Goal: Task Accomplishment & Management: Manage account settings

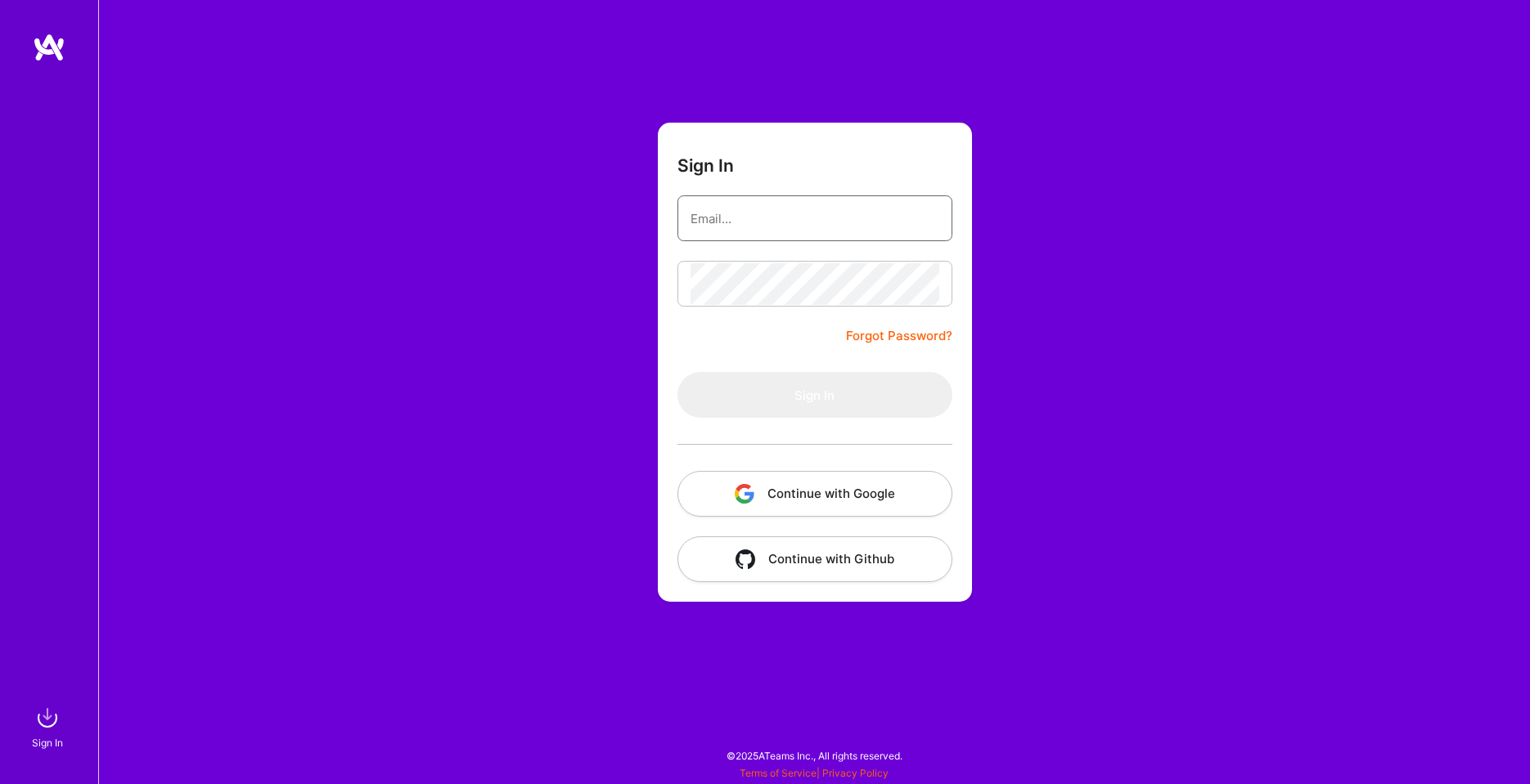
click at [746, 217] on input "email" at bounding box center [814, 218] width 249 height 42
type input "[EMAIL_ADDRESS][DOMAIN_NAME]"
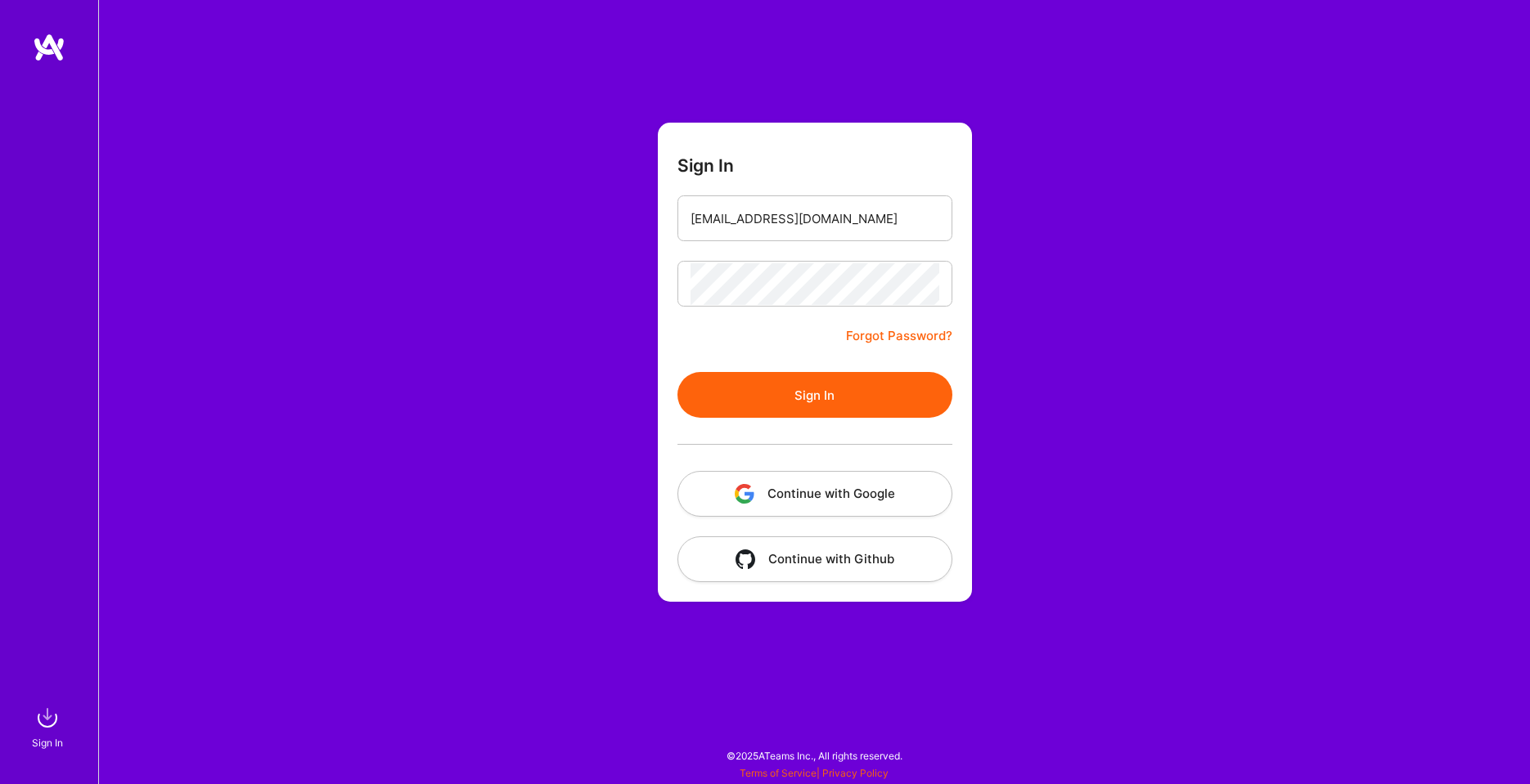
click at [813, 405] on button "Sign In" at bounding box center [814, 394] width 275 height 46
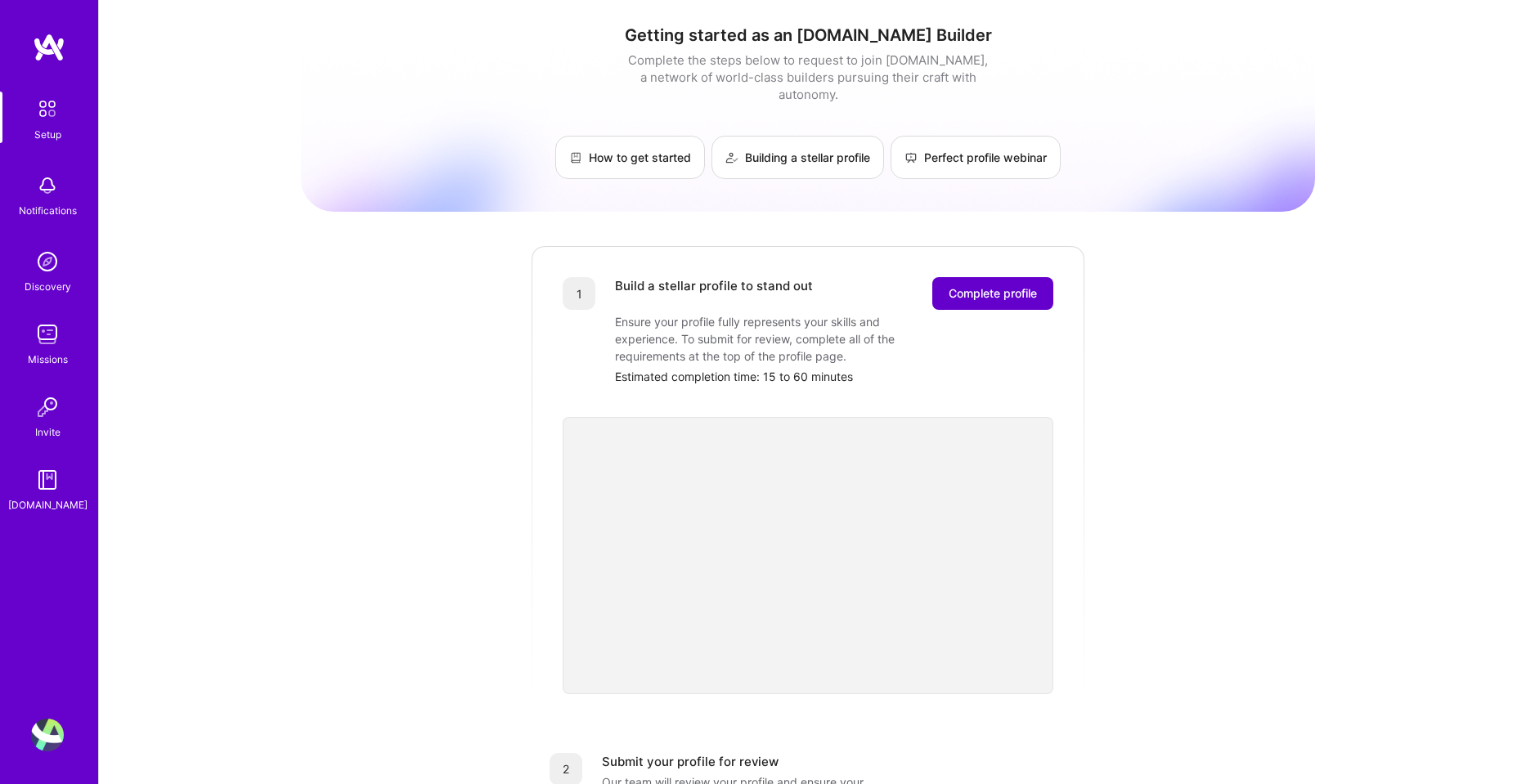
click at [983, 286] on span "Complete profile" at bounding box center [992, 294] width 88 height 16
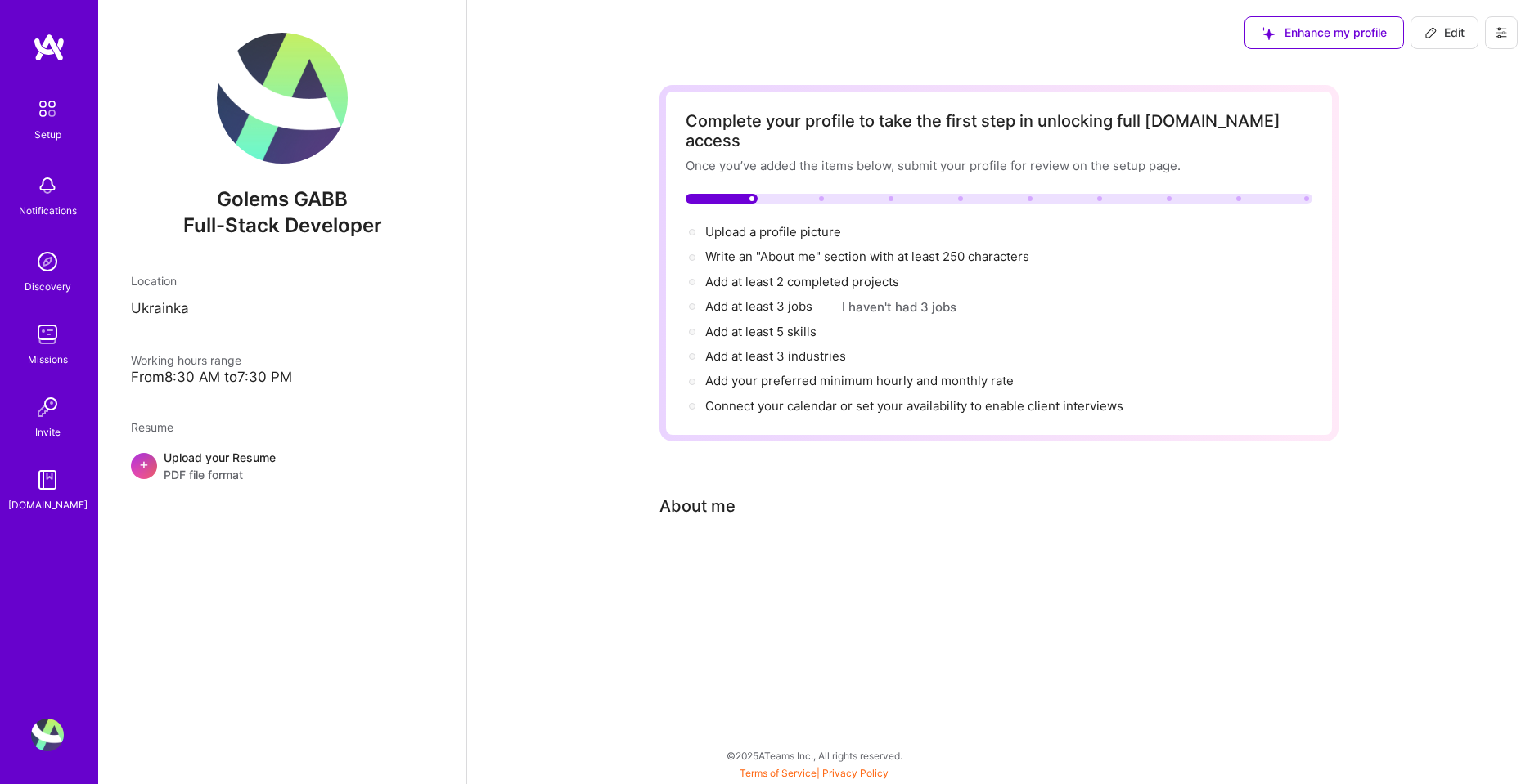
click at [1447, 32] on span "Edit" at bounding box center [1444, 33] width 40 height 16
select select "US"
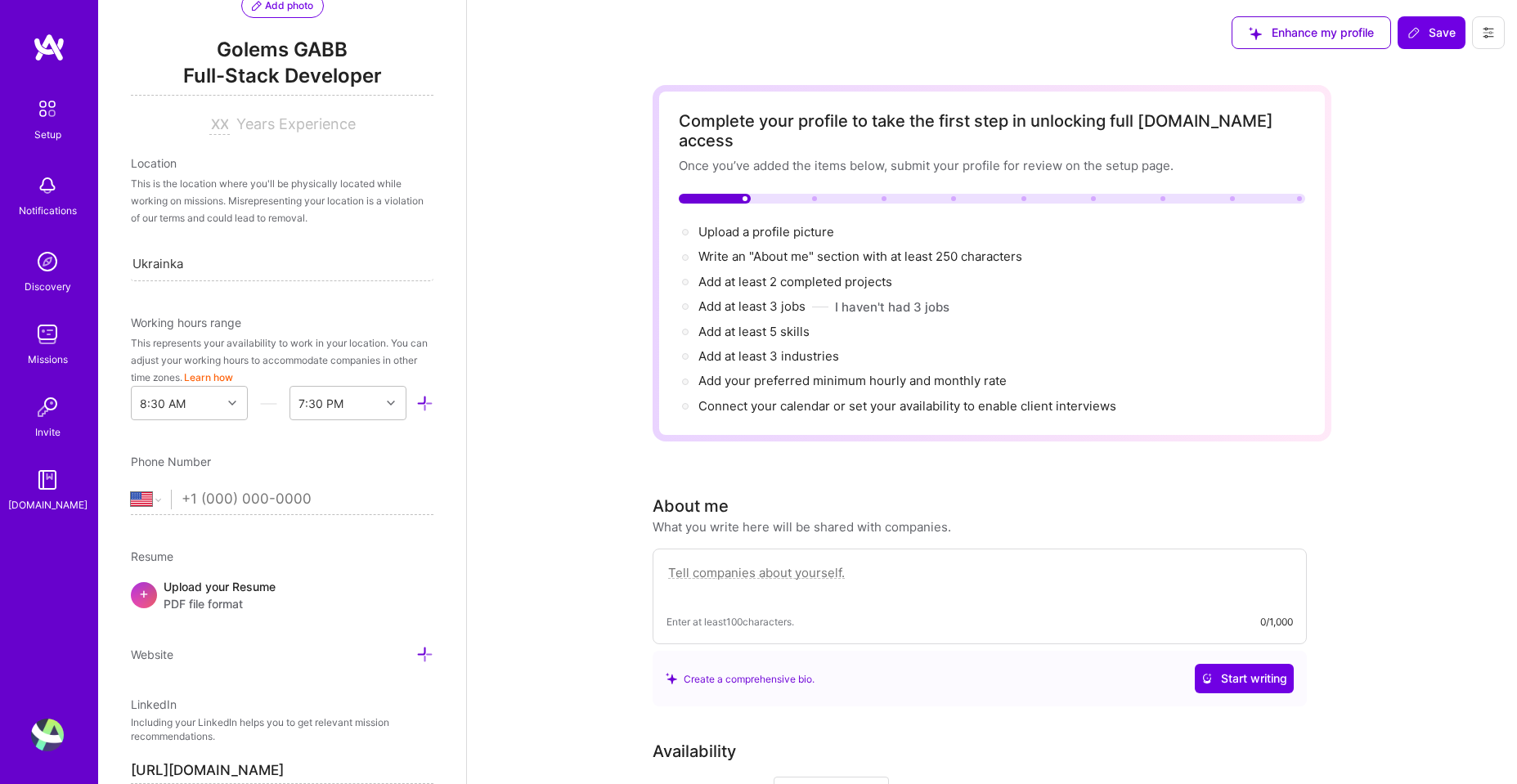
scroll to position [196, 0]
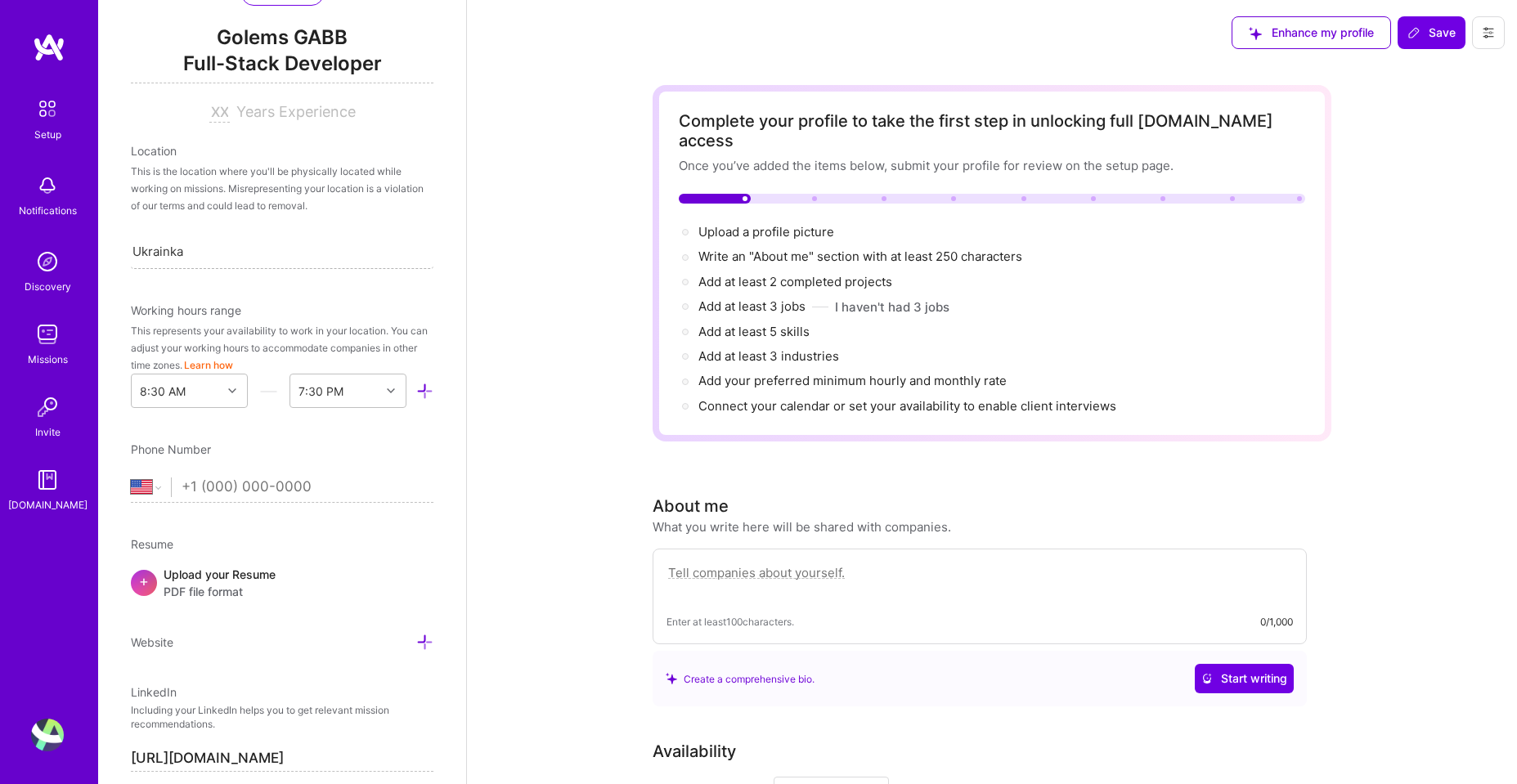
click at [208, 250] on div "[PERSON_NAME]" at bounding box center [282, 251] width 303 height 34
type input "U"
type input "Uk"
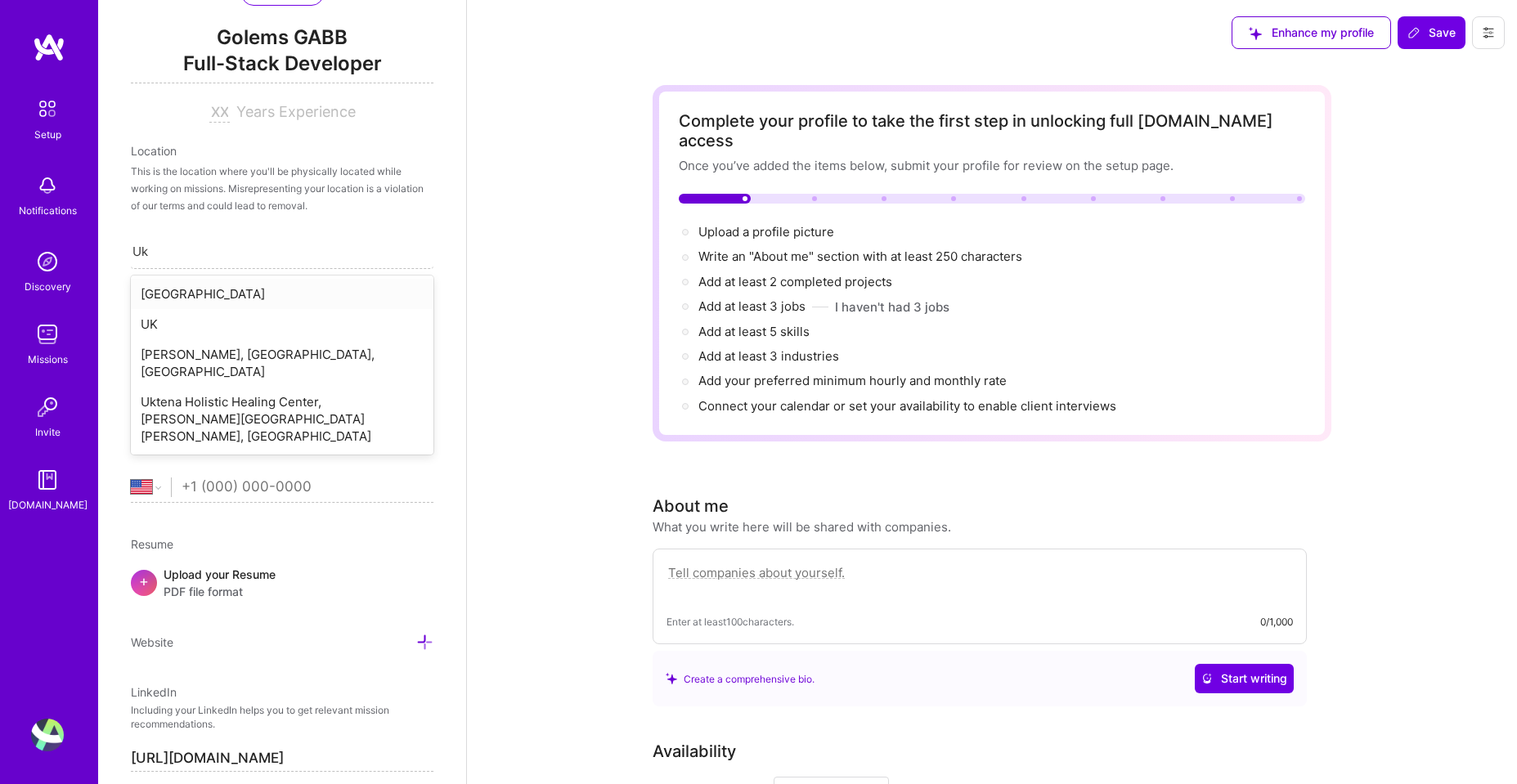
click at [169, 298] on div "[GEOGRAPHIC_DATA]" at bounding box center [282, 294] width 303 height 30
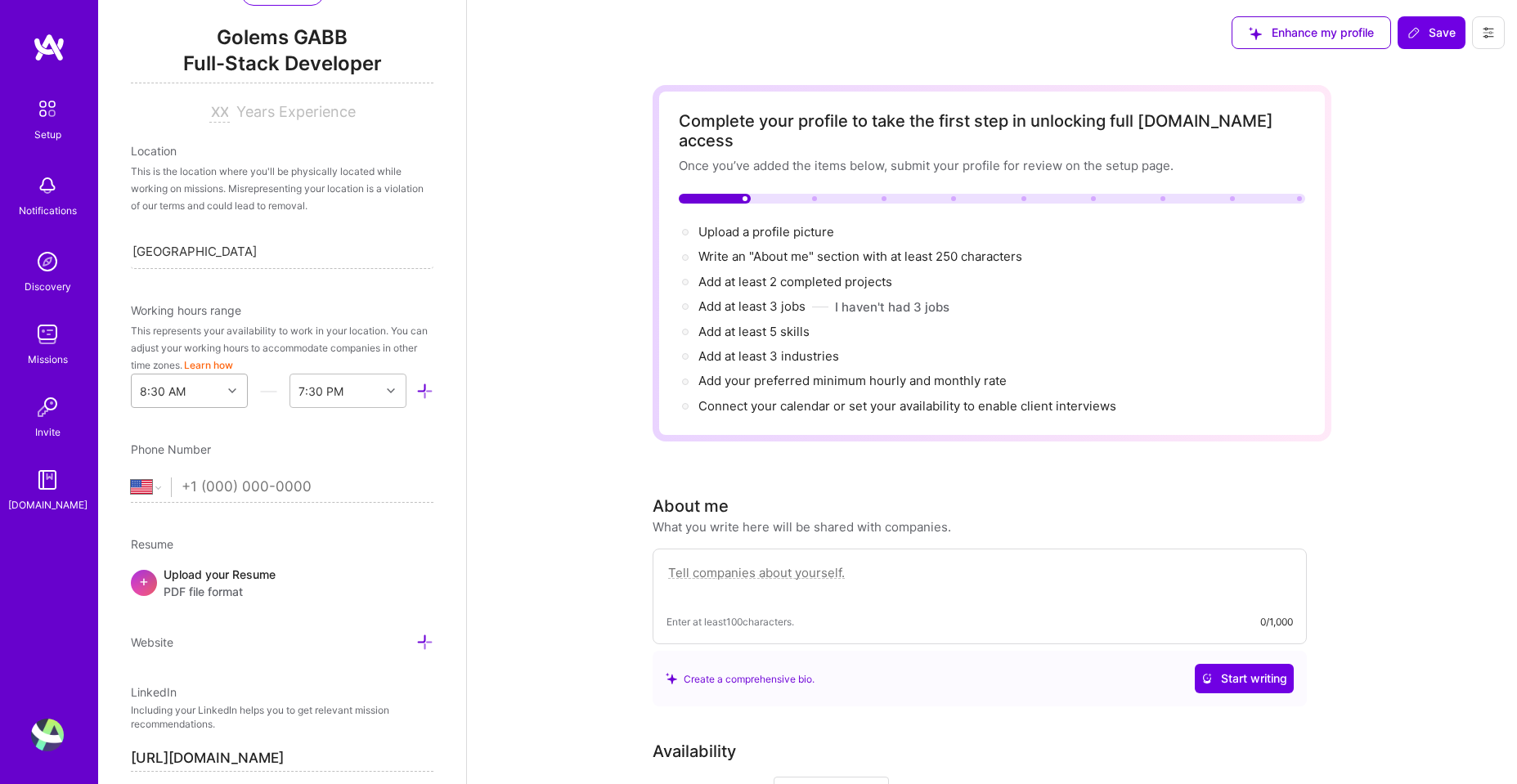
click at [229, 384] on div at bounding box center [234, 390] width 25 height 21
click at [176, 591] on div "9:00 AM" at bounding box center [189, 585] width 117 height 30
click at [359, 393] on div "End Time" at bounding box center [335, 391] width 90 height 33
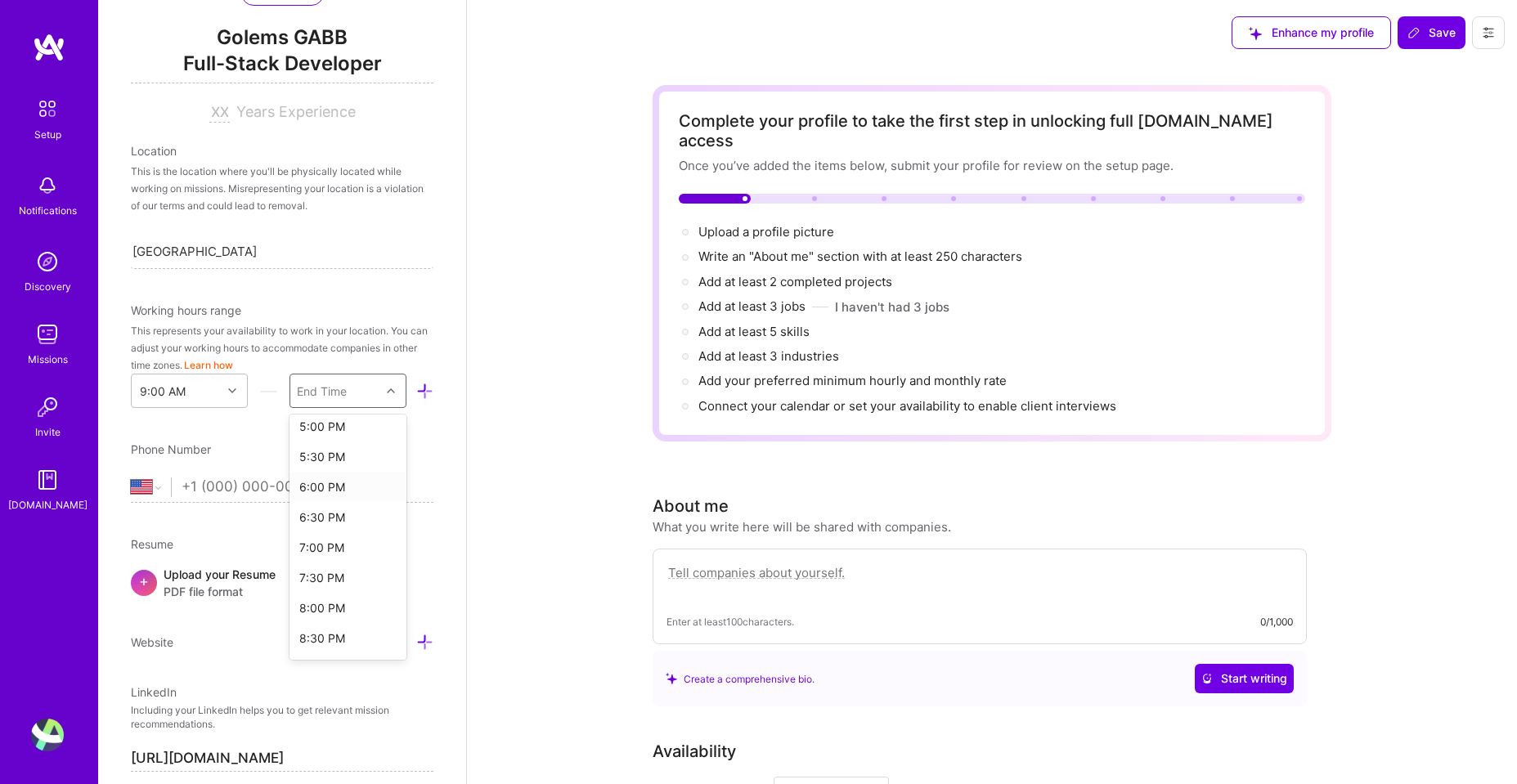
click at [332, 487] on div "6:00 PM" at bounding box center [347, 486] width 117 height 30
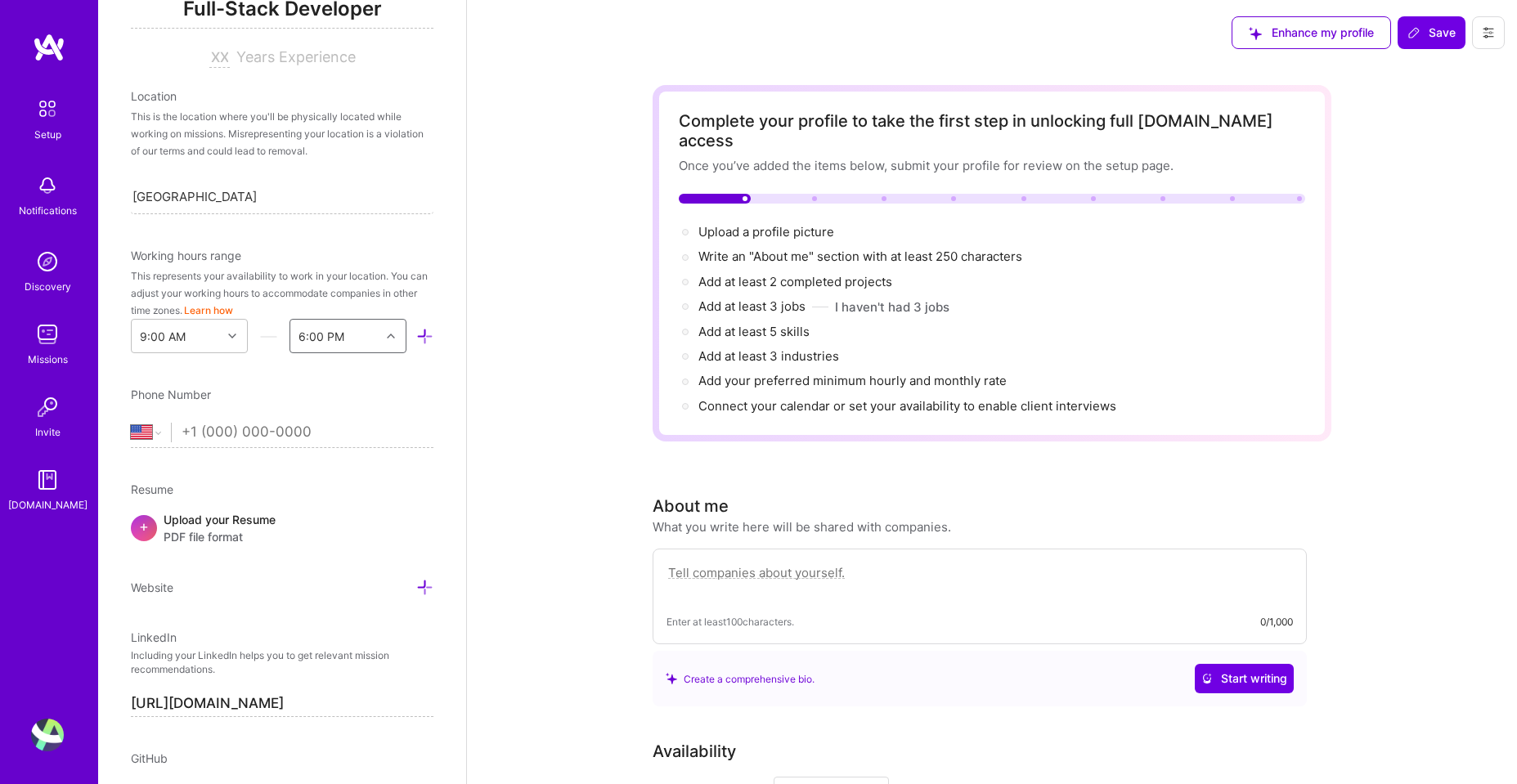
scroll to position [295, 0]
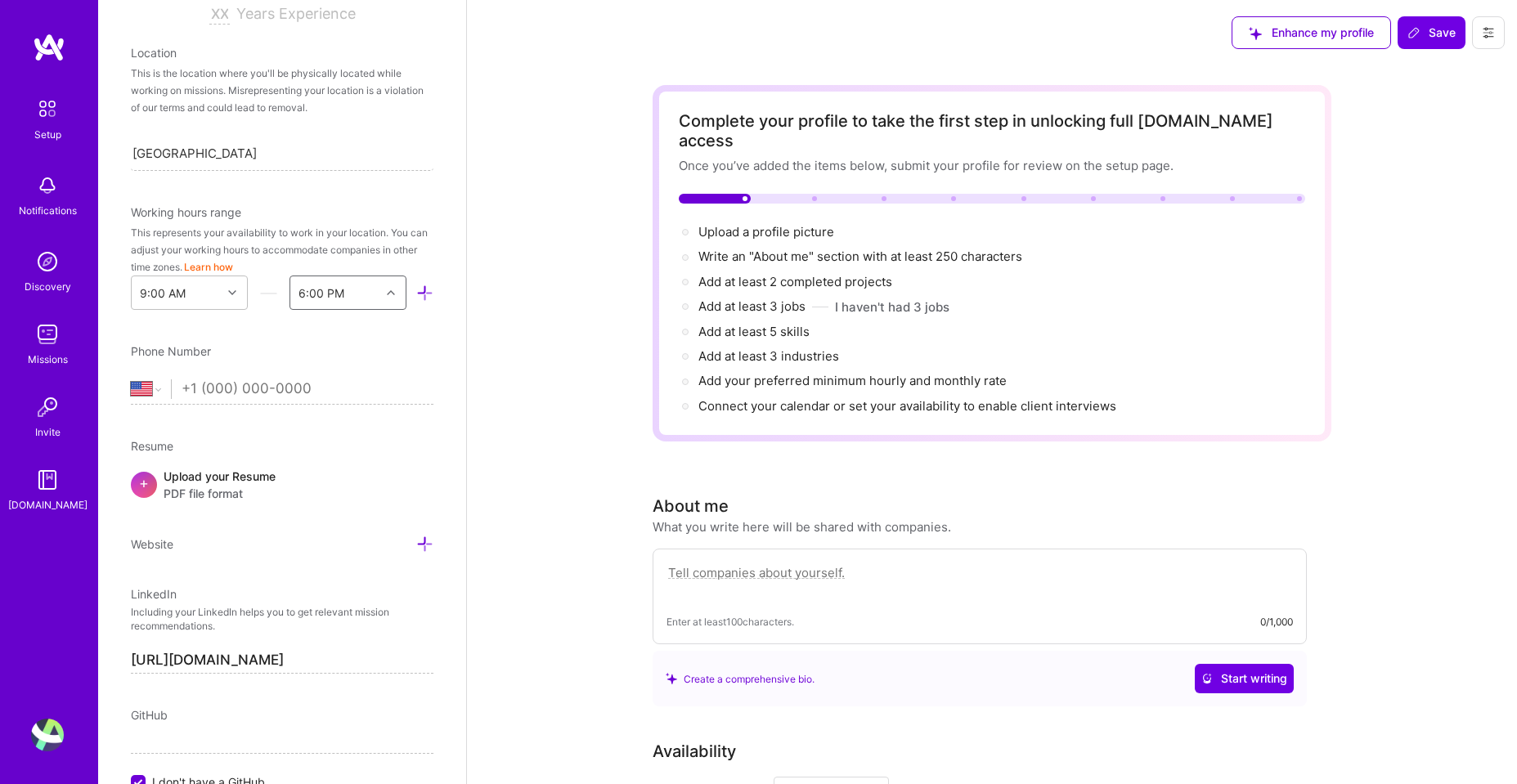
click at [235, 489] on span "PDF file format" at bounding box center [219, 493] width 112 height 17
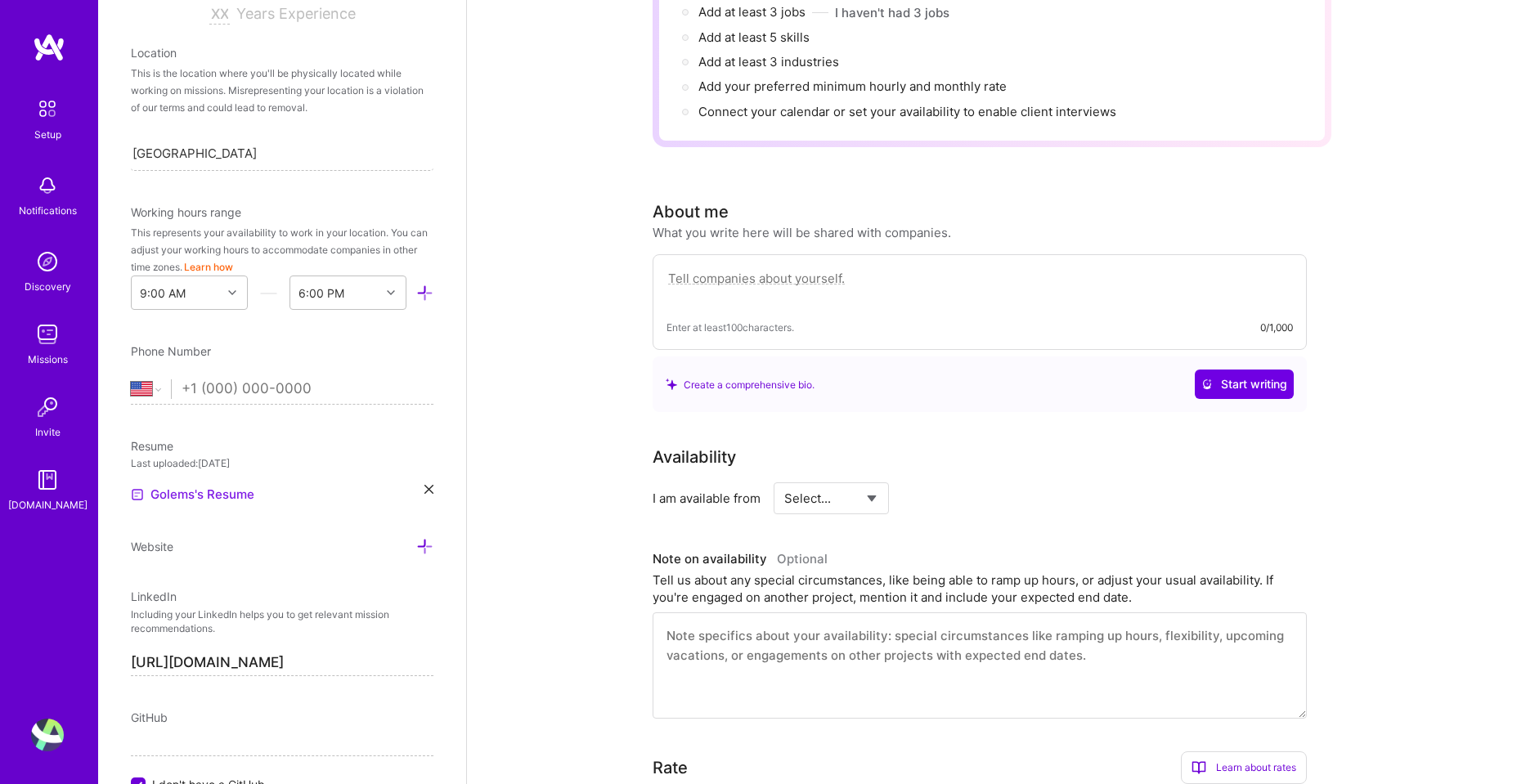
click at [246, 498] on link "Golems's Resume" at bounding box center [192, 495] width 123 height 20
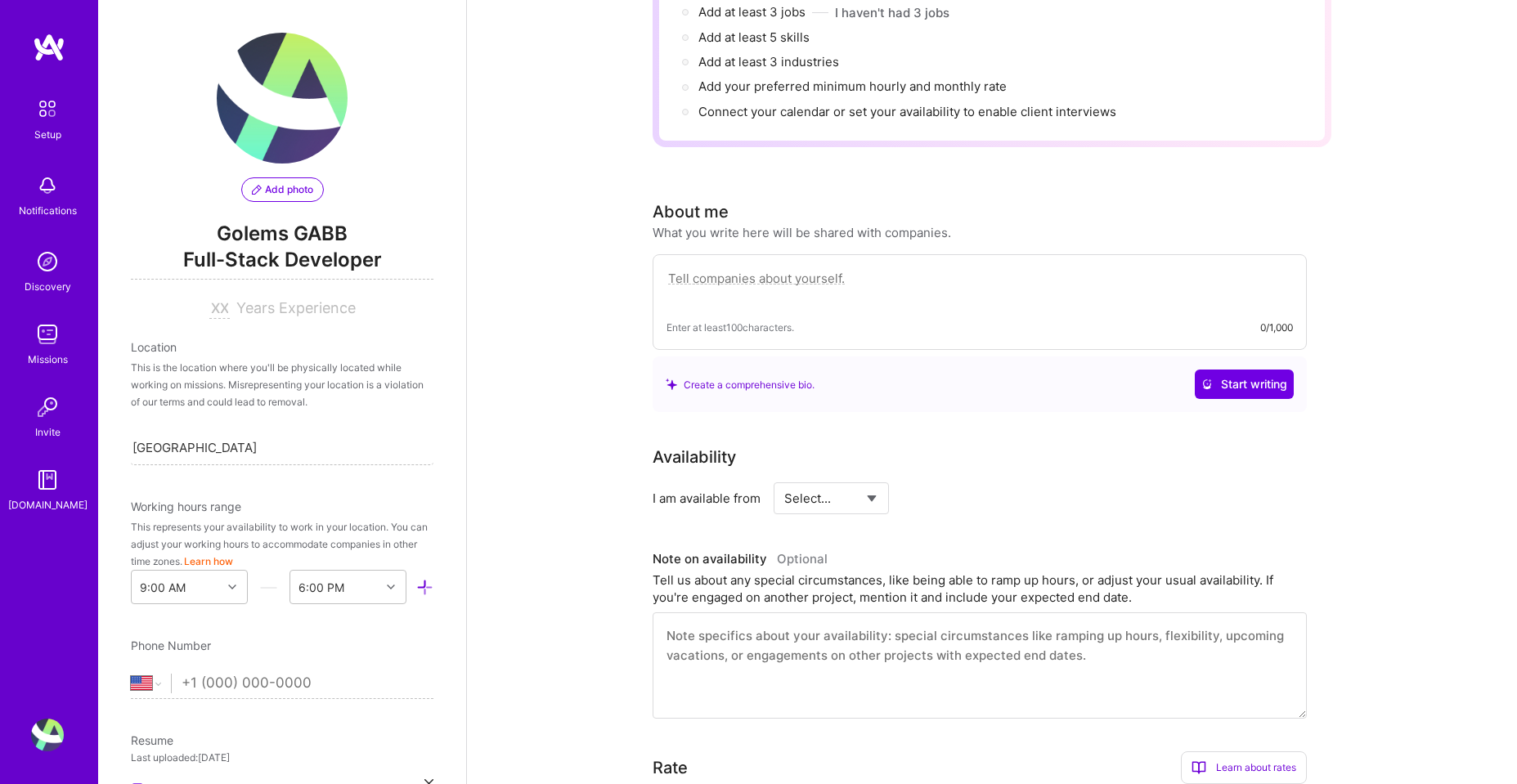
click at [267, 235] on span "Golems GABB" at bounding box center [282, 233] width 303 height 24
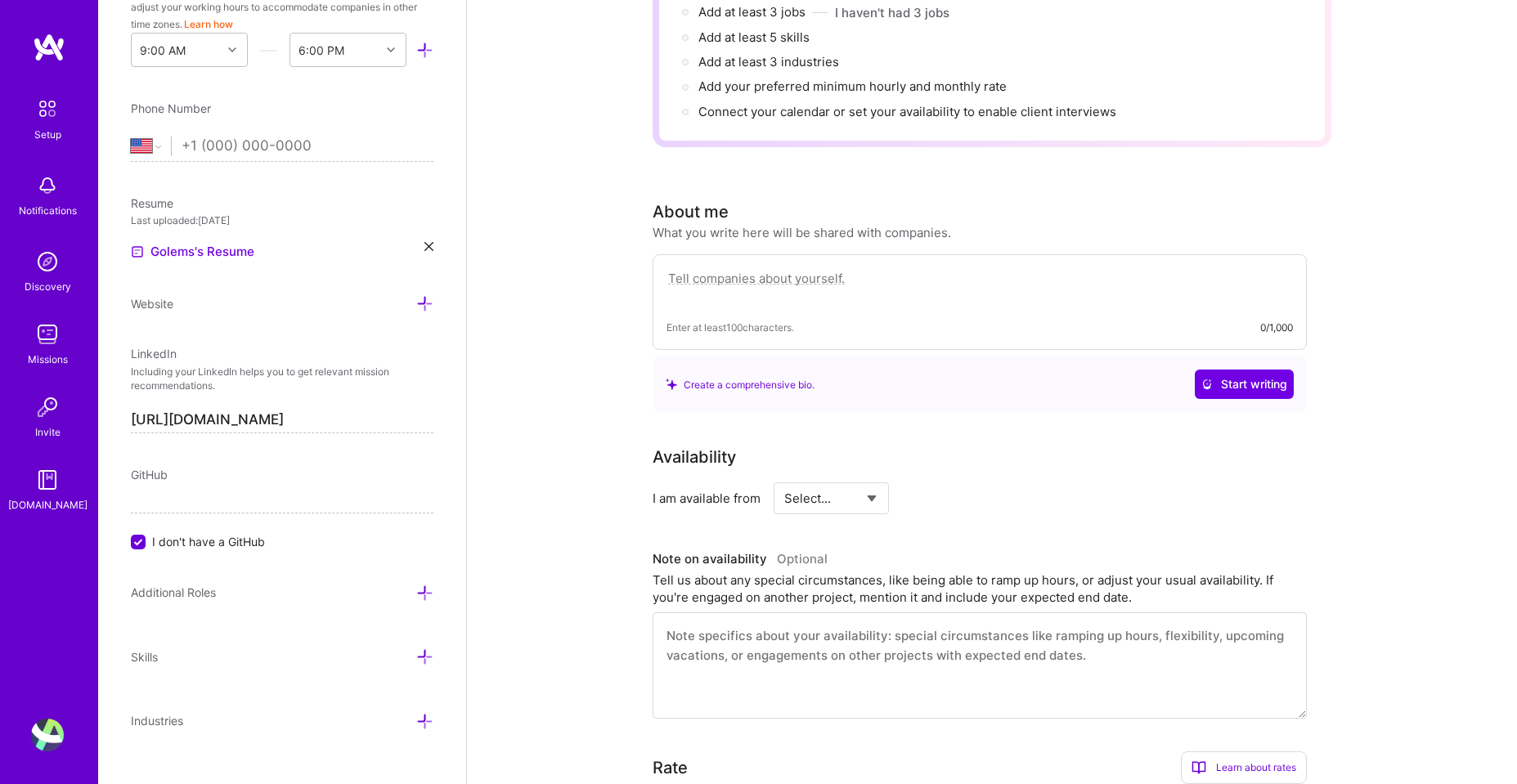
scroll to position [562, 0]
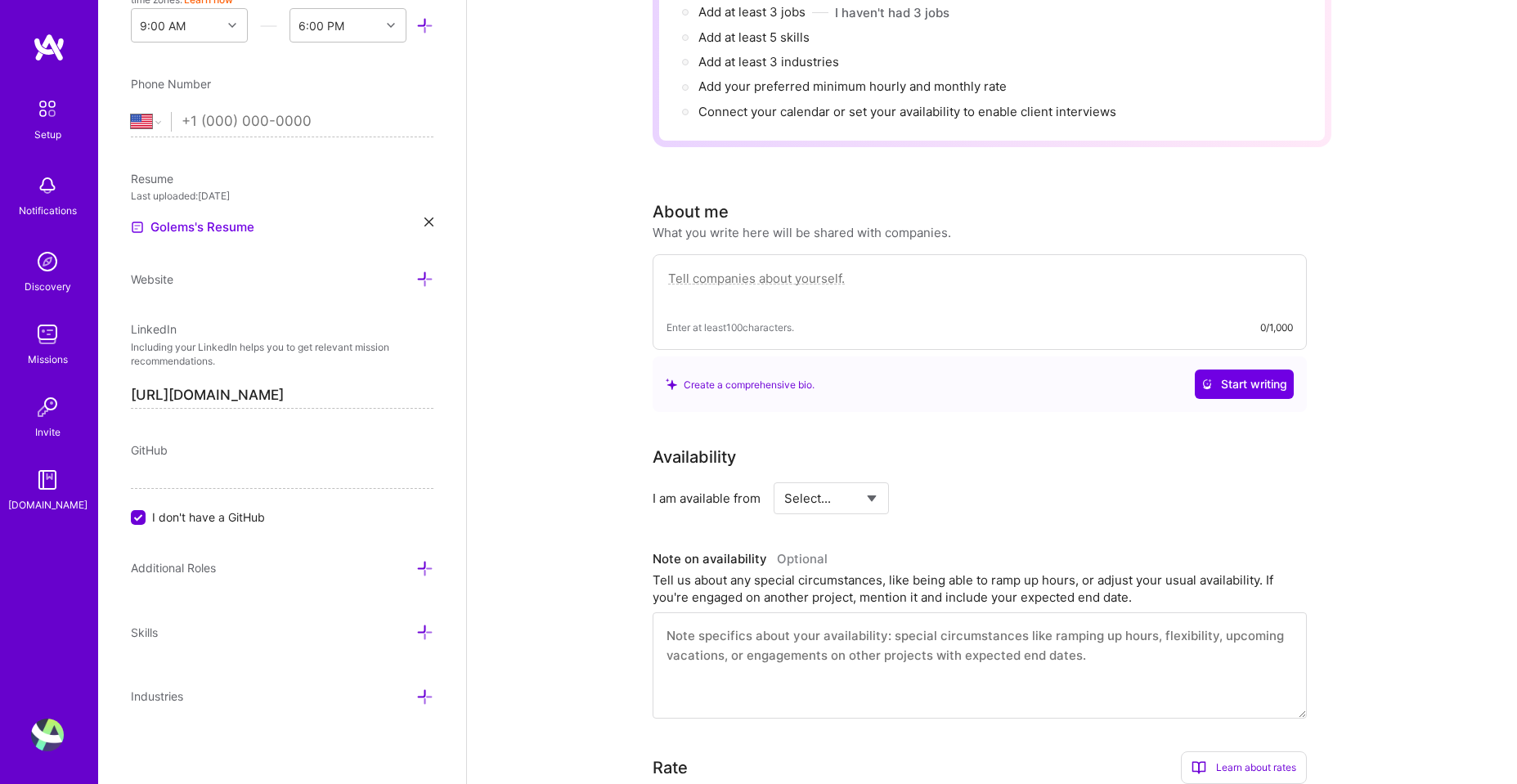
click at [416, 631] on icon at bounding box center [424, 632] width 17 height 17
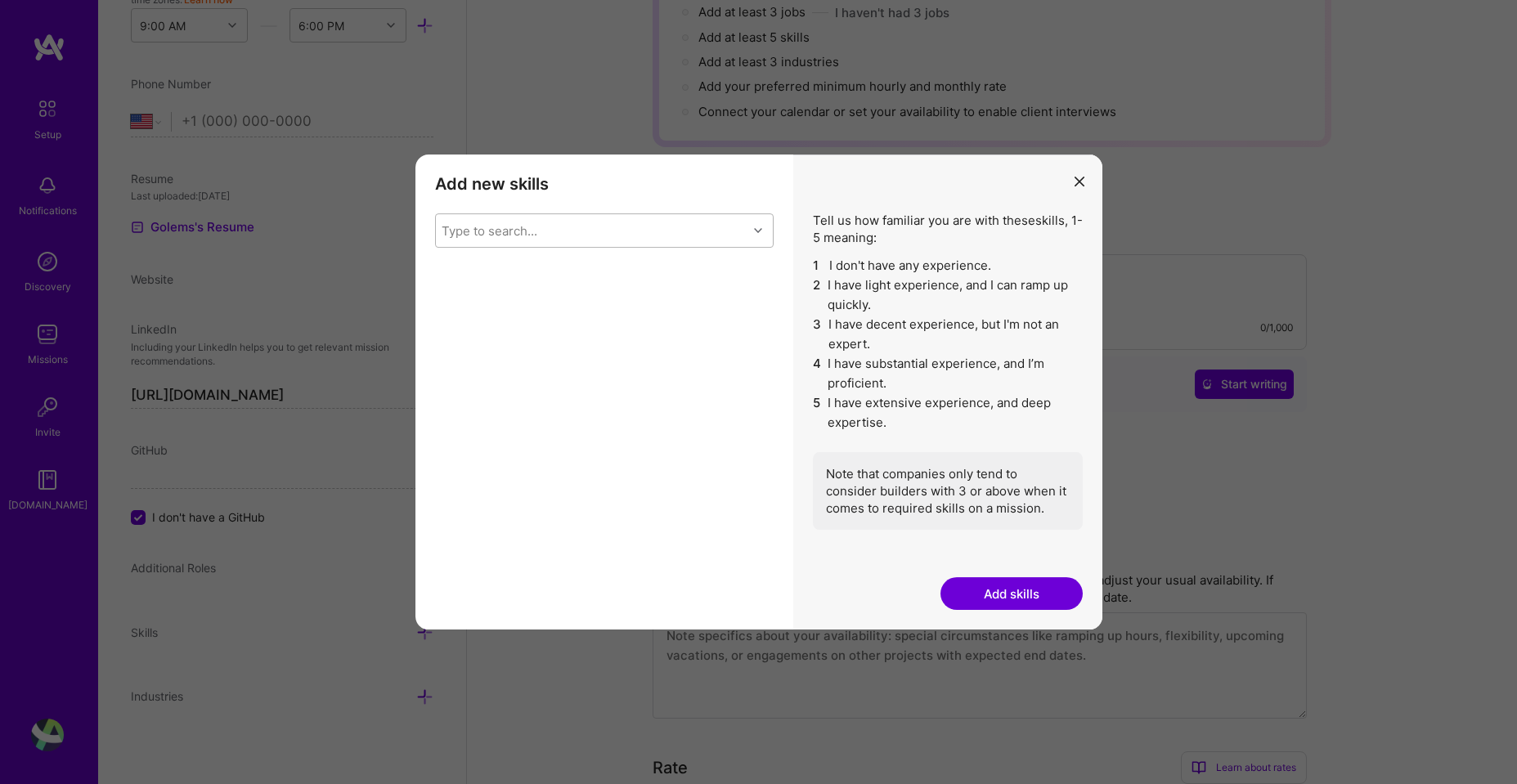
click at [490, 231] on div "Type to search..." at bounding box center [490, 229] width 96 height 17
click at [450, 393] on input "modal" at bounding box center [453, 393] width 12 height 12
checkbox input "true"
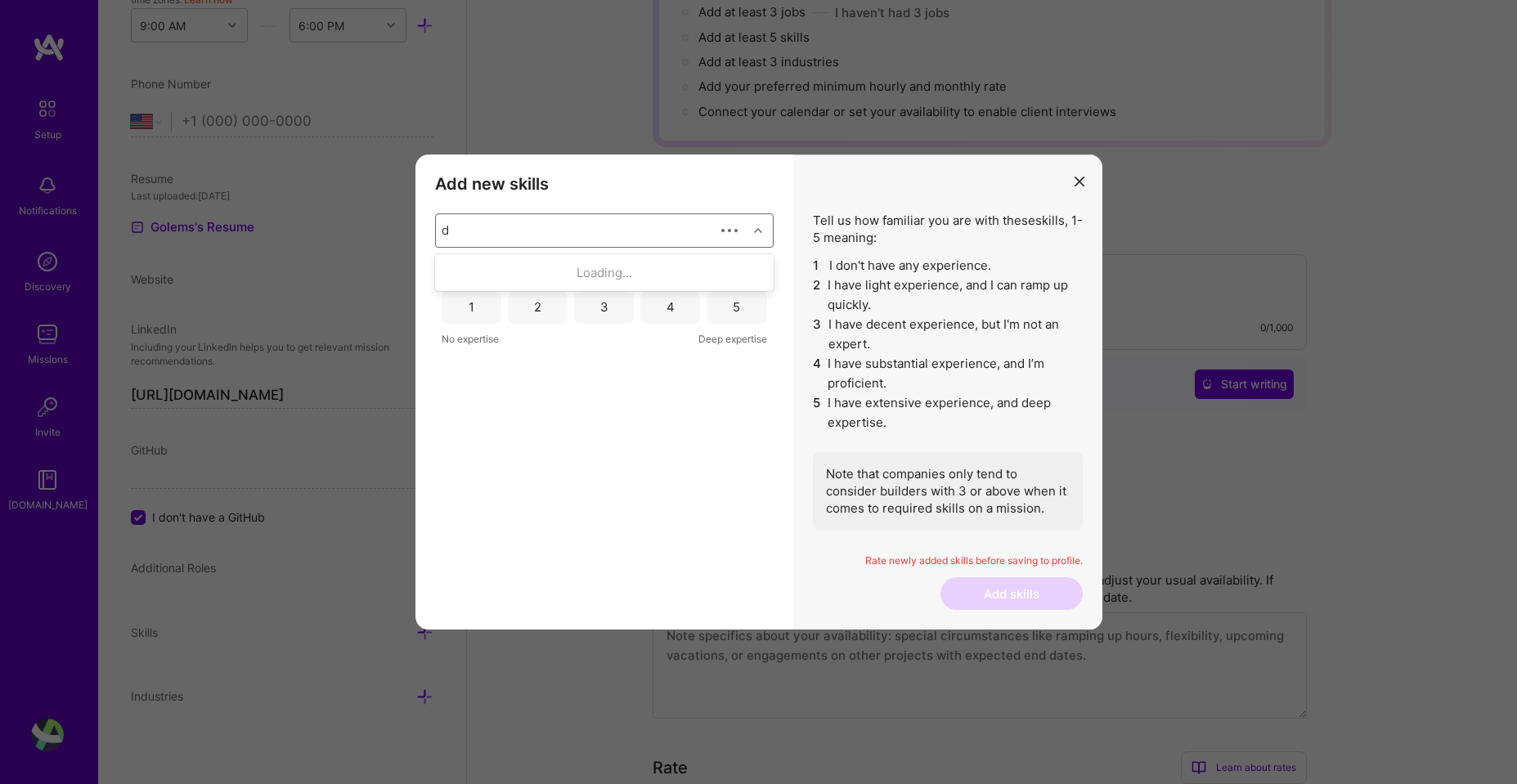
scroll to position [0, 0]
type input "d"
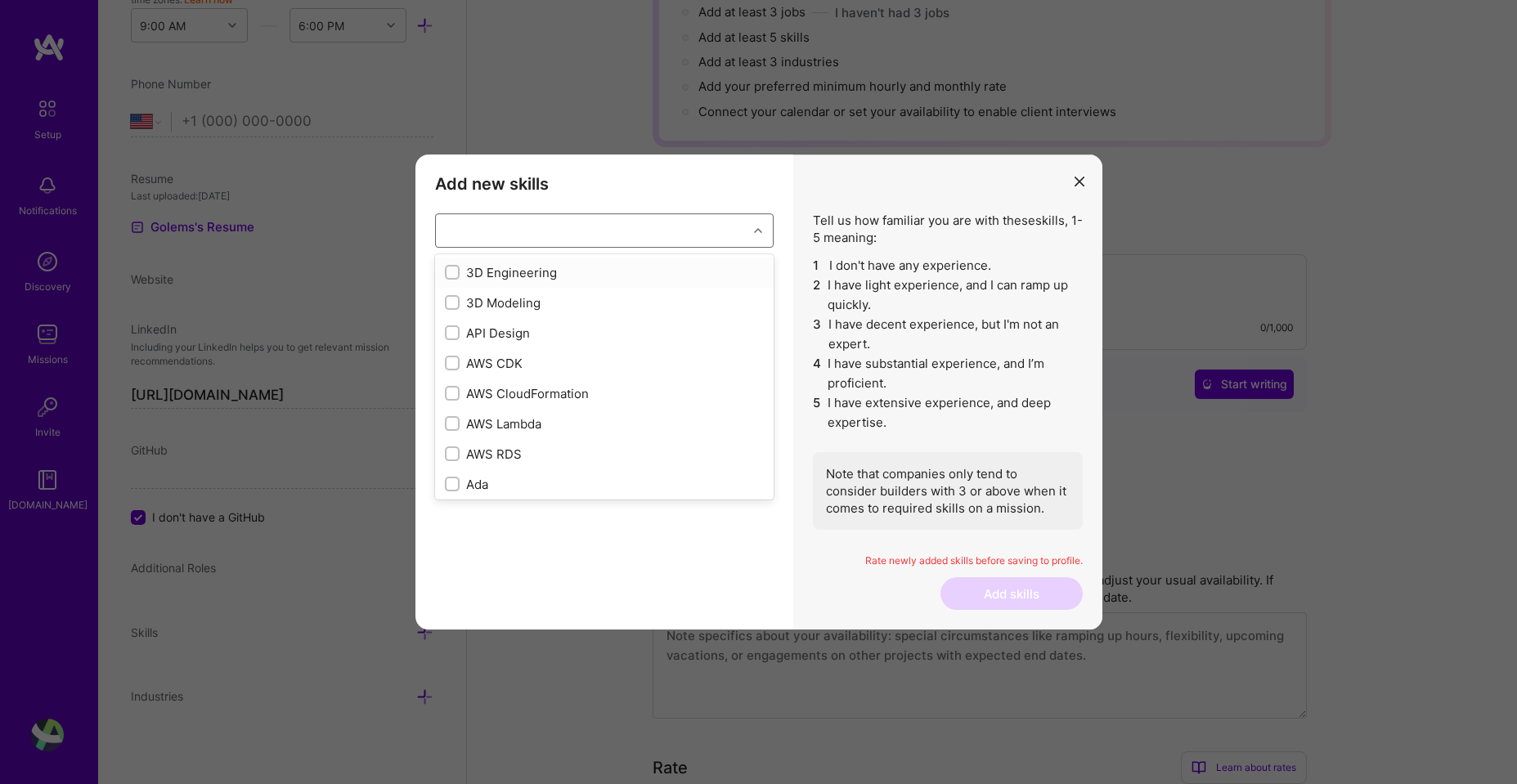
checkbox input "true"
type input "cm"
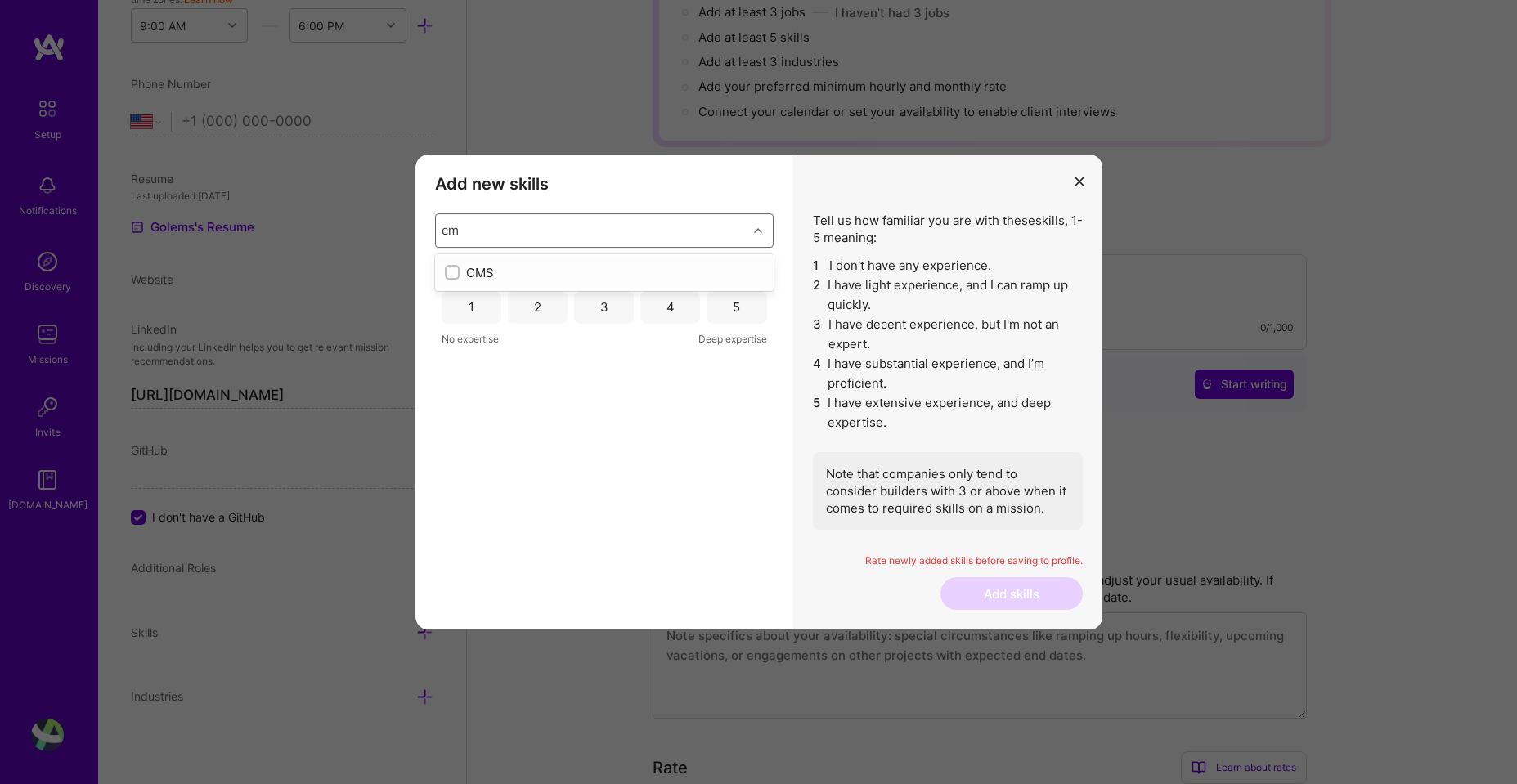
click at [449, 275] on input "modal" at bounding box center [453, 273] width 12 height 12
checkbox input "false"
click at [499, 227] on div "Type to search..." at bounding box center [490, 229] width 96 height 17
type input "php"
click at [454, 277] on input "modal" at bounding box center [453, 273] width 12 height 12
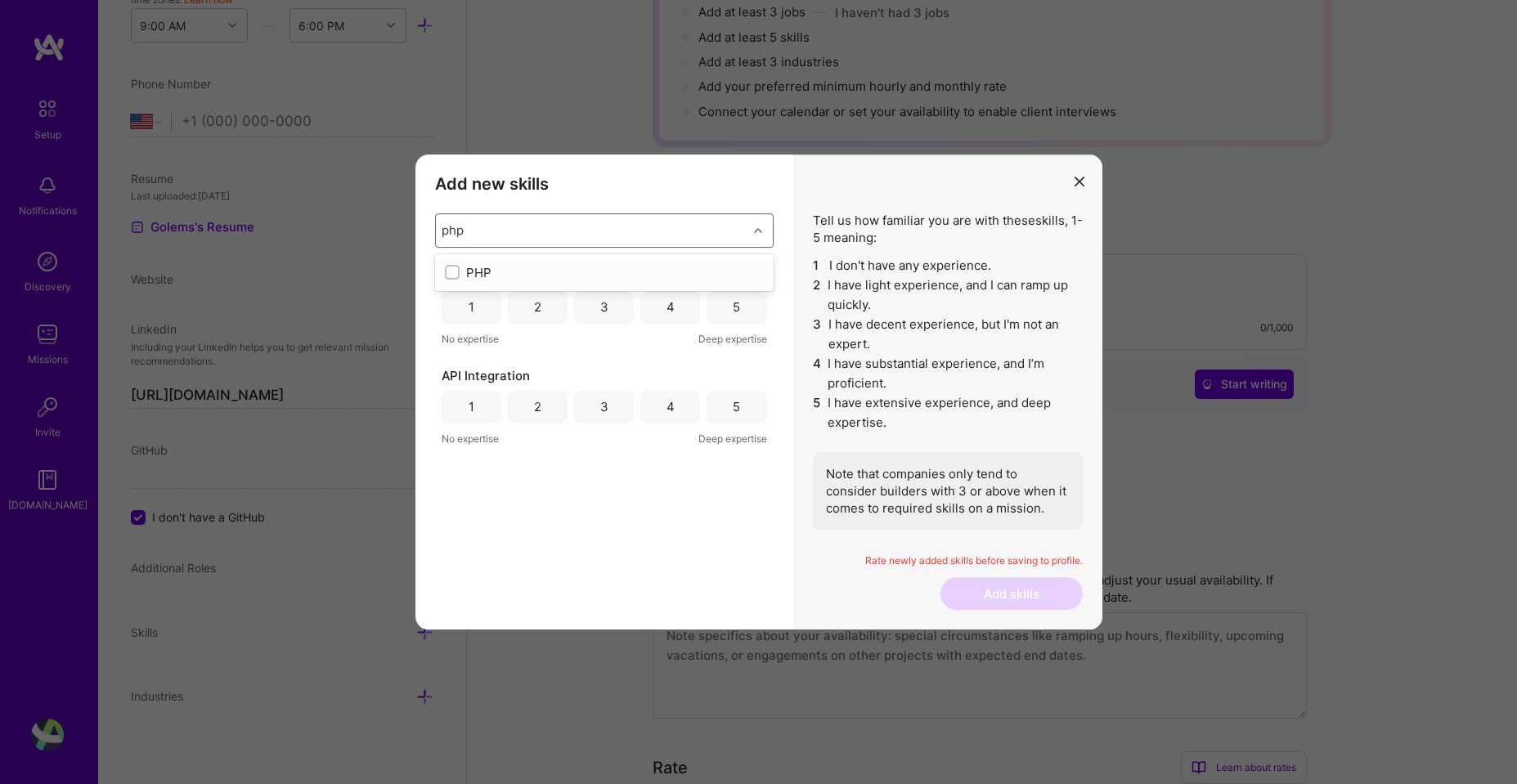
checkbox input "false"
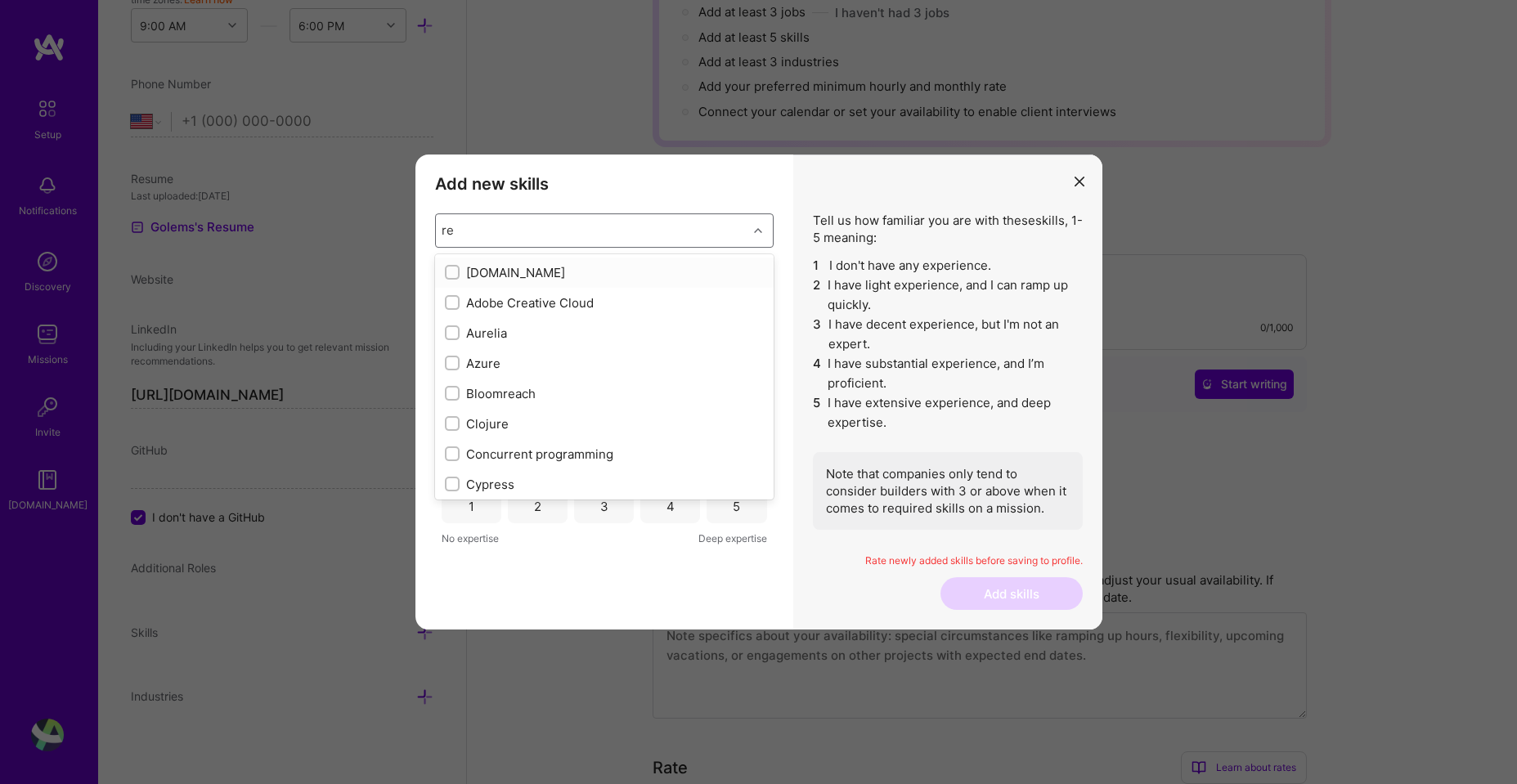
type input "res"
click at [453, 454] on input "modal" at bounding box center [453, 454] width 12 height 12
checkbox input "false"
checkbox input "true"
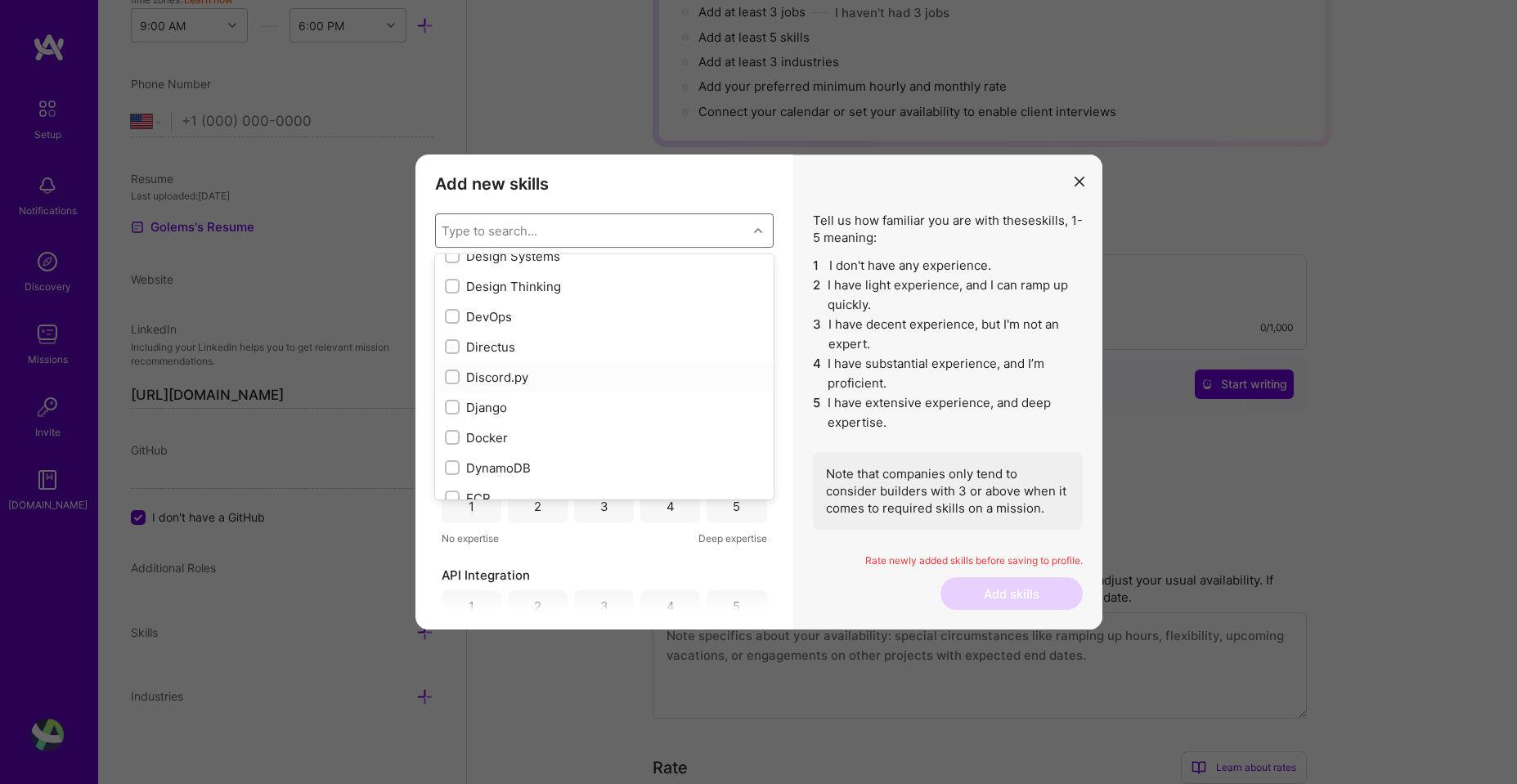
scroll to position [3139, 0]
click at [448, 338] on input "modal" at bounding box center [453, 340] width 12 height 12
checkbox input "true"
click at [453, 381] on input "modal" at bounding box center [453, 381] width 12 height 12
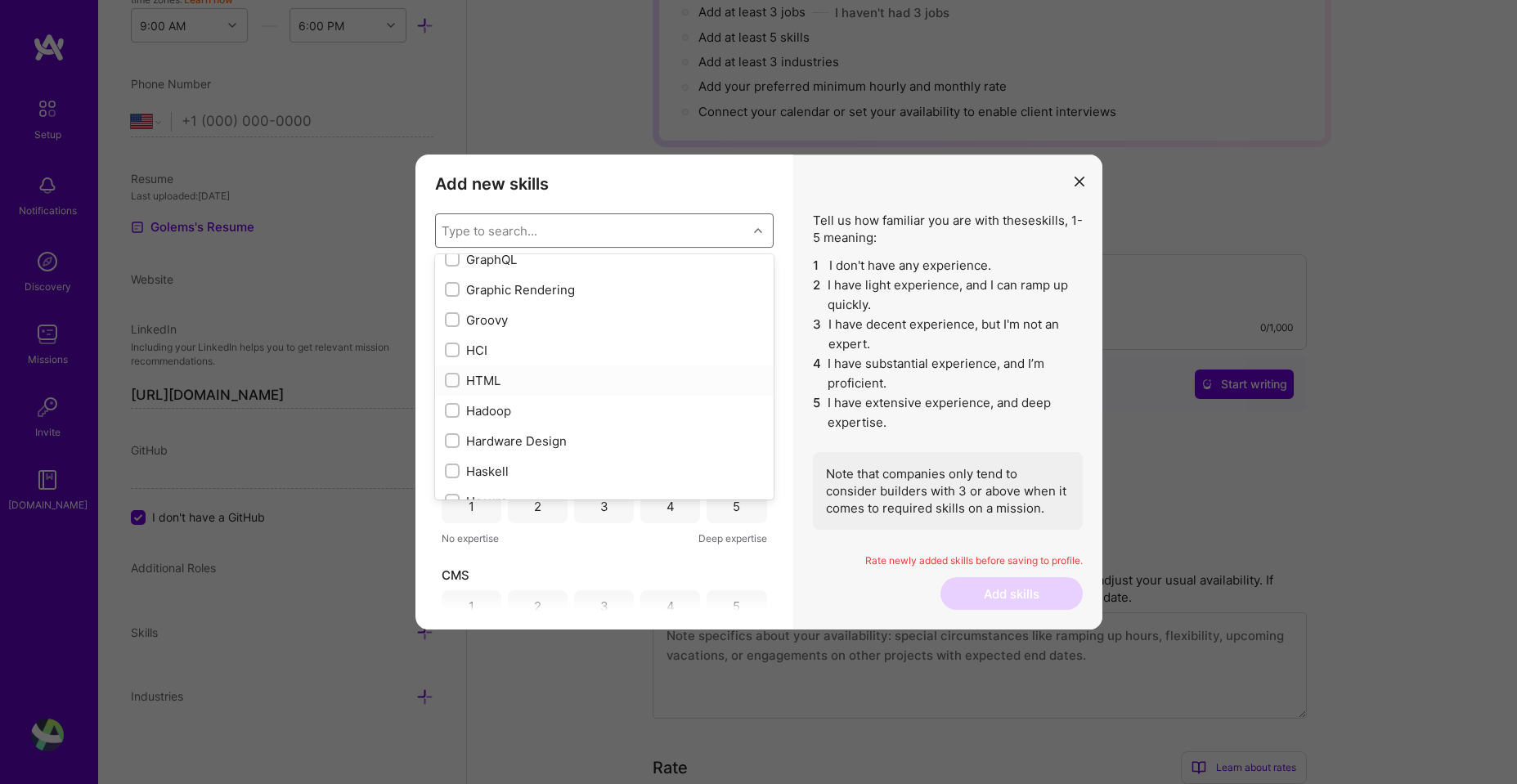
checkbox input "true"
click at [450, 338] on input "modal" at bounding box center [453, 336] width 12 height 12
checkbox input "true"
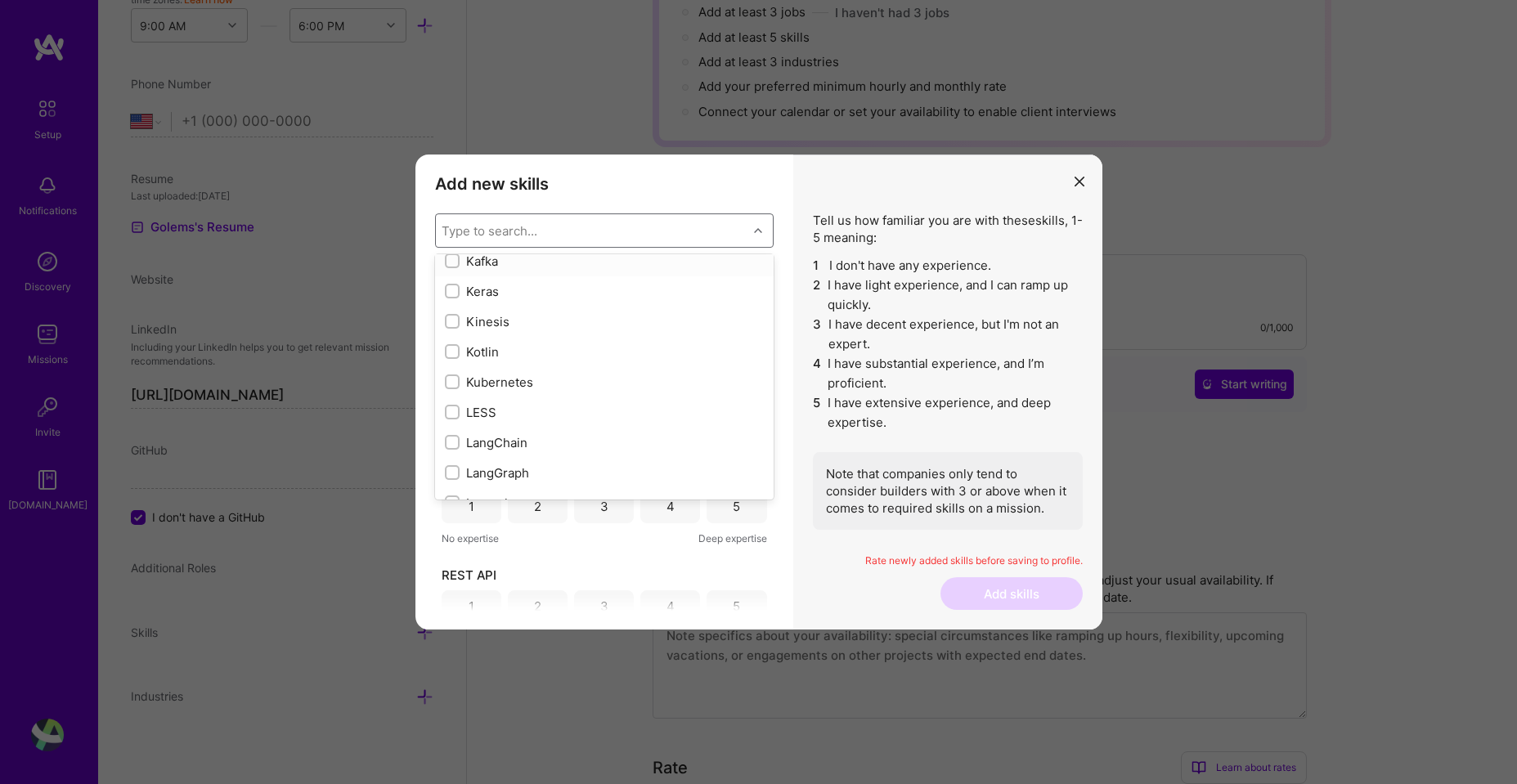
click at [452, 260] on input "modal" at bounding box center [453, 261] width 12 height 12
checkbox input "true"
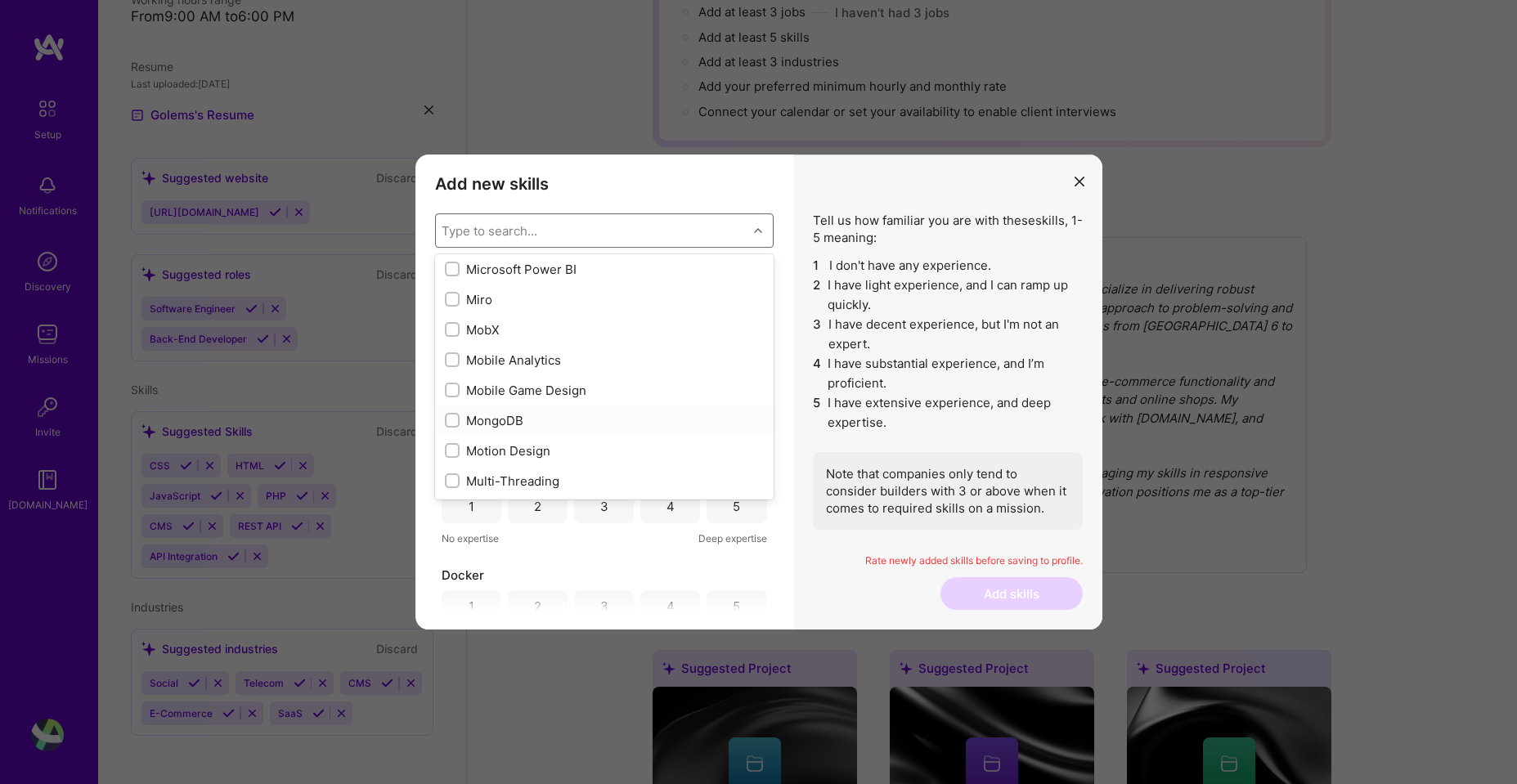
scroll to position [6277, 0]
drag, startPoint x: 451, startPoint y: 470, endPoint x: 453, endPoint y: 444, distance: 26.1
click at [451, 469] on input "modal" at bounding box center [453, 469] width 12 height 12
checkbox input "true"
click at [454, 375] on input "modal" at bounding box center [453, 378] width 12 height 12
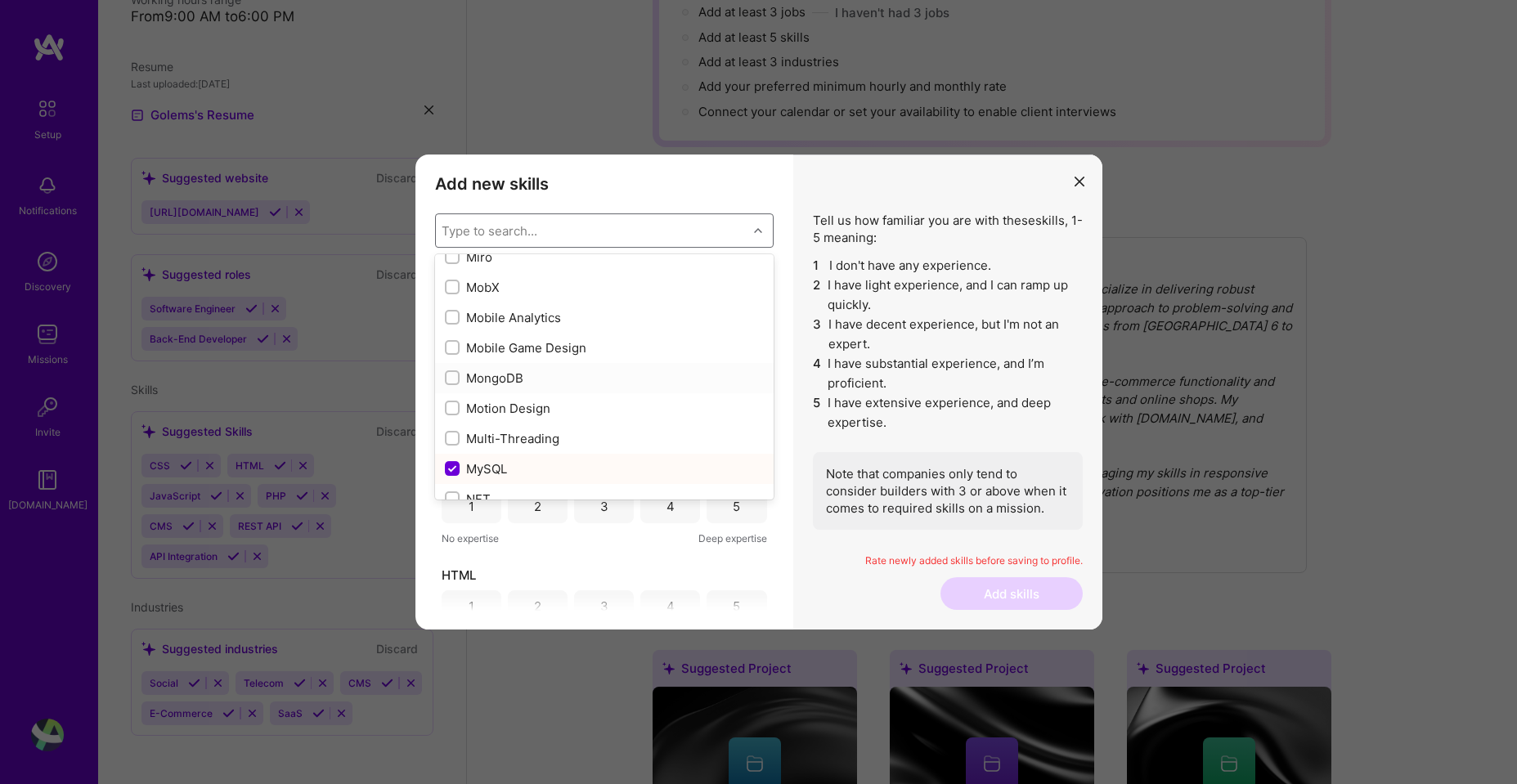
checkbox input "true"
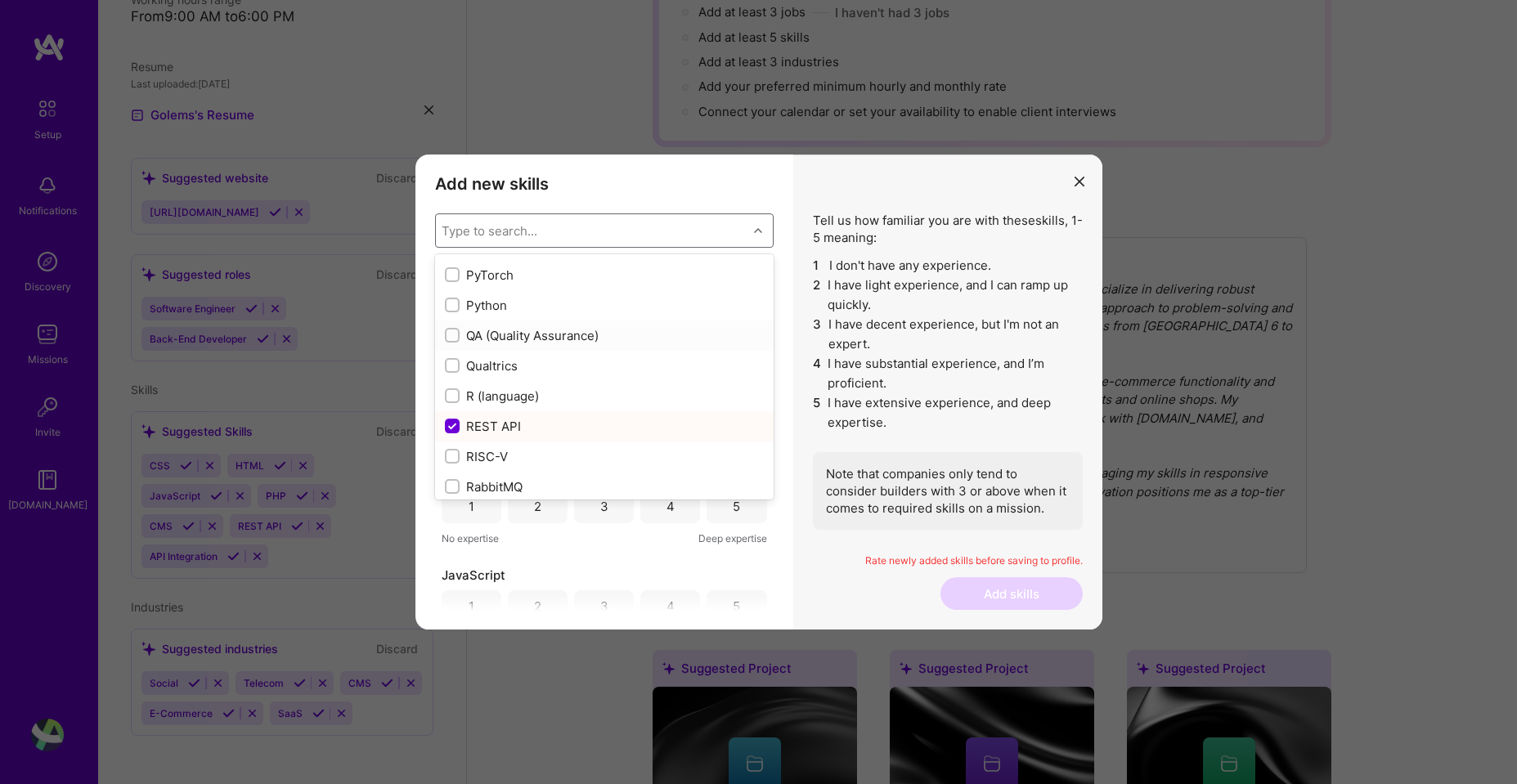
scroll to position [7845, 0]
drag, startPoint x: 408, startPoint y: 563, endPoint x: 856, endPoint y: 190, distance: 583.0
click at [856, 190] on div "Add new skills Tell us how familiar you are with given skills, using between 1 …" at bounding box center [758, 392] width 1517 height 784
click at [448, 352] on input "modal" at bounding box center [453, 353] width 12 height 12
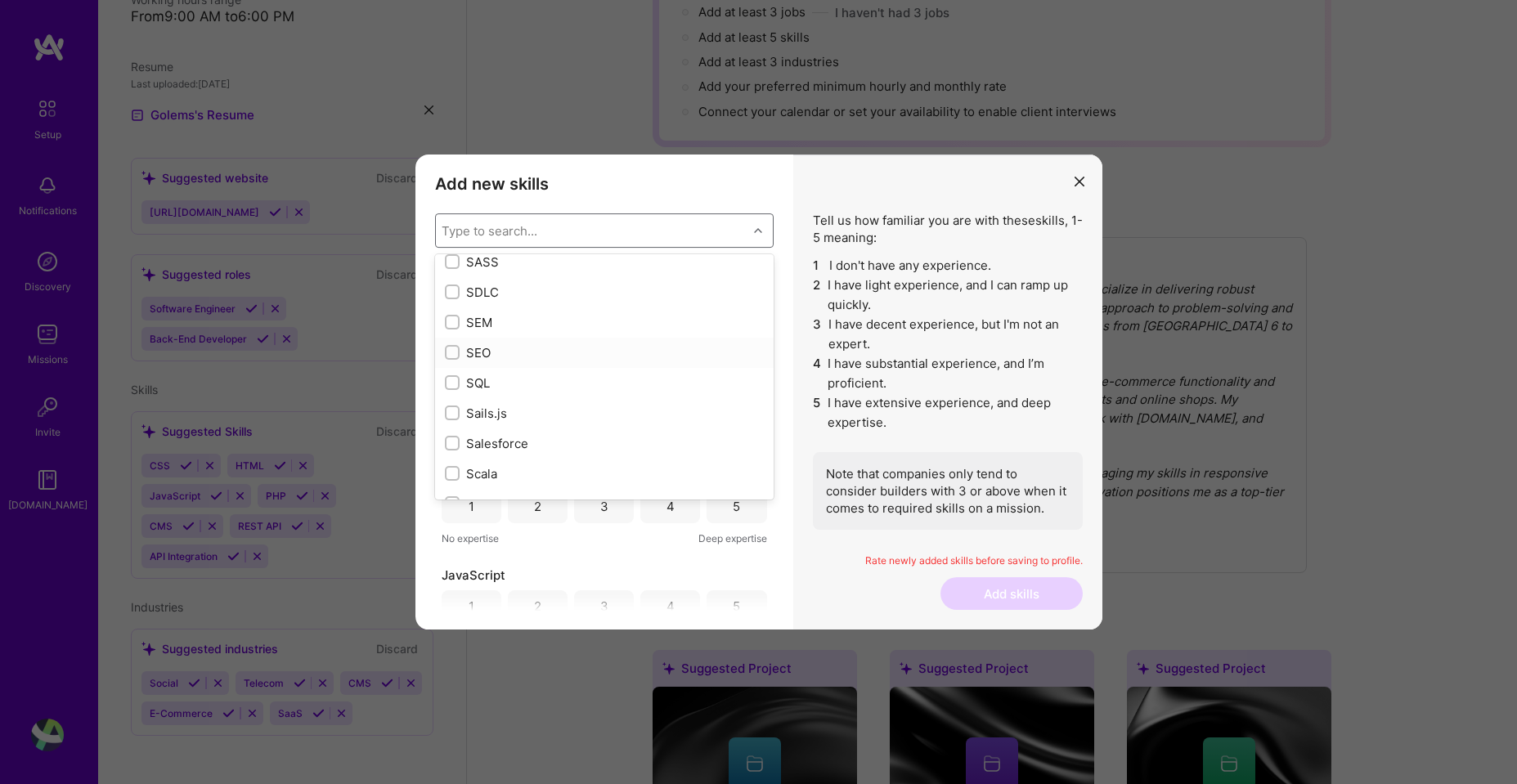
checkbox input "true"
click at [451, 292] on input "modal" at bounding box center [453, 293] width 12 height 12
checkbox input "true"
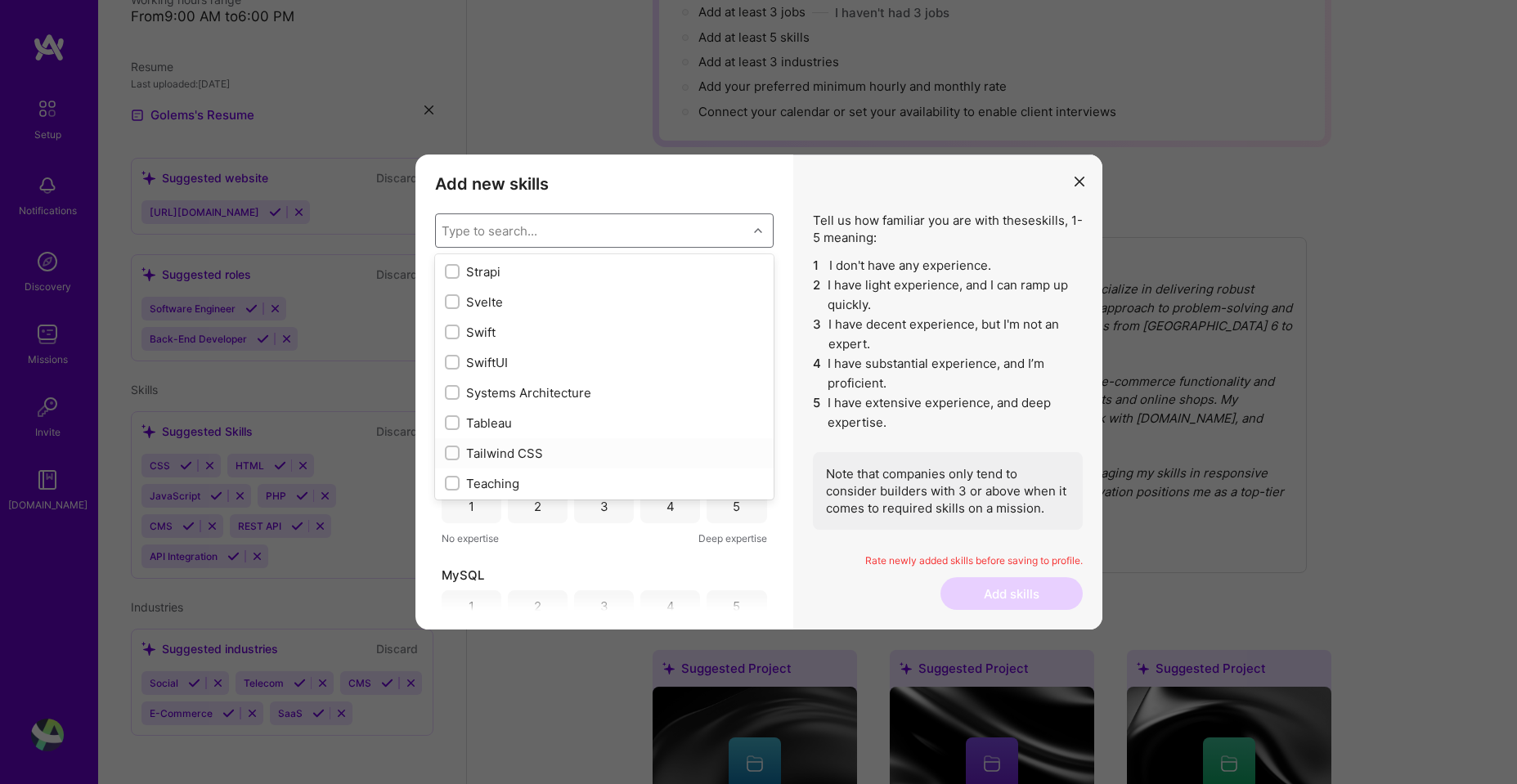
click at [452, 454] on input "modal" at bounding box center [453, 453] width 12 height 12
checkbox input "true"
click at [457, 317] on input "modal" at bounding box center [453, 318] width 12 height 12
checkbox input "true"
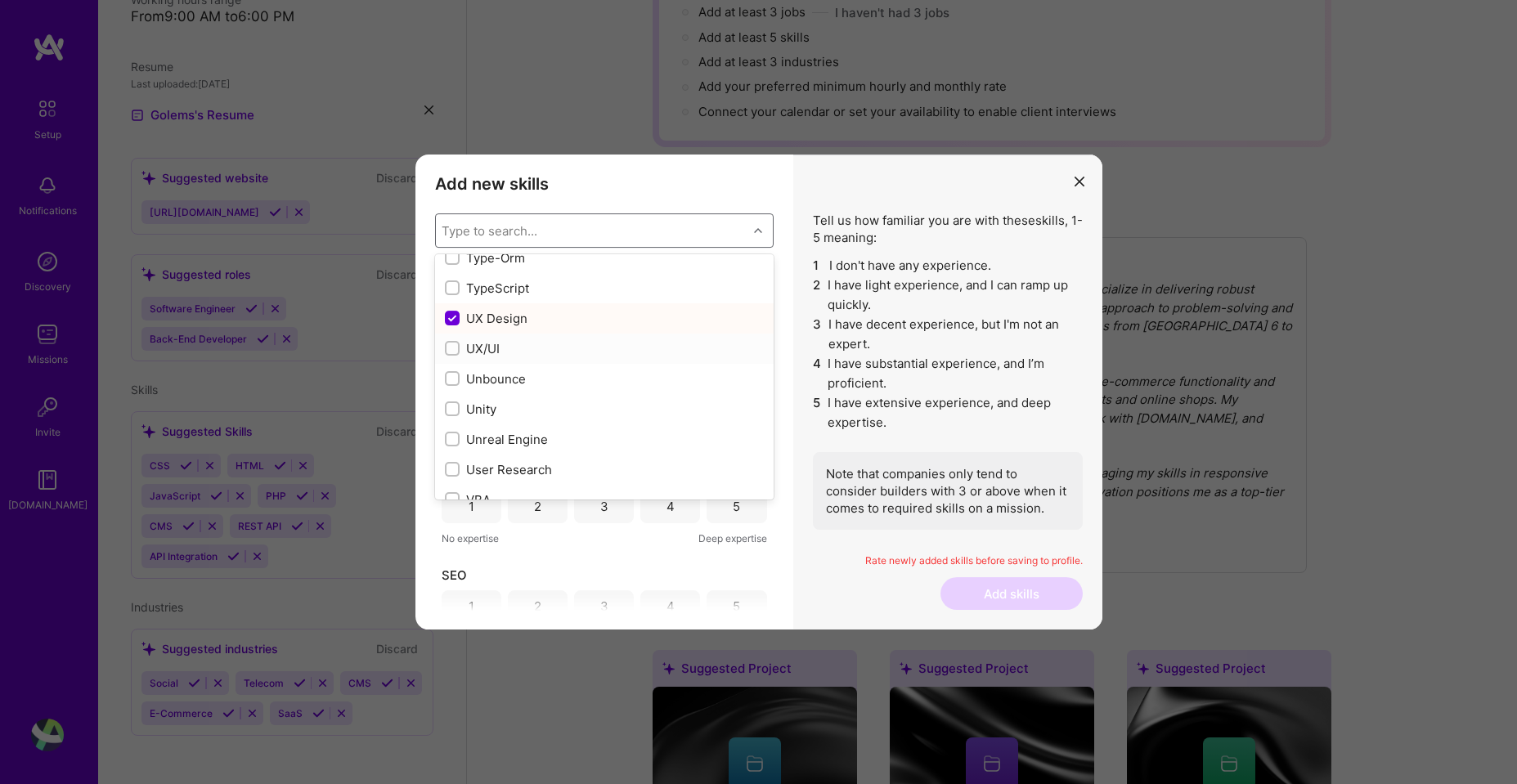
click at [446, 352] on div "modal" at bounding box center [452, 348] width 15 height 15
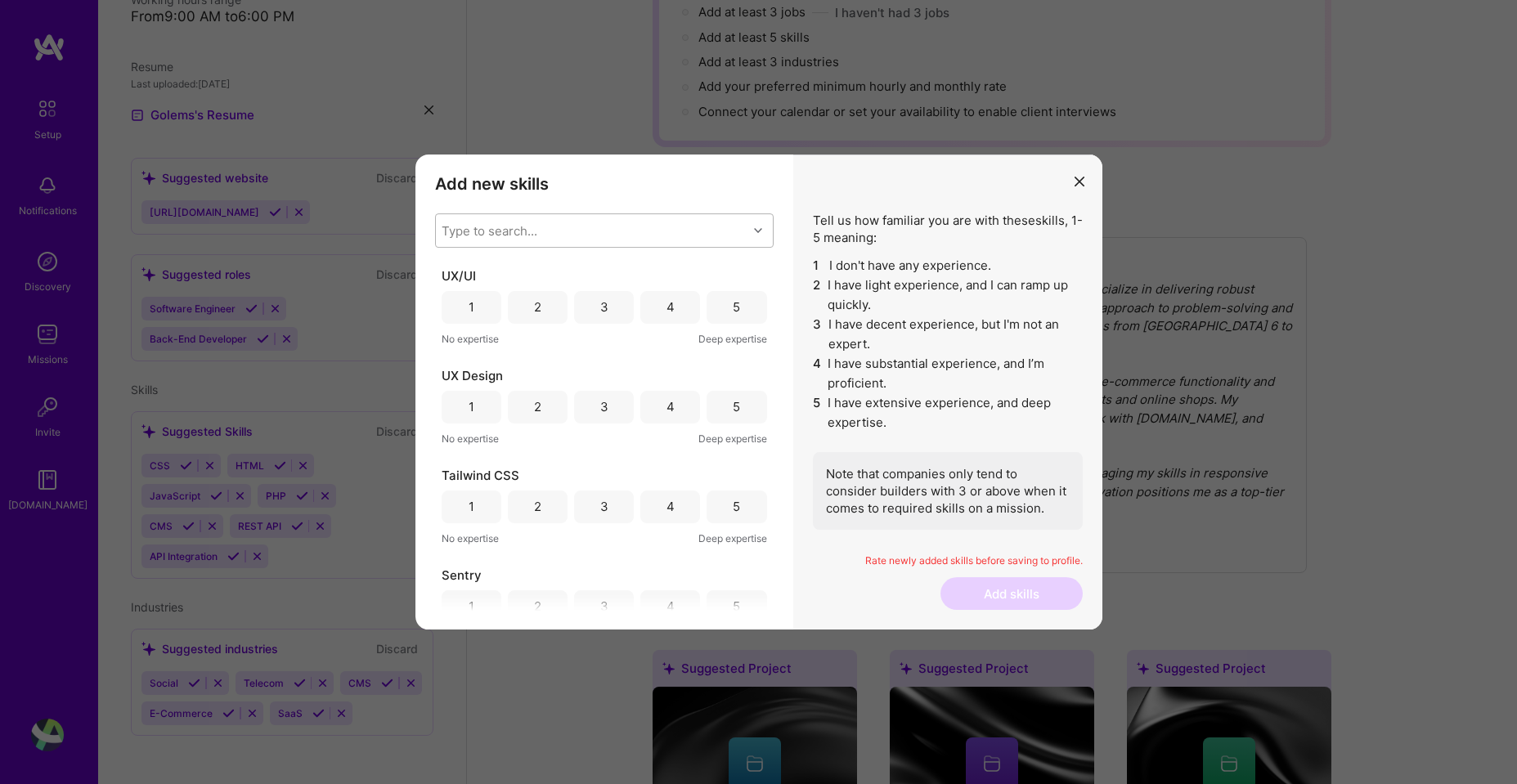
click at [559, 232] on div "Type to search..." at bounding box center [592, 230] width 312 height 33
click at [452, 421] on input "modal" at bounding box center [453, 421] width 12 height 12
checkbox input "true"
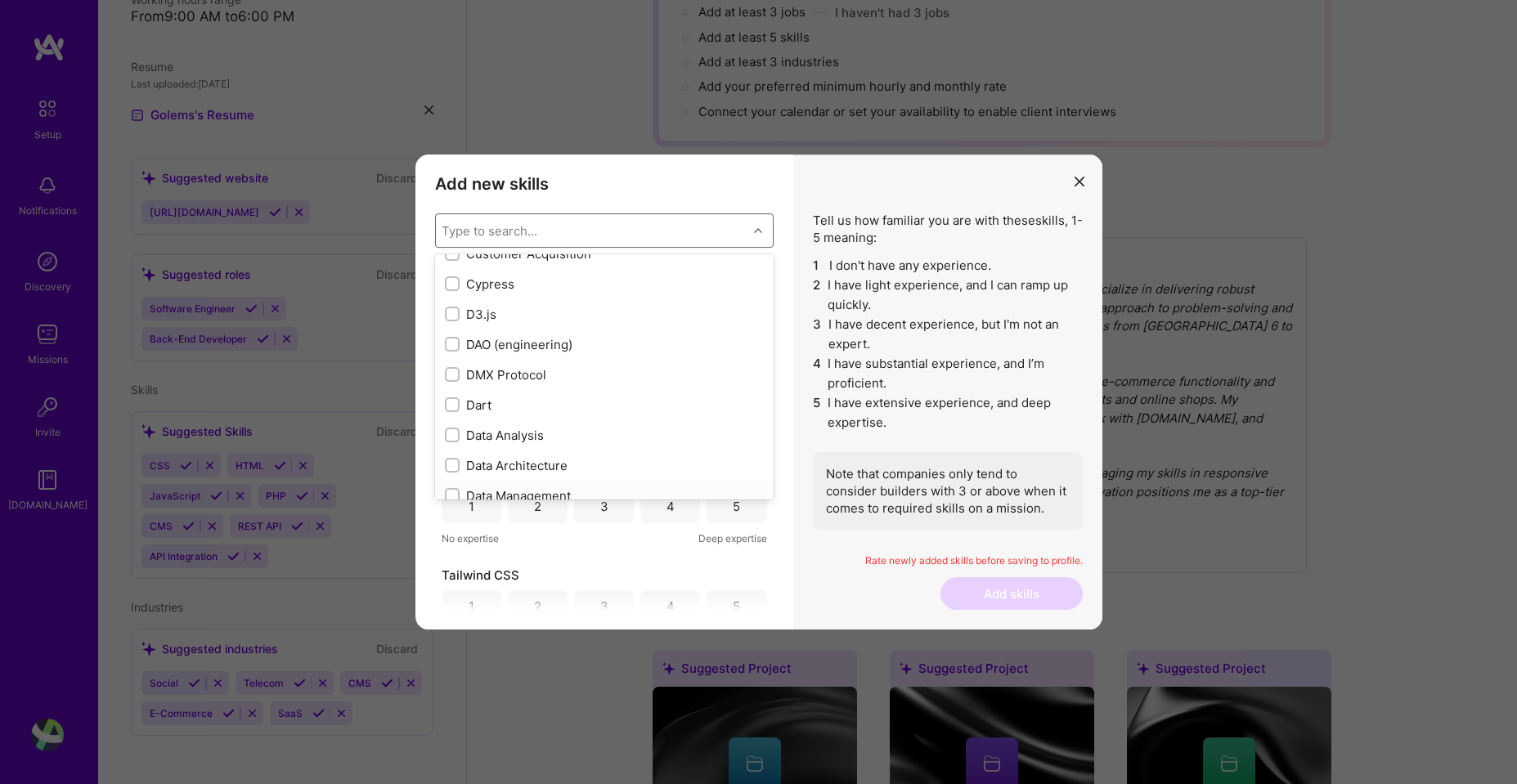
scroll to position [2337, 0]
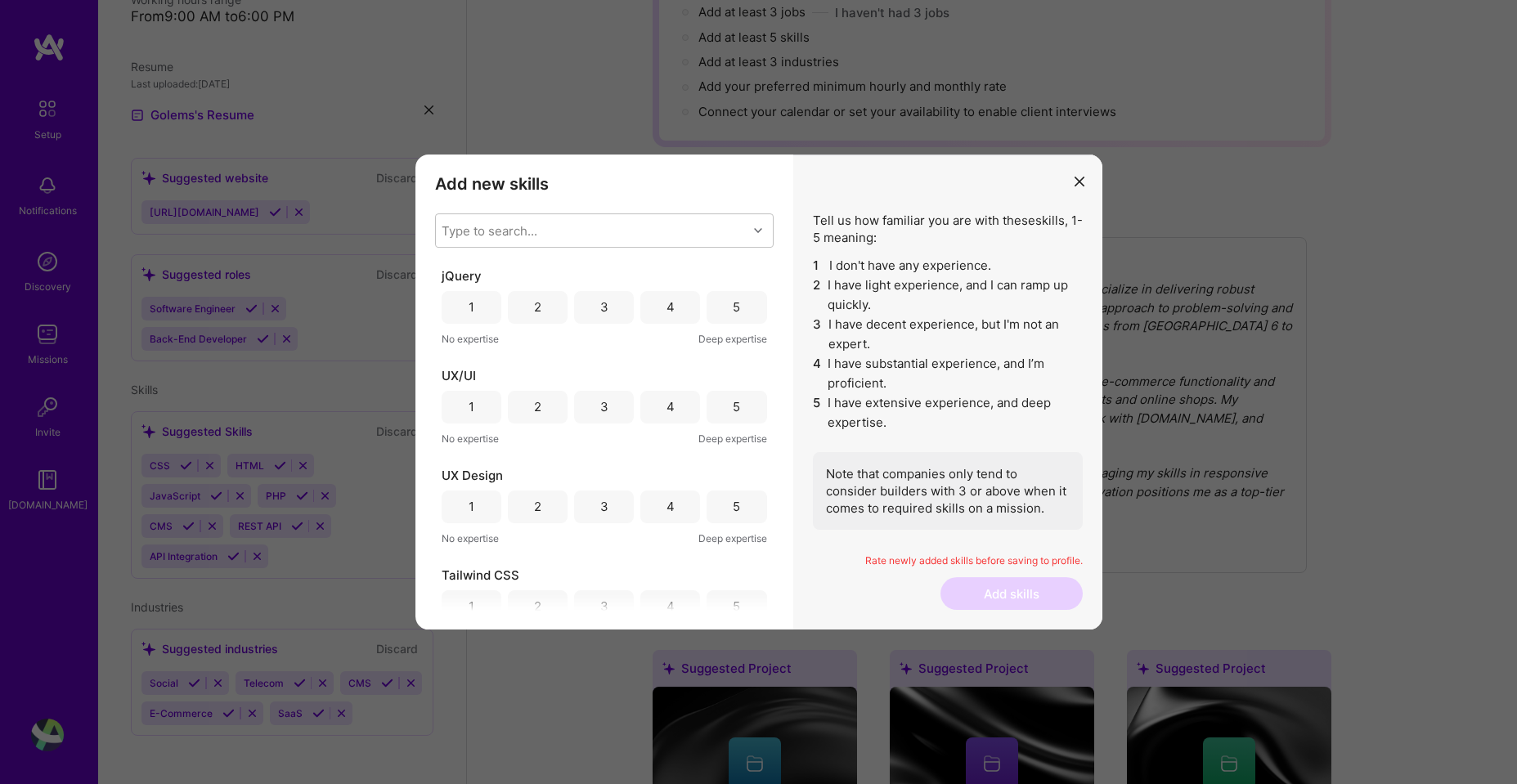
click at [784, 387] on div "Add new skills Tell us how familiar you are with given skills, using between 1 …" at bounding box center [604, 392] width 378 height 476
click at [1079, 178] on icon "modal" at bounding box center [1079, 181] width 10 height 10
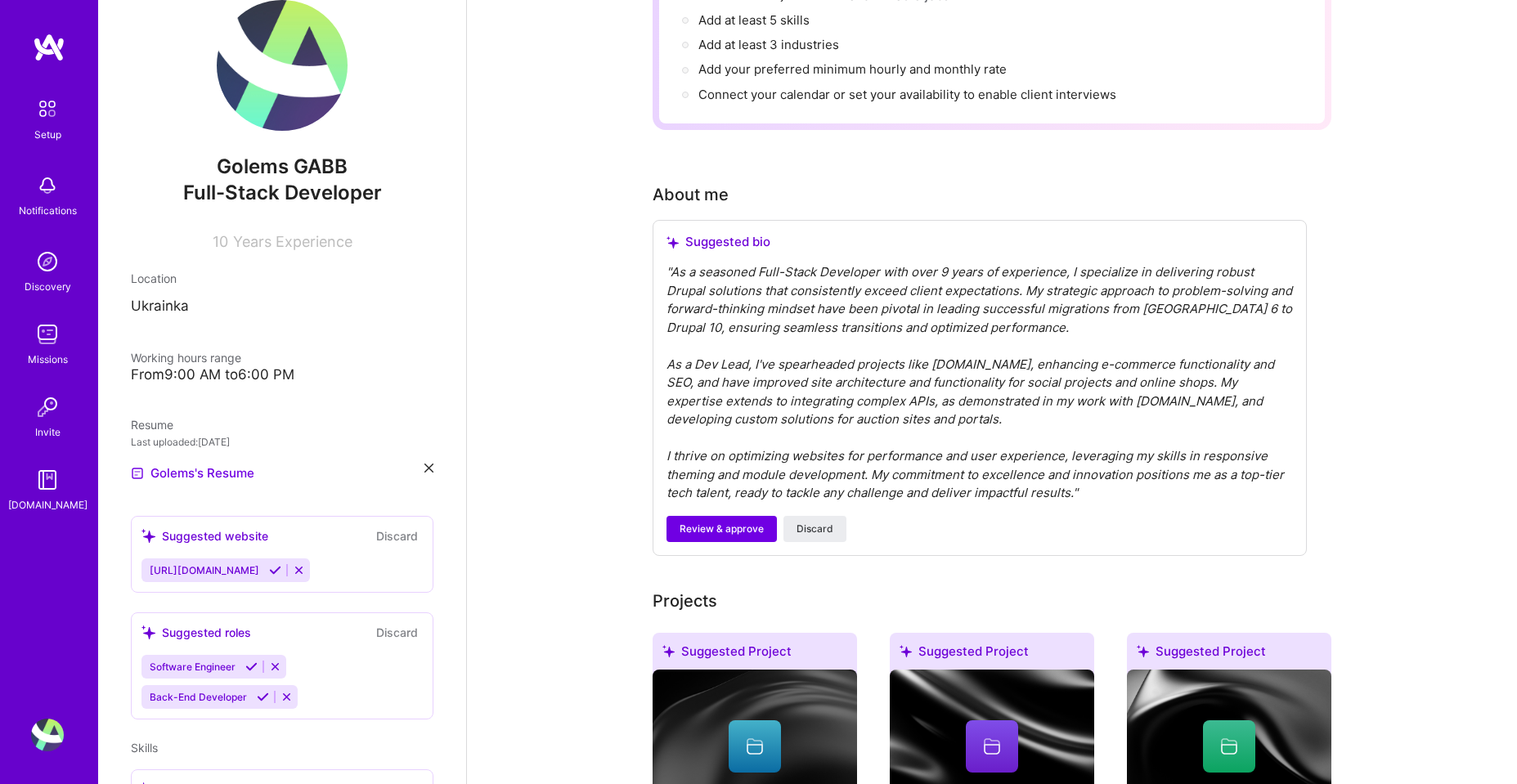
scroll to position [322, 0]
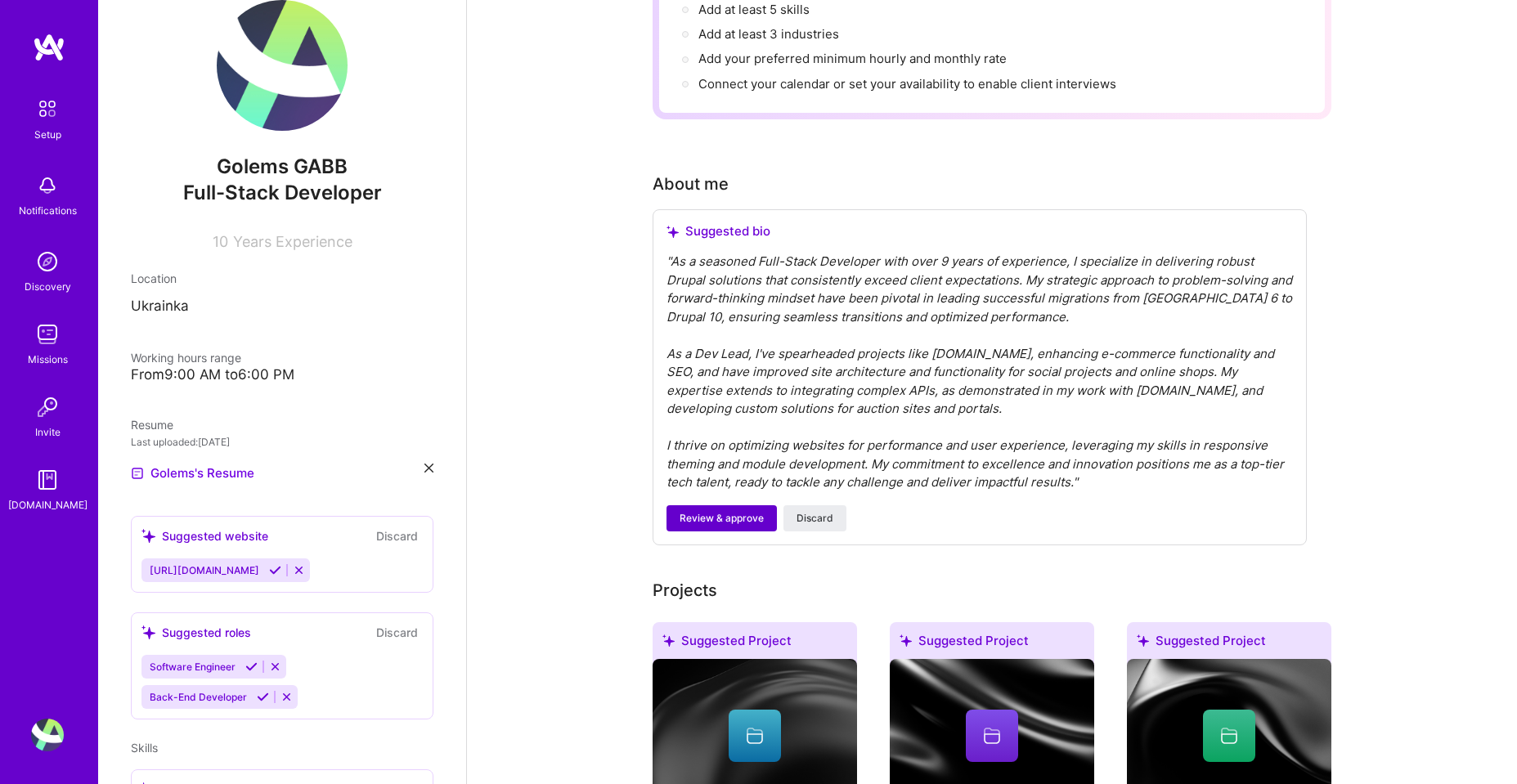
click at [695, 511] on span "Review & approve" at bounding box center [721, 518] width 84 height 15
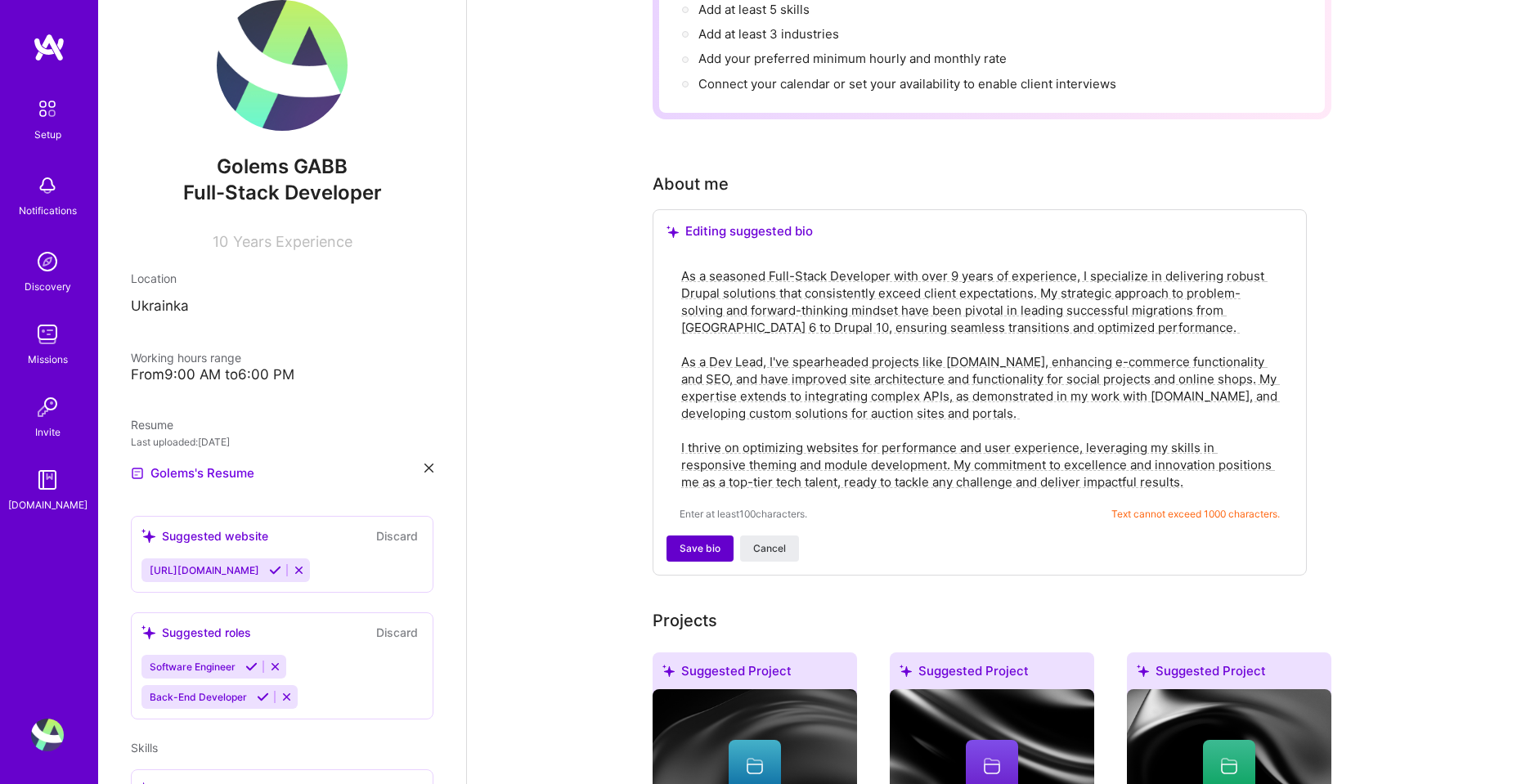
click at [683, 541] on span "Save bio" at bounding box center [699, 548] width 41 height 15
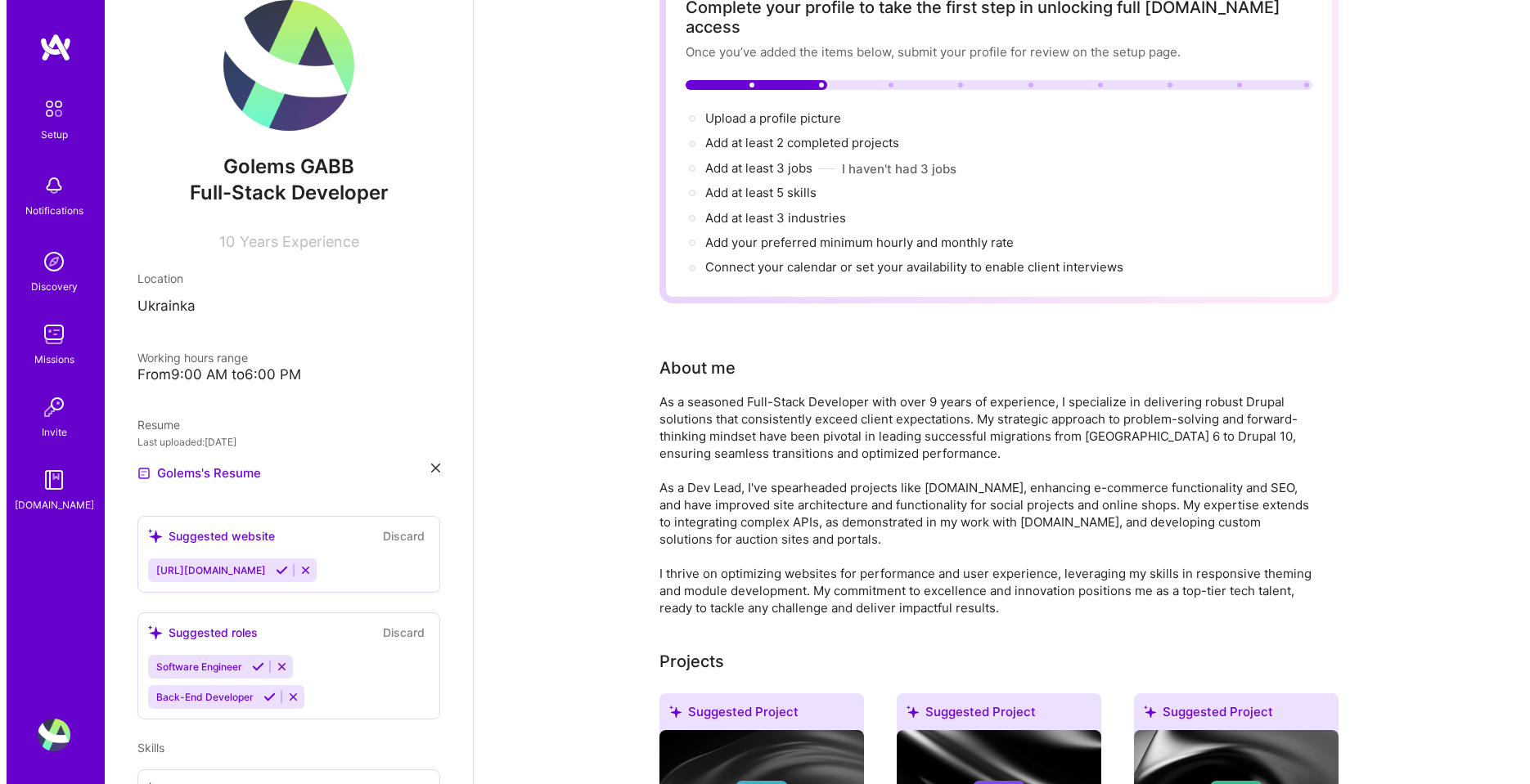
scroll to position [490, 0]
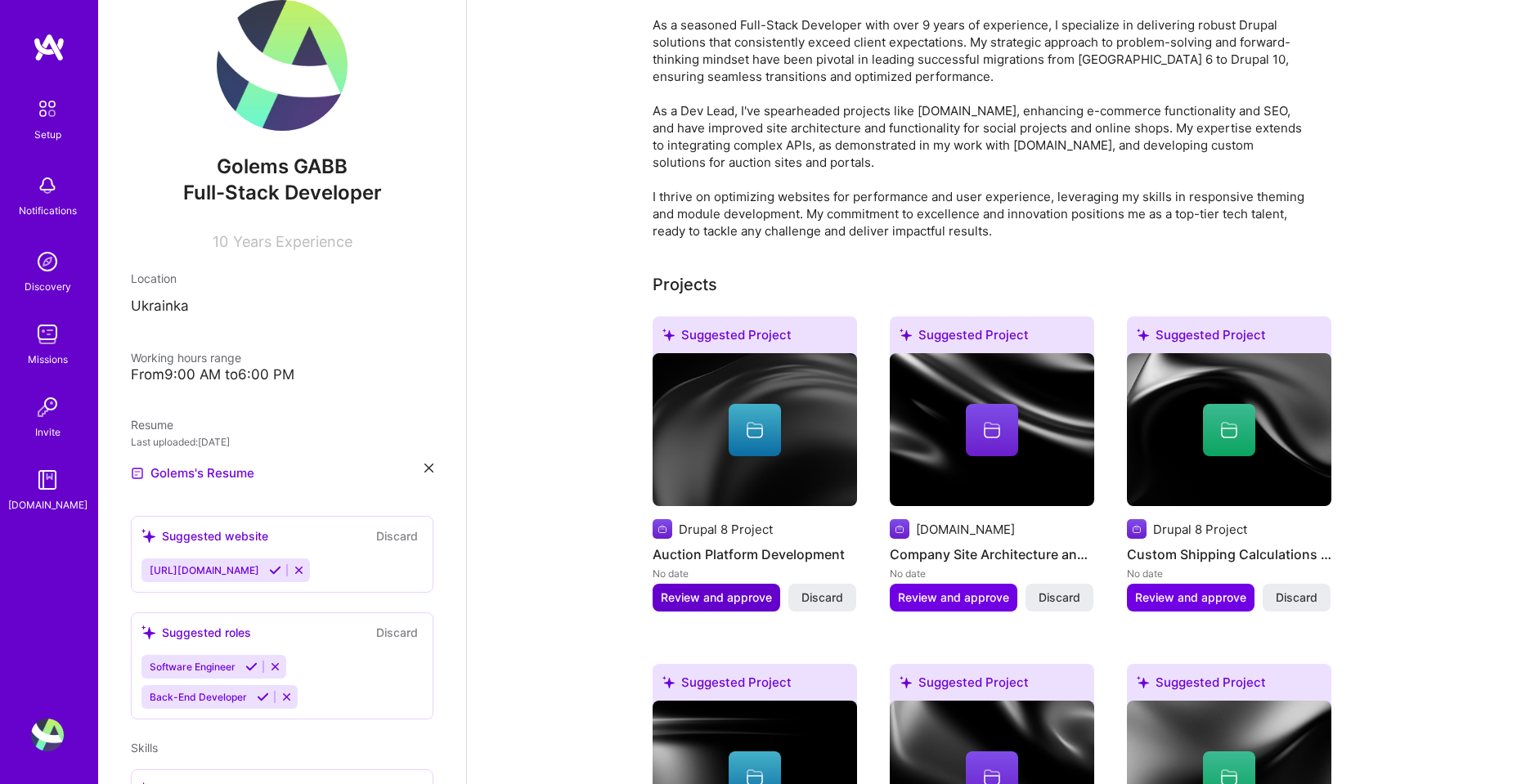
click at [720, 589] on span "Review and approve" at bounding box center [716, 597] width 112 height 16
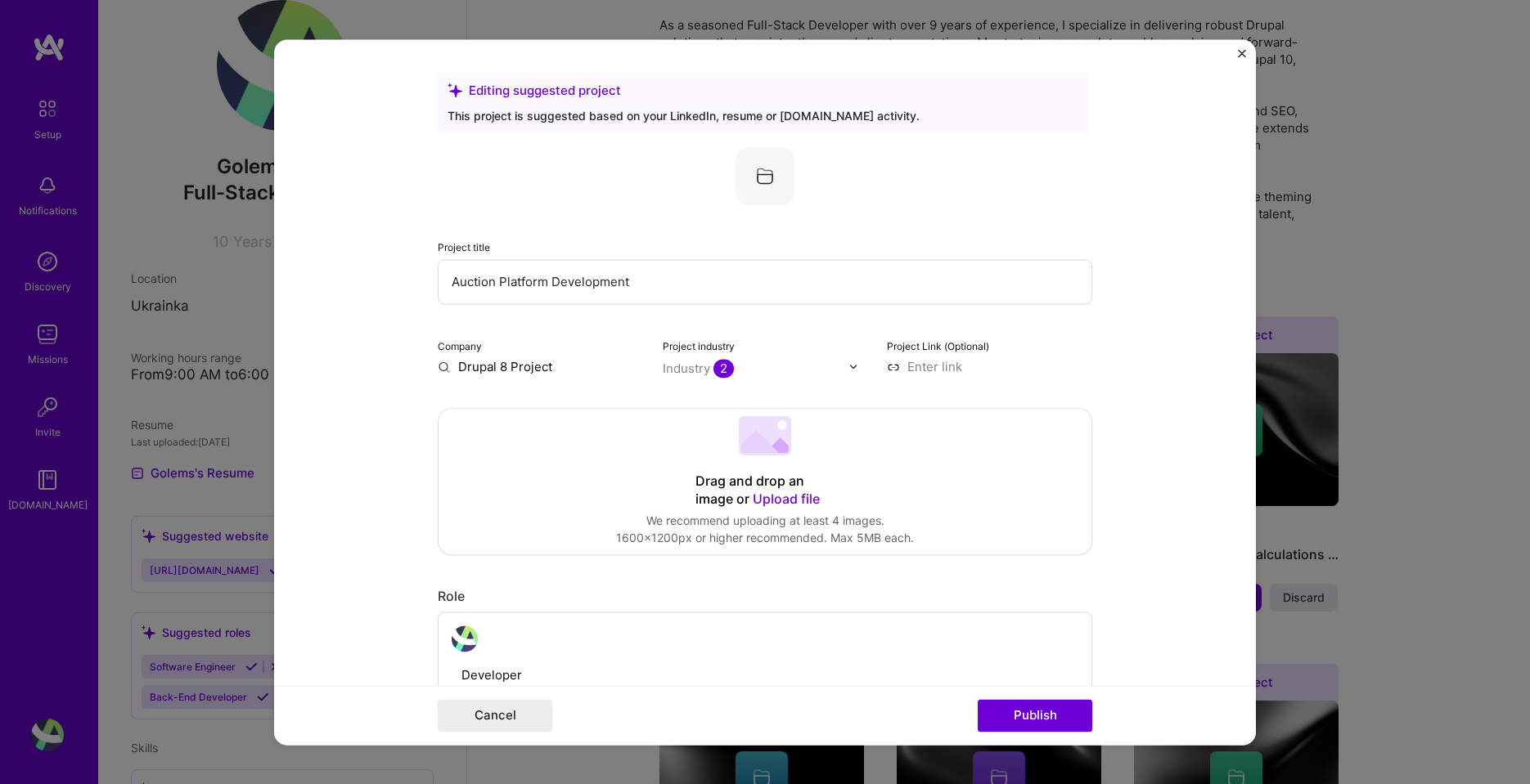
click at [685, 366] on div "Industry 2" at bounding box center [698, 368] width 71 height 17
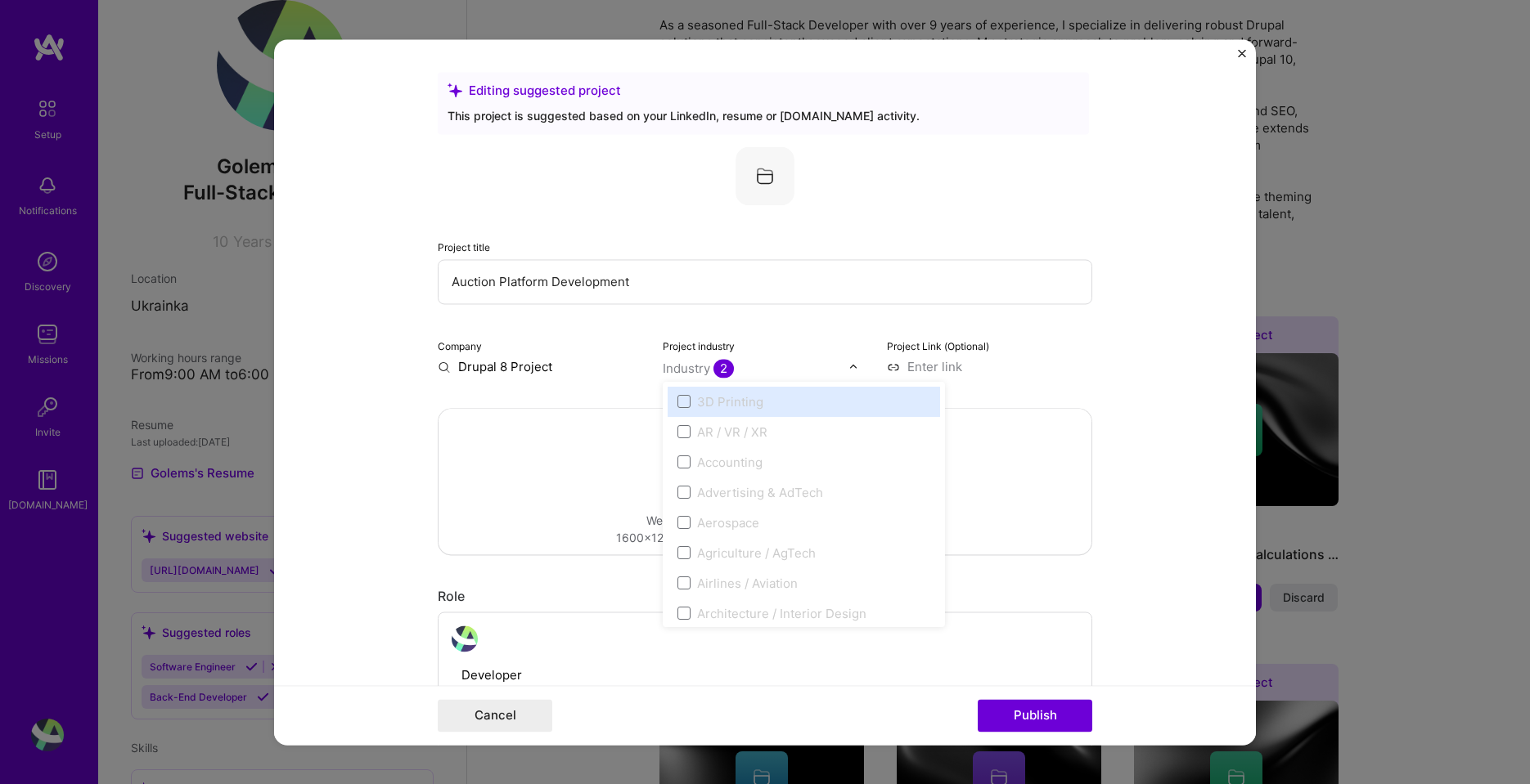
click at [748, 364] on input "text" at bounding box center [756, 368] width 187 height 17
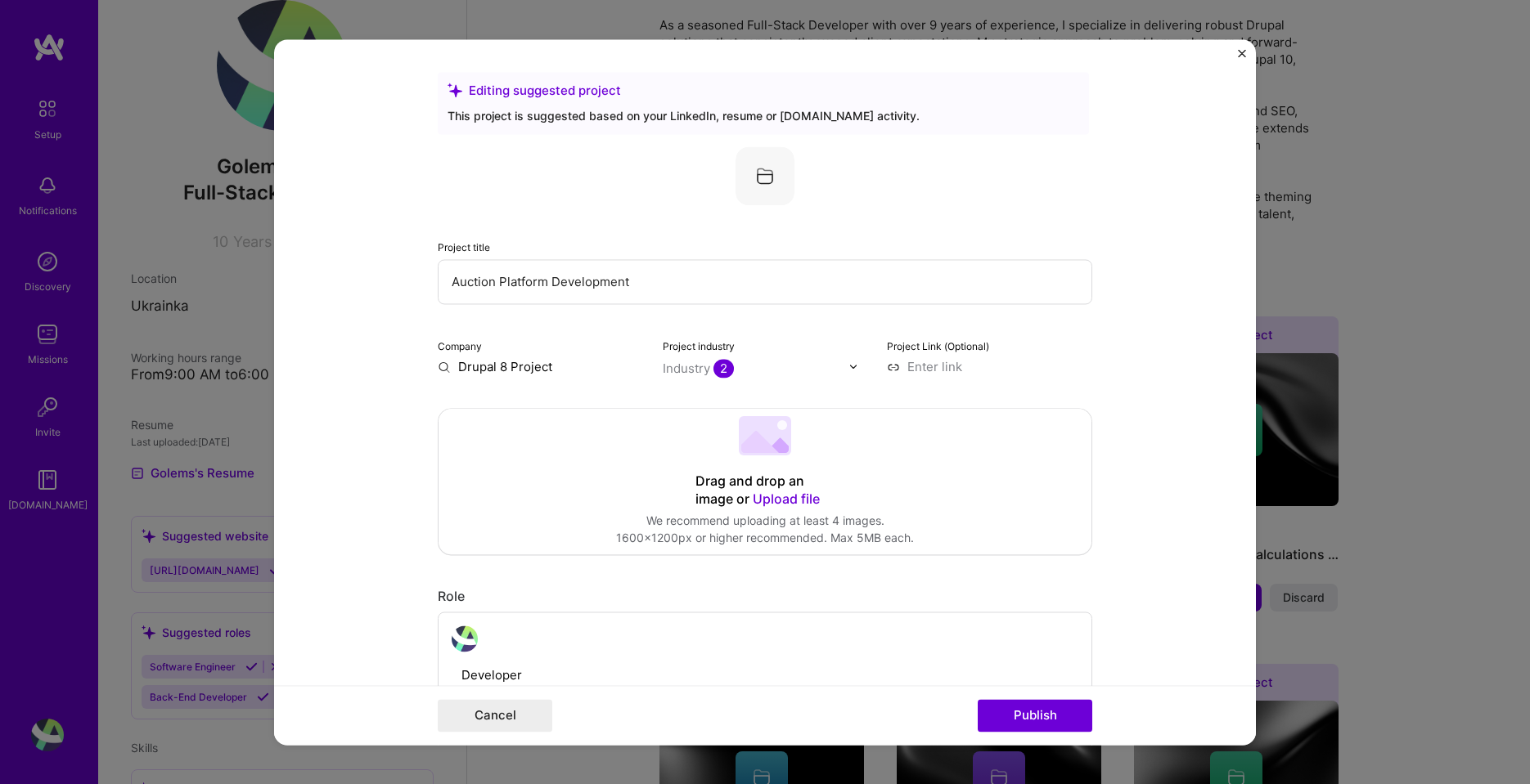
click at [651, 351] on div "Company Drupal 8 Project Project industry Industry 2 Project Link (Optional)" at bounding box center [765, 356] width 655 height 38
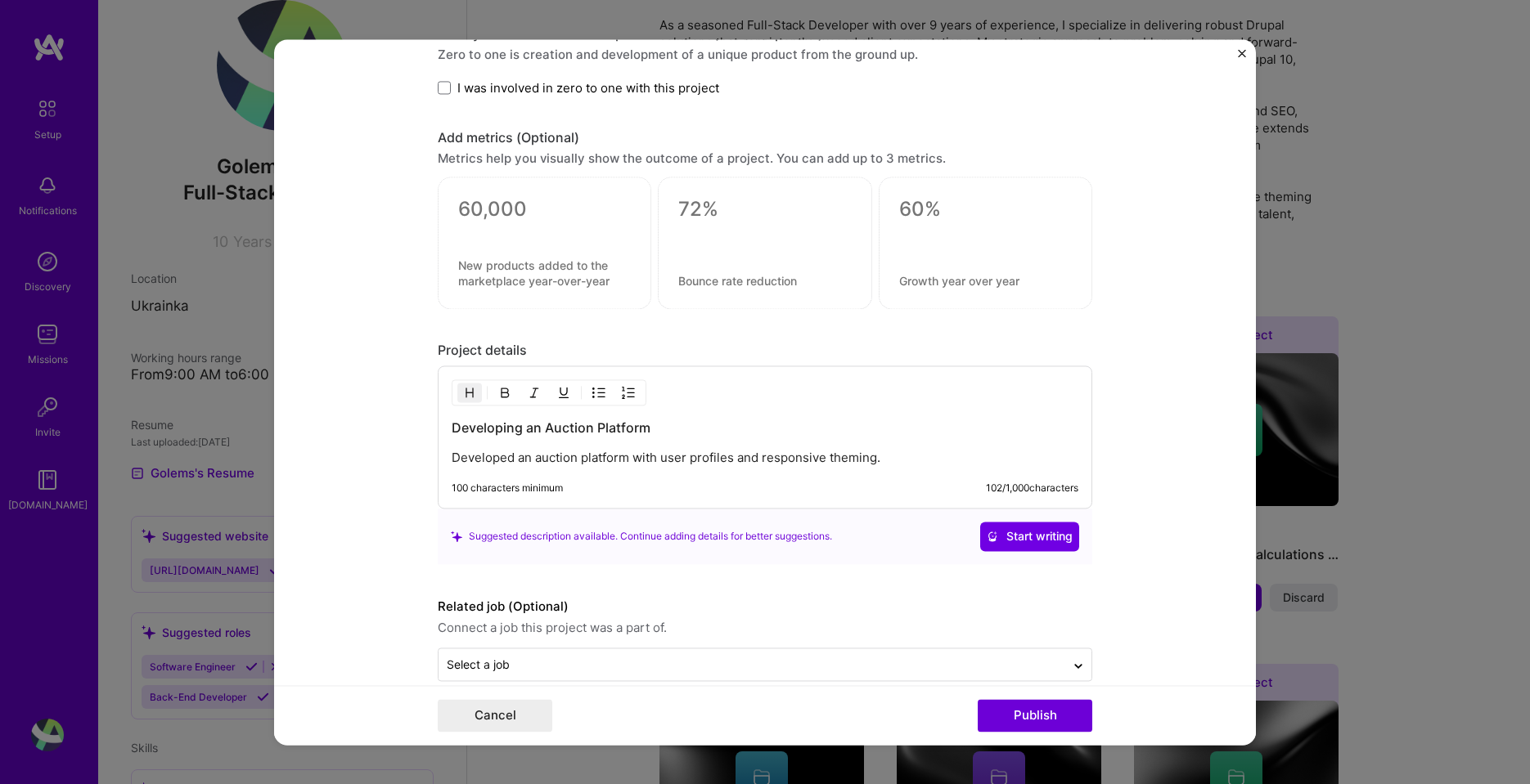
scroll to position [1096, 0]
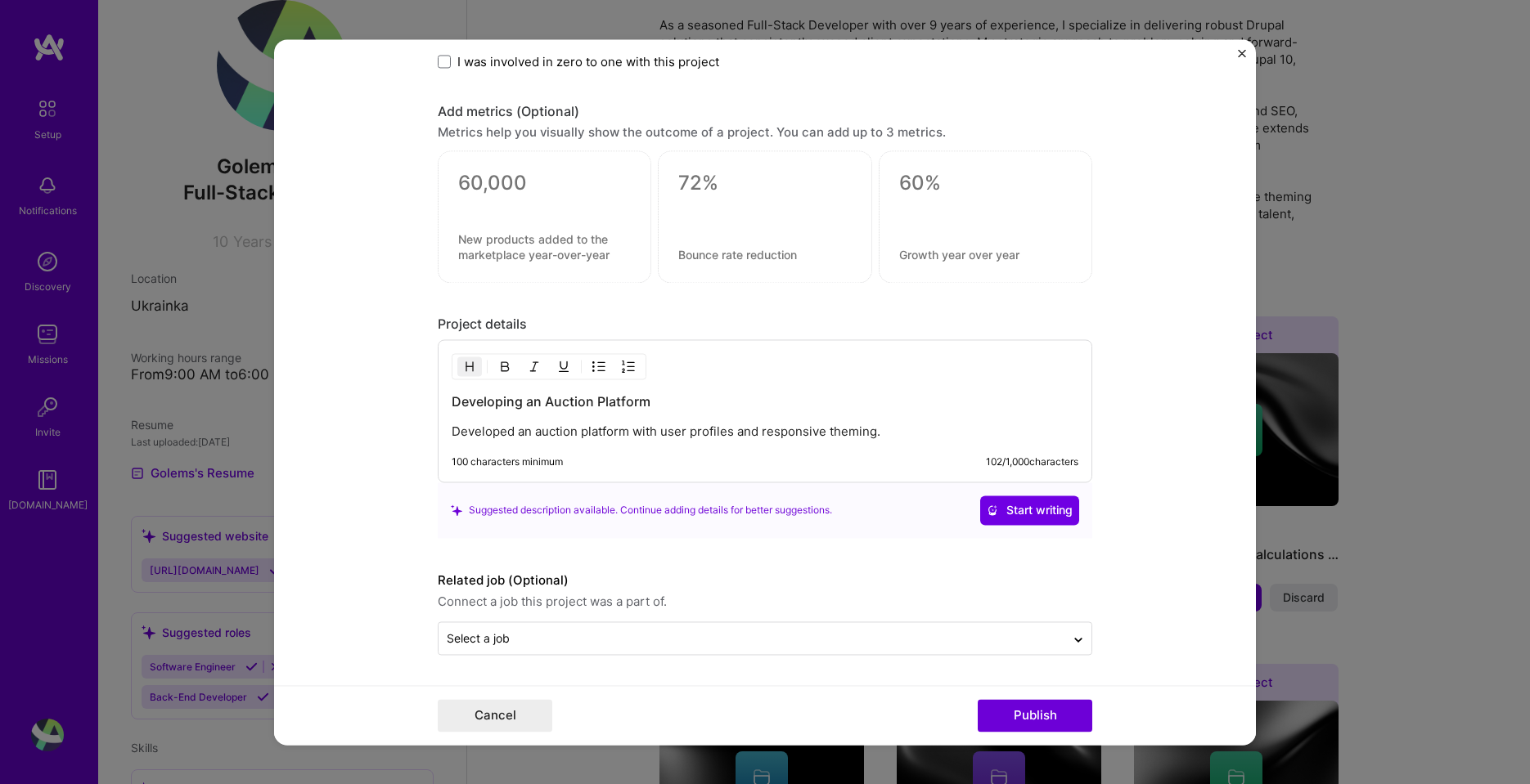
click at [1243, 54] on img "Close" at bounding box center [1242, 53] width 8 height 8
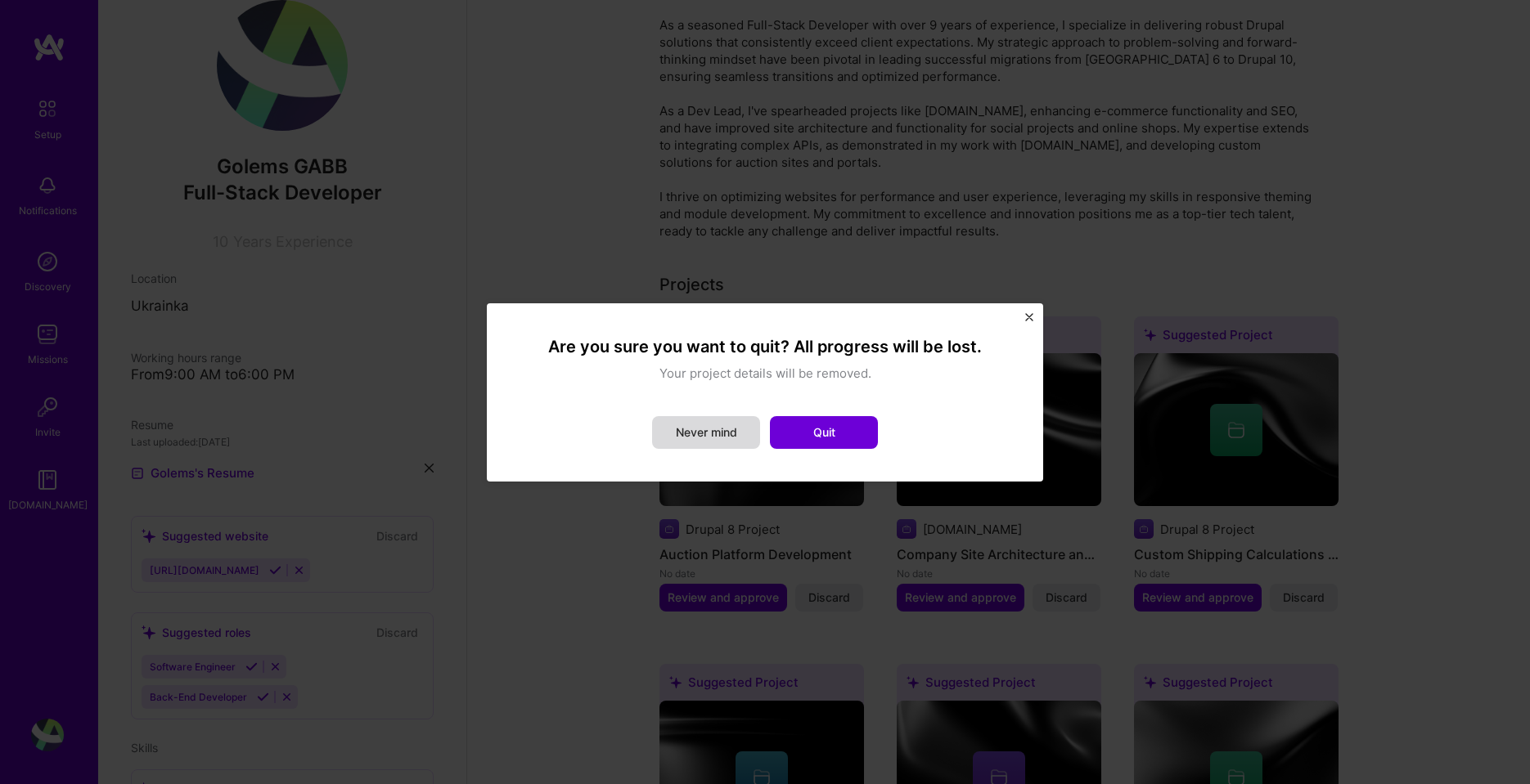
click at [687, 431] on button "Never mind" at bounding box center [706, 432] width 108 height 33
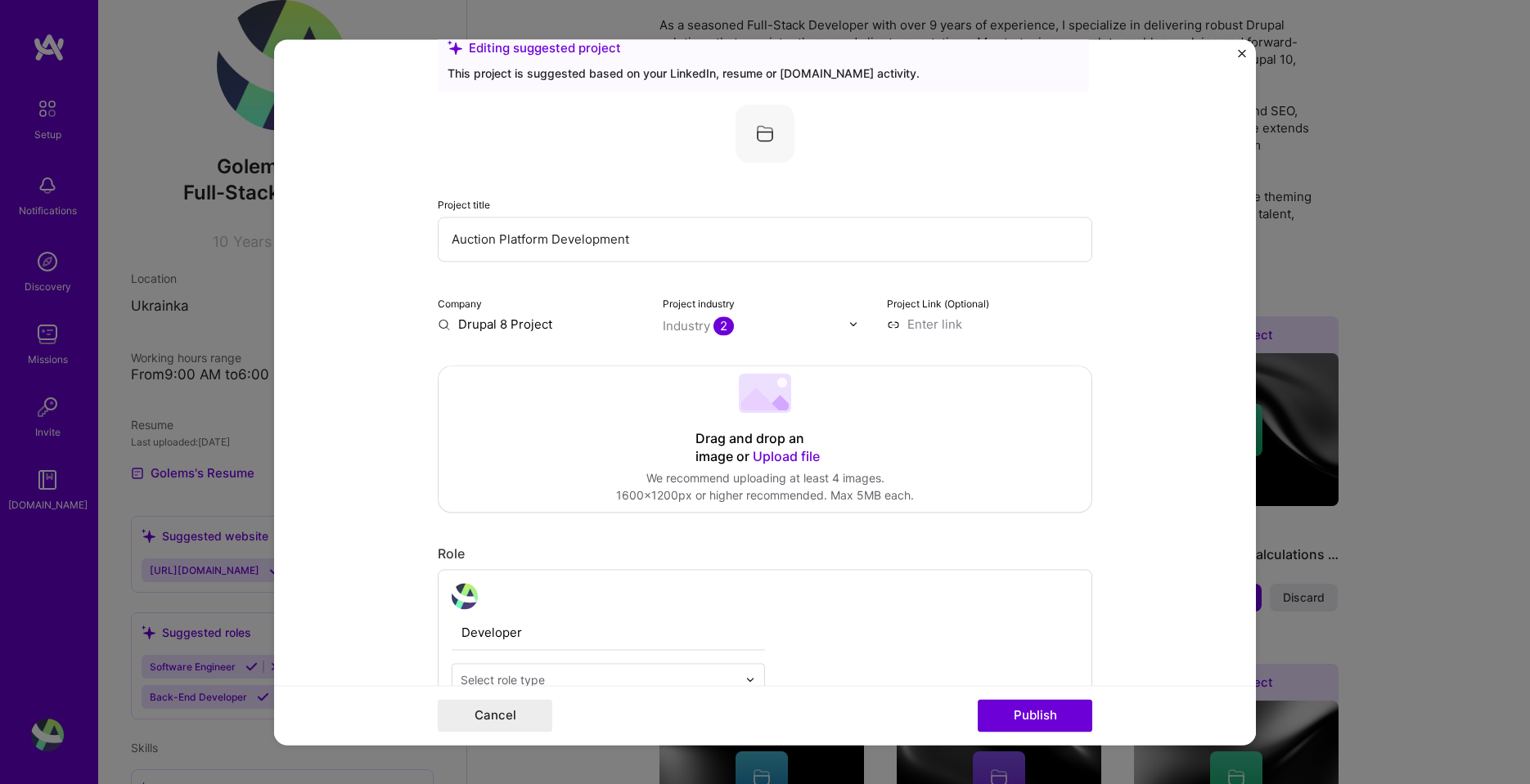
scroll to position [0, 0]
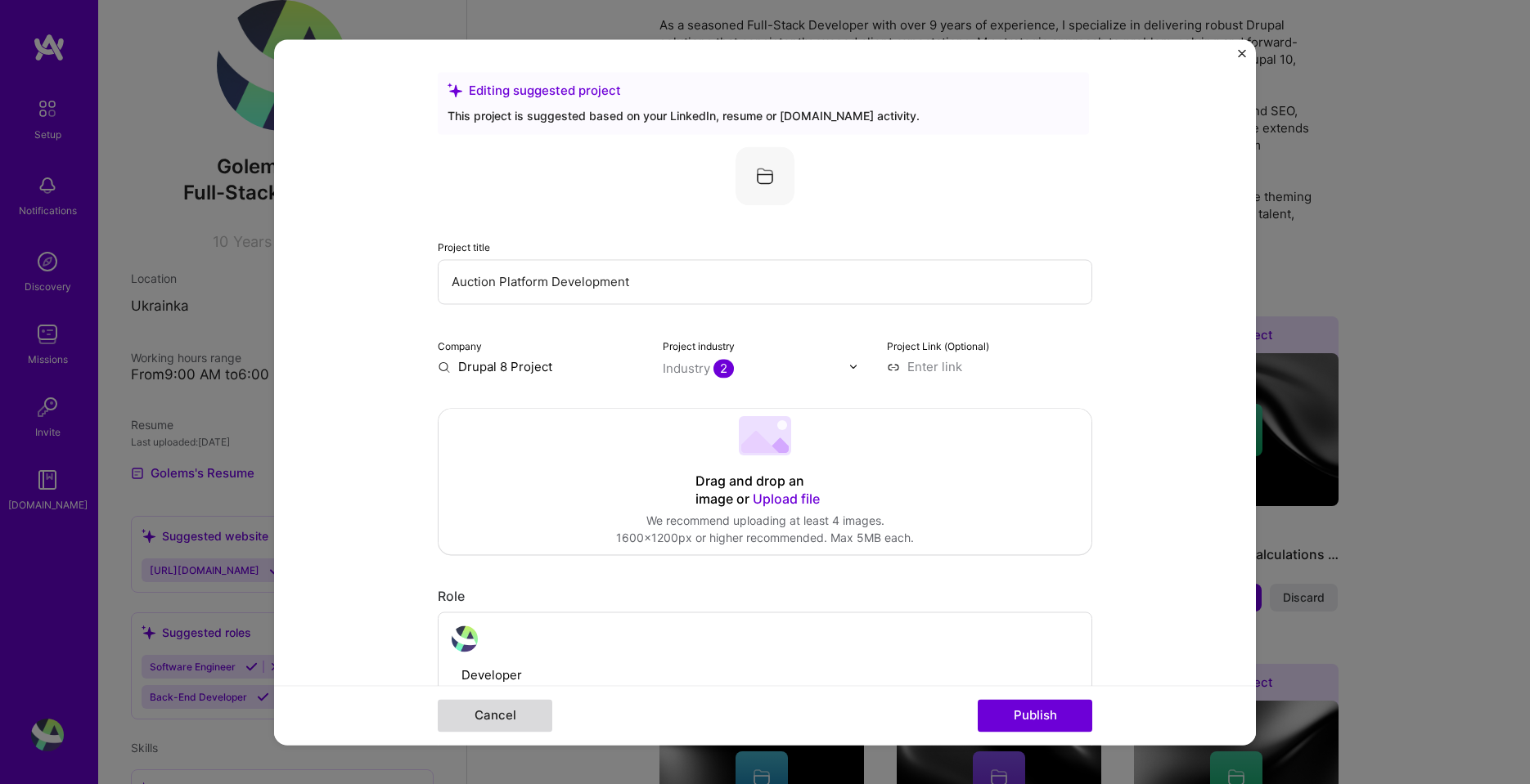
click at [479, 713] on button "Cancel" at bounding box center [495, 715] width 114 height 33
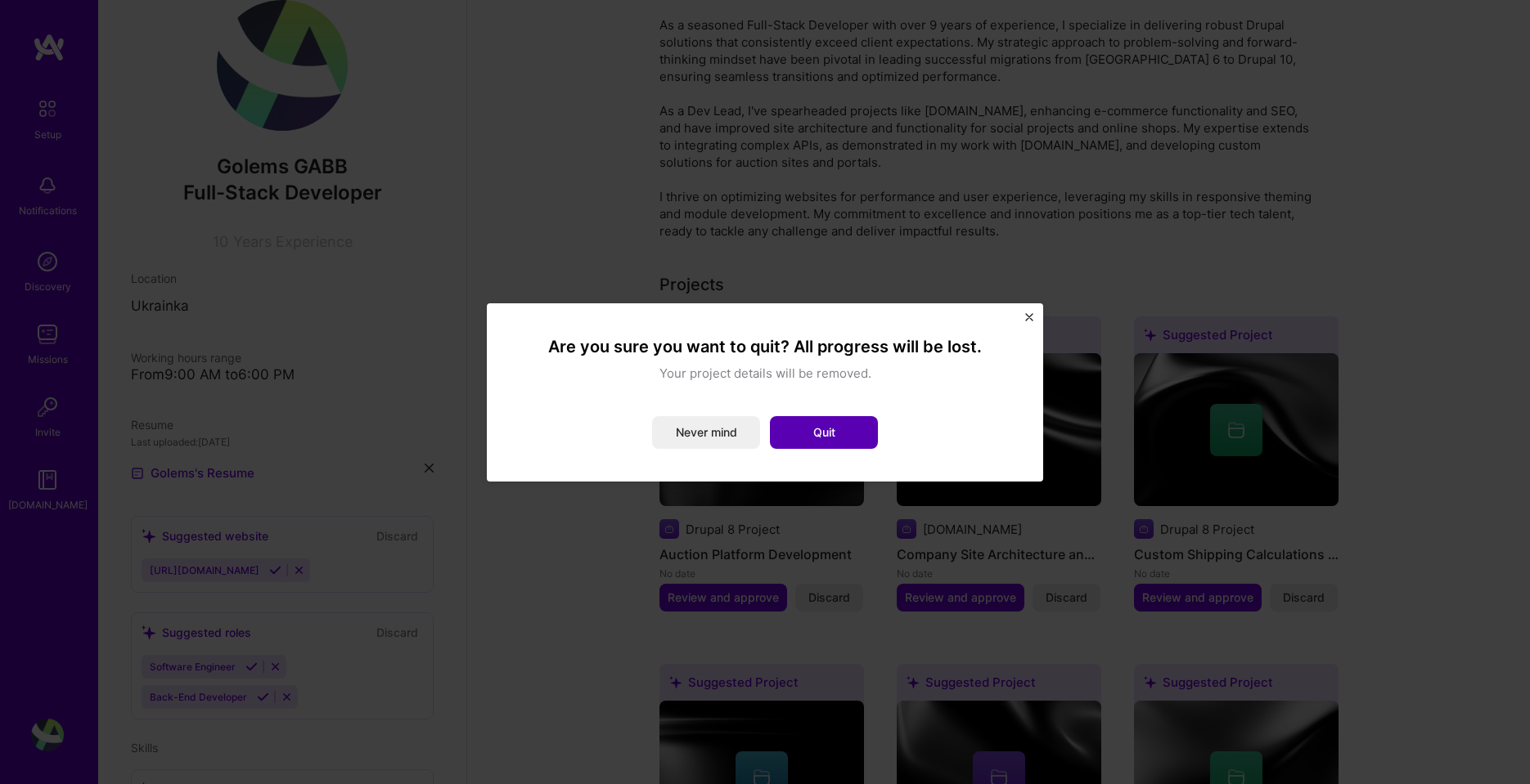
click at [839, 431] on button "Quit" at bounding box center [823, 432] width 108 height 33
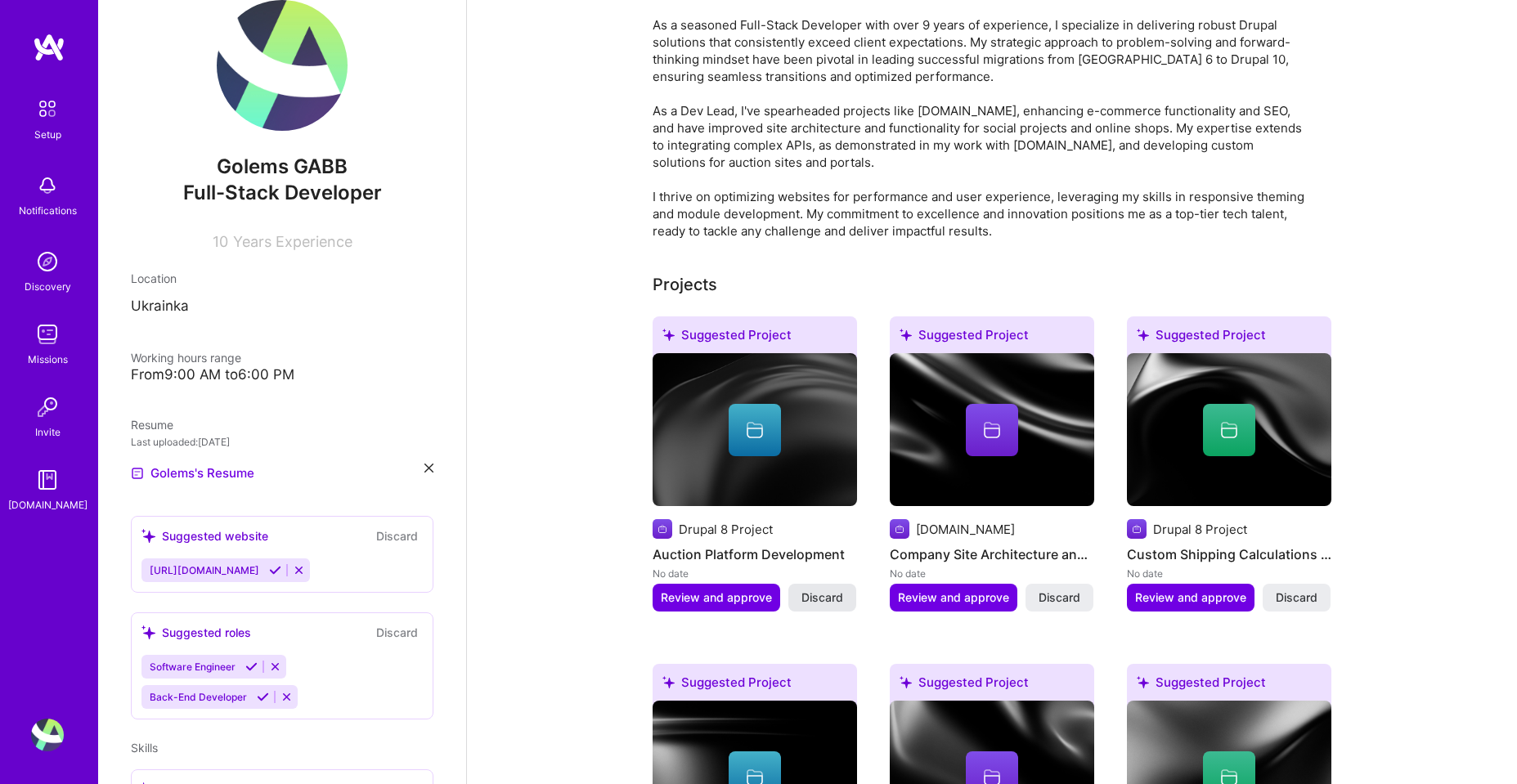
click at [837, 589] on span "Discard" at bounding box center [822, 597] width 42 height 16
click at [690, 589] on span "Review and approve" at bounding box center [716, 597] width 112 height 16
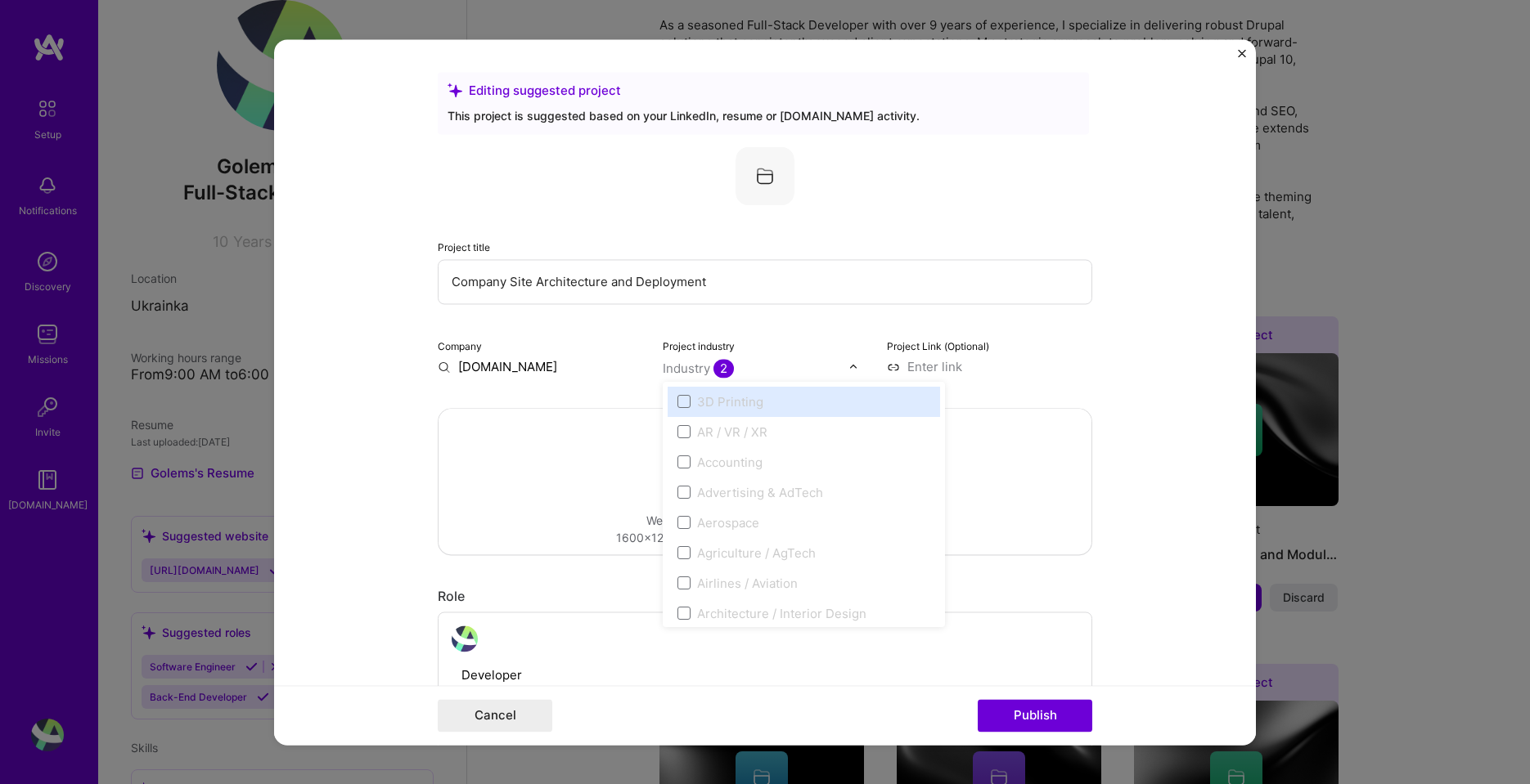
click at [691, 367] on div "Industry 2" at bounding box center [698, 368] width 71 height 17
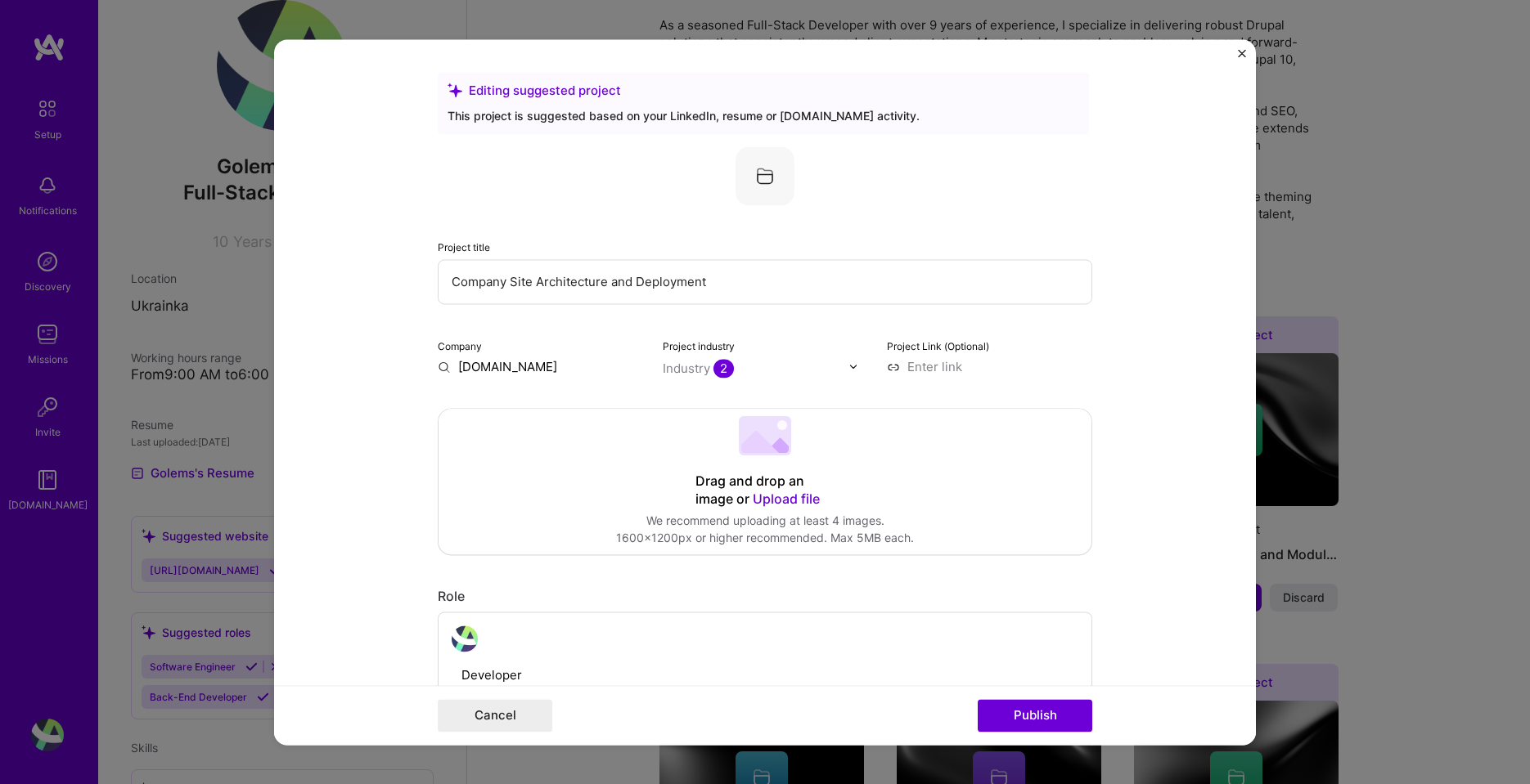
click at [1100, 445] on form "Editing suggested project This project is suggested based on your LinkedIn, res…" at bounding box center [765, 392] width 981 height 705
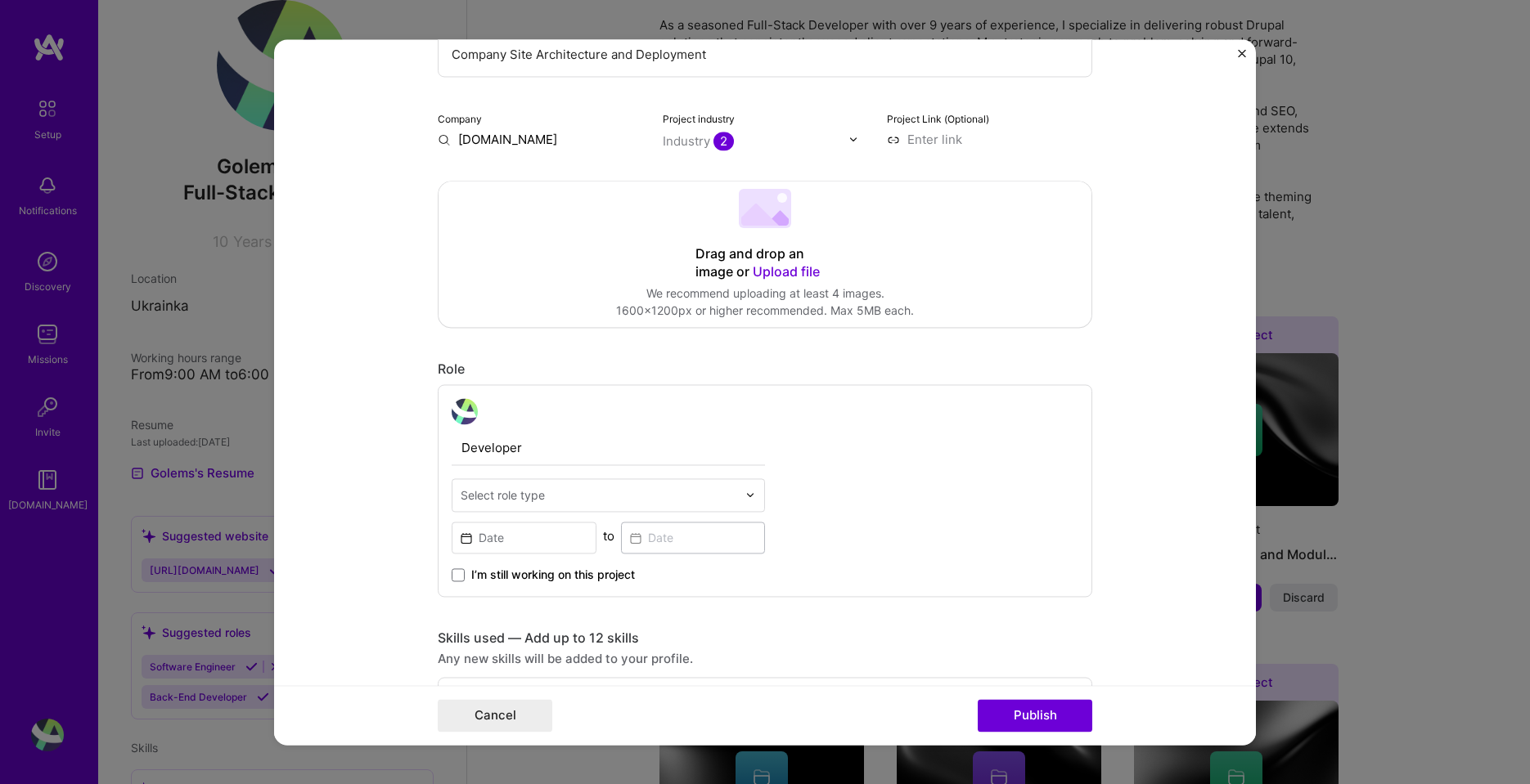
scroll to position [392, 0]
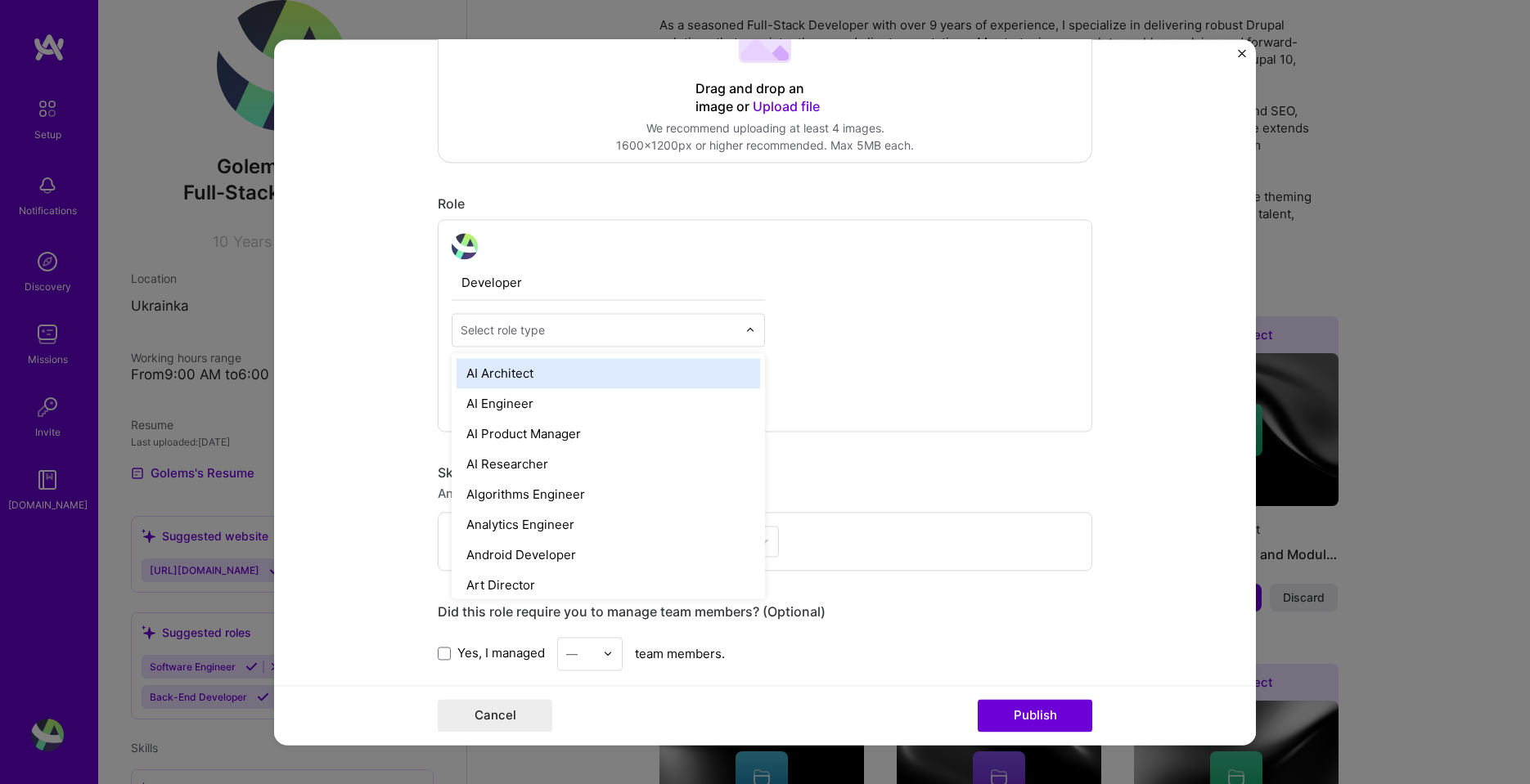
click at [682, 329] on input "text" at bounding box center [599, 329] width 277 height 17
type input "de"
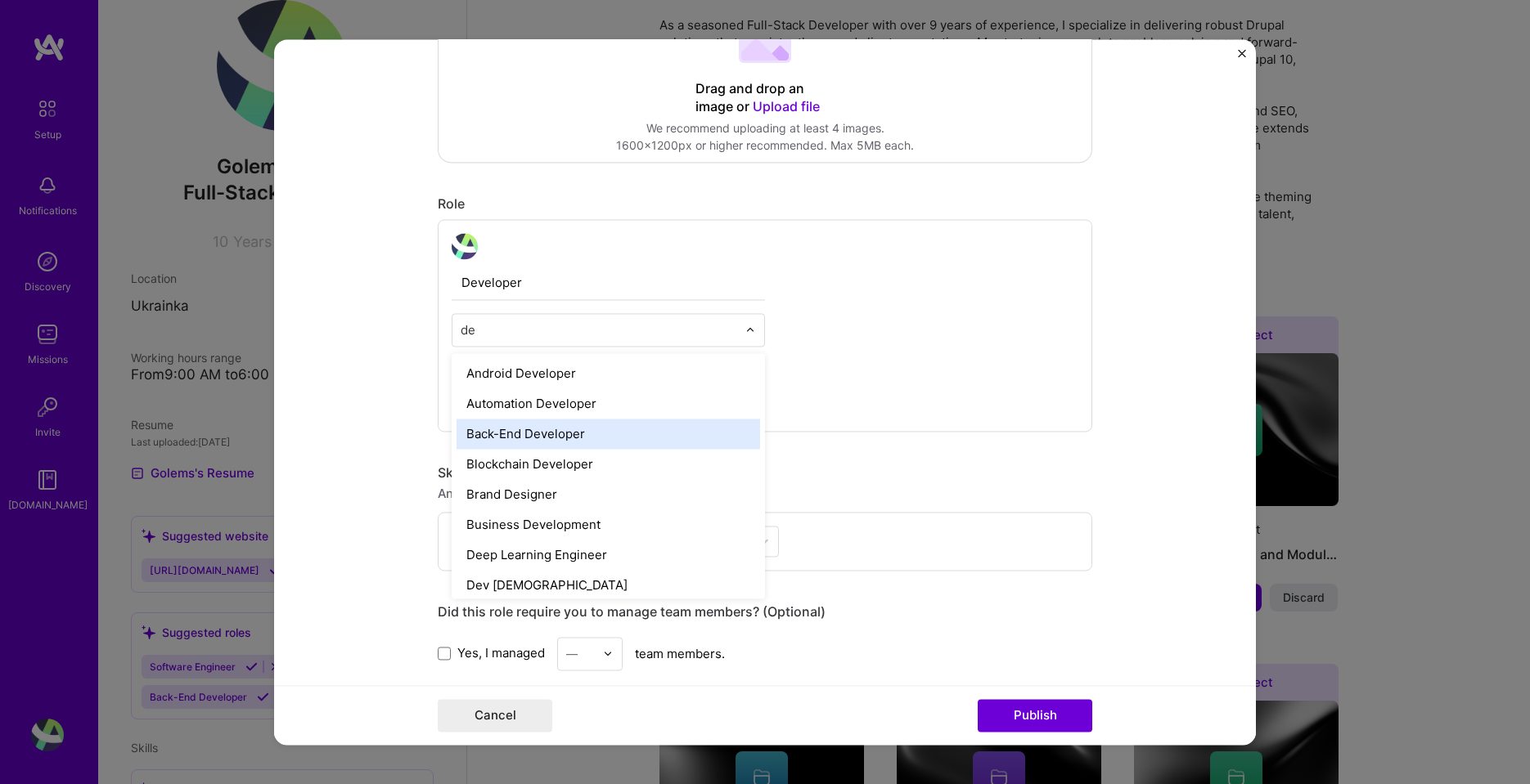
click at [549, 435] on div "Back-End Developer" at bounding box center [608, 433] width 304 height 30
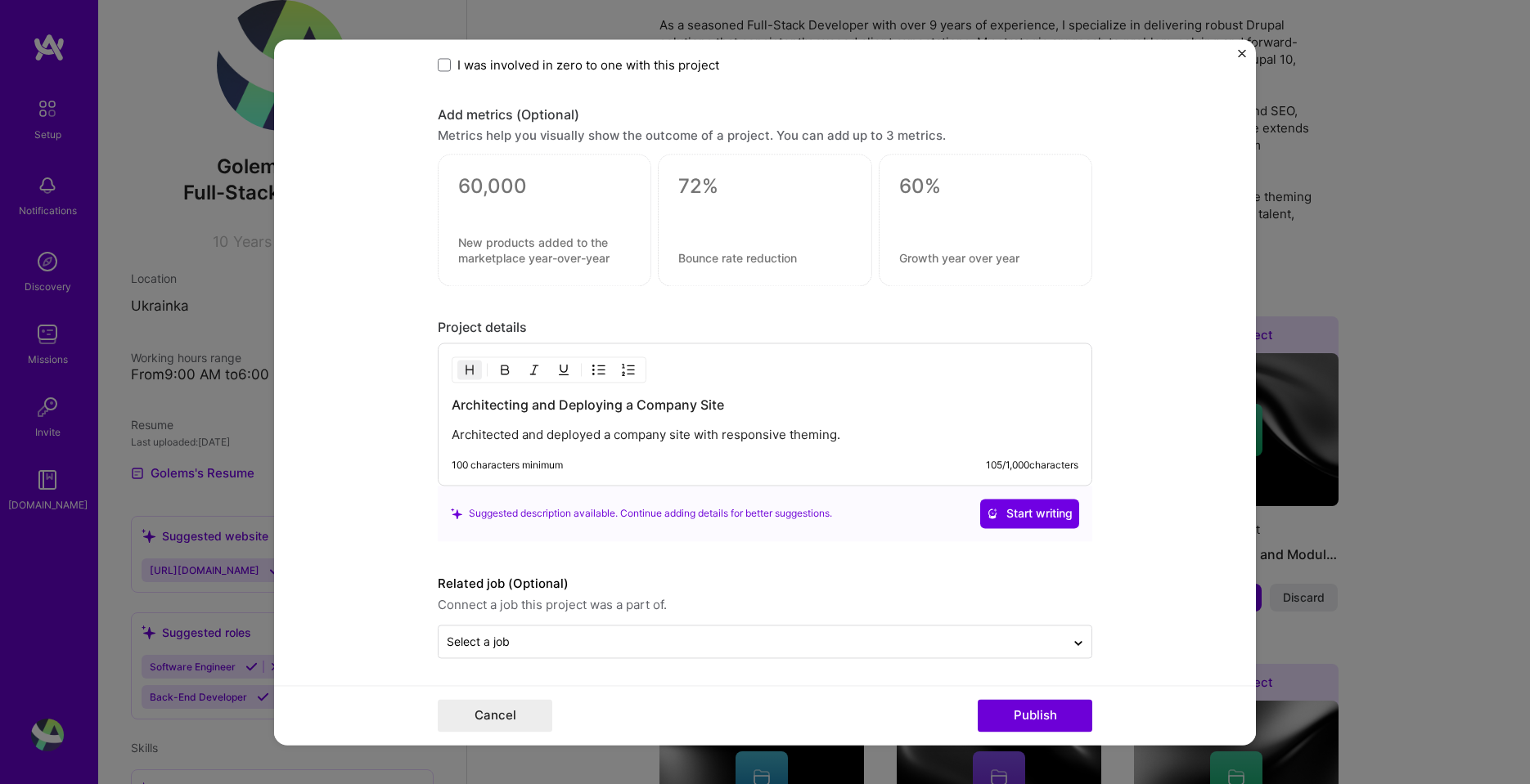
scroll to position [1096, 0]
click at [1028, 721] on button "Publish" at bounding box center [1035, 715] width 114 height 33
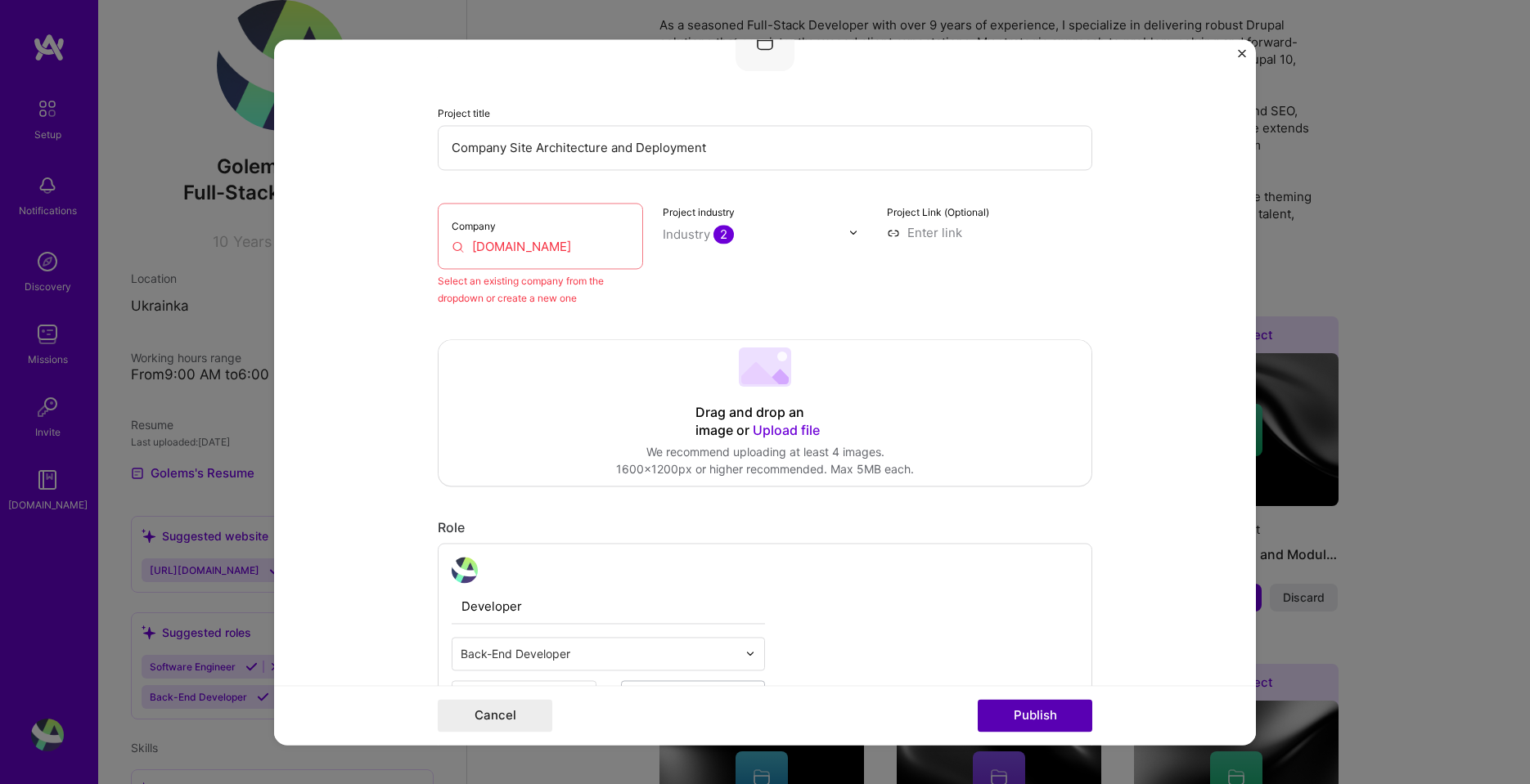
scroll to position [107, 0]
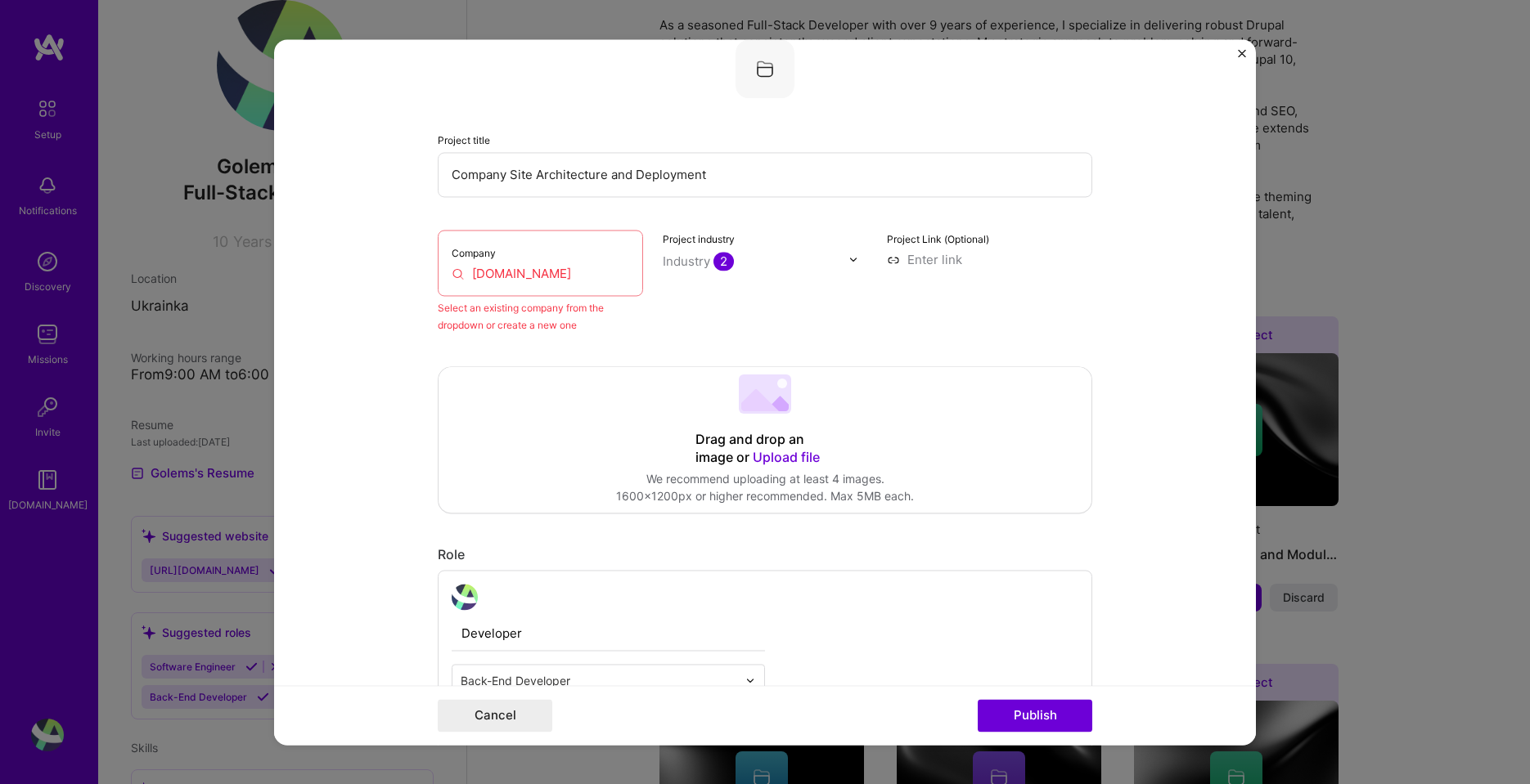
click at [560, 276] on input "[DOMAIN_NAME]" at bounding box center [541, 273] width 178 height 17
click at [585, 276] on input "[DOMAIN_NAME]" at bounding box center [541, 273] width 178 height 17
click at [557, 263] on div "Company [DOMAIN_NAME]" at bounding box center [541, 262] width 205 height 66
click at [588, 280] on input "[DOMAIN_NAME]" at bounding box center [541, 273] width 178 height 17
click at [1026, 719] on button "Publish" at bounding box center [1035, 715] width 114 height 33
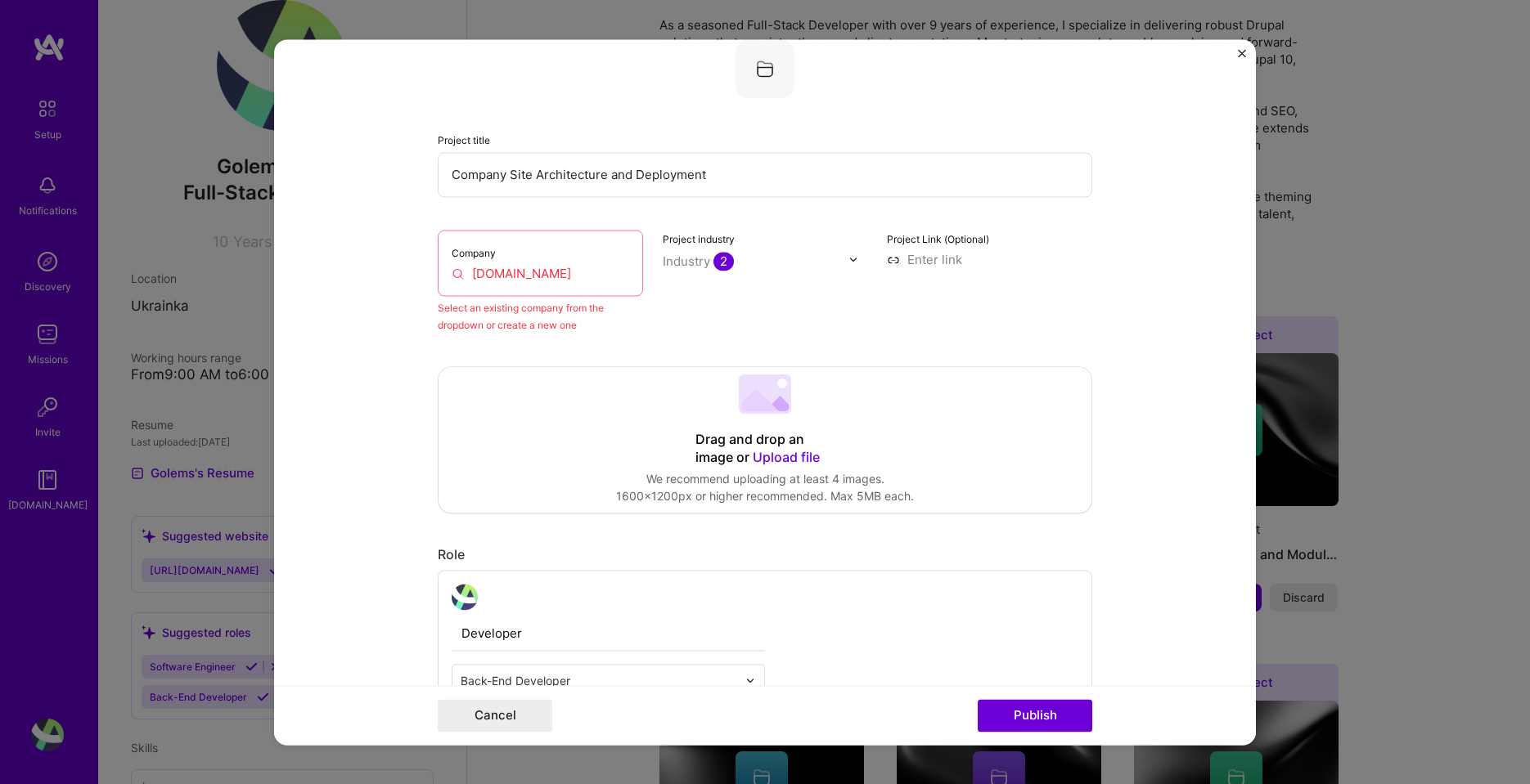
drag, startPoint x: 589, startPoint y: 265, endPoint x: 602, endPoint y: 279, distance: 19.1
click at [590, 266] on input "[DOMAIN_NAME]" at bounding box center [541, 273] width 178 height 17
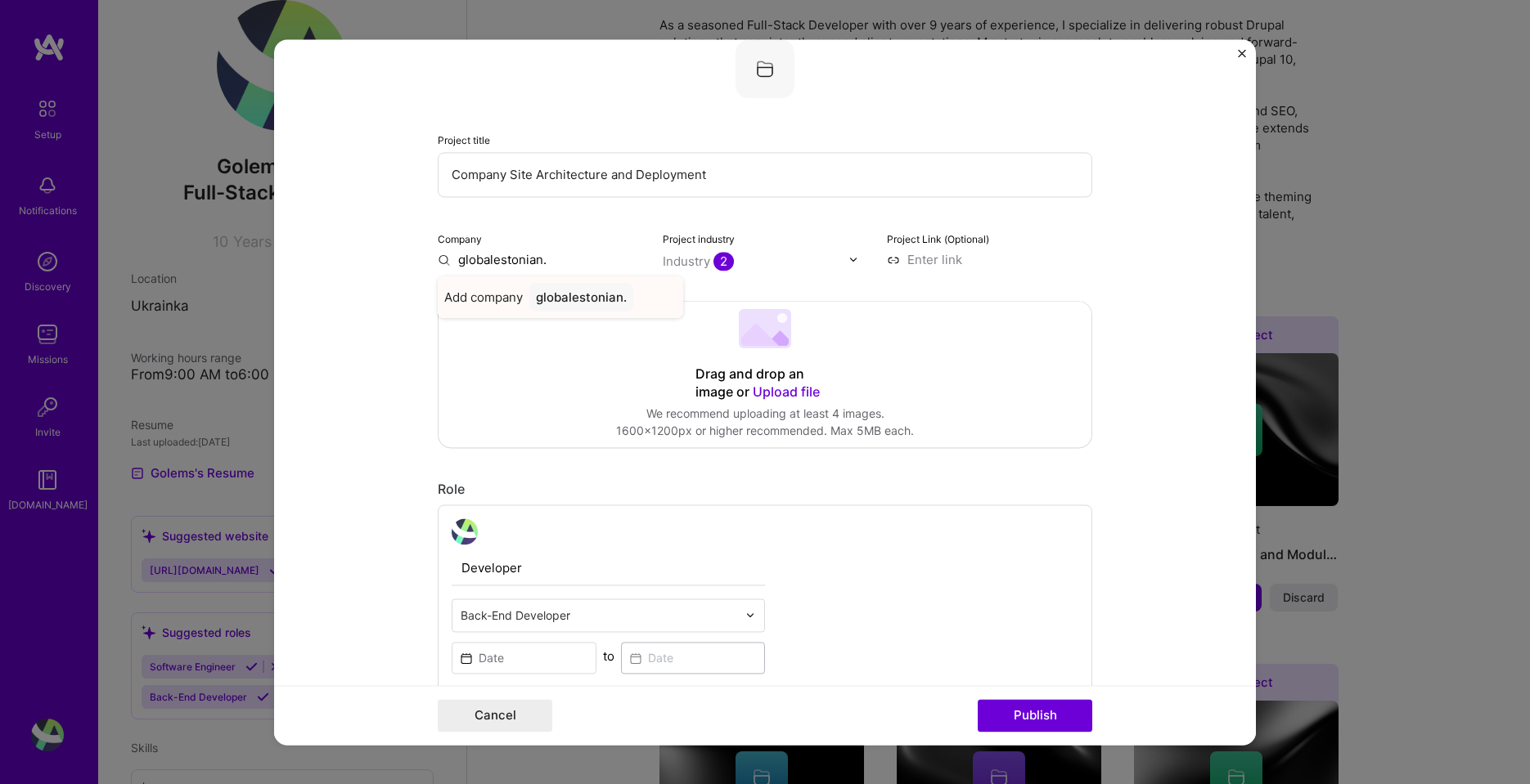
type input "globalestonian."
click at [604, 296] on div "globalestonian." at bounding box center [581, 297] width 104 height 29
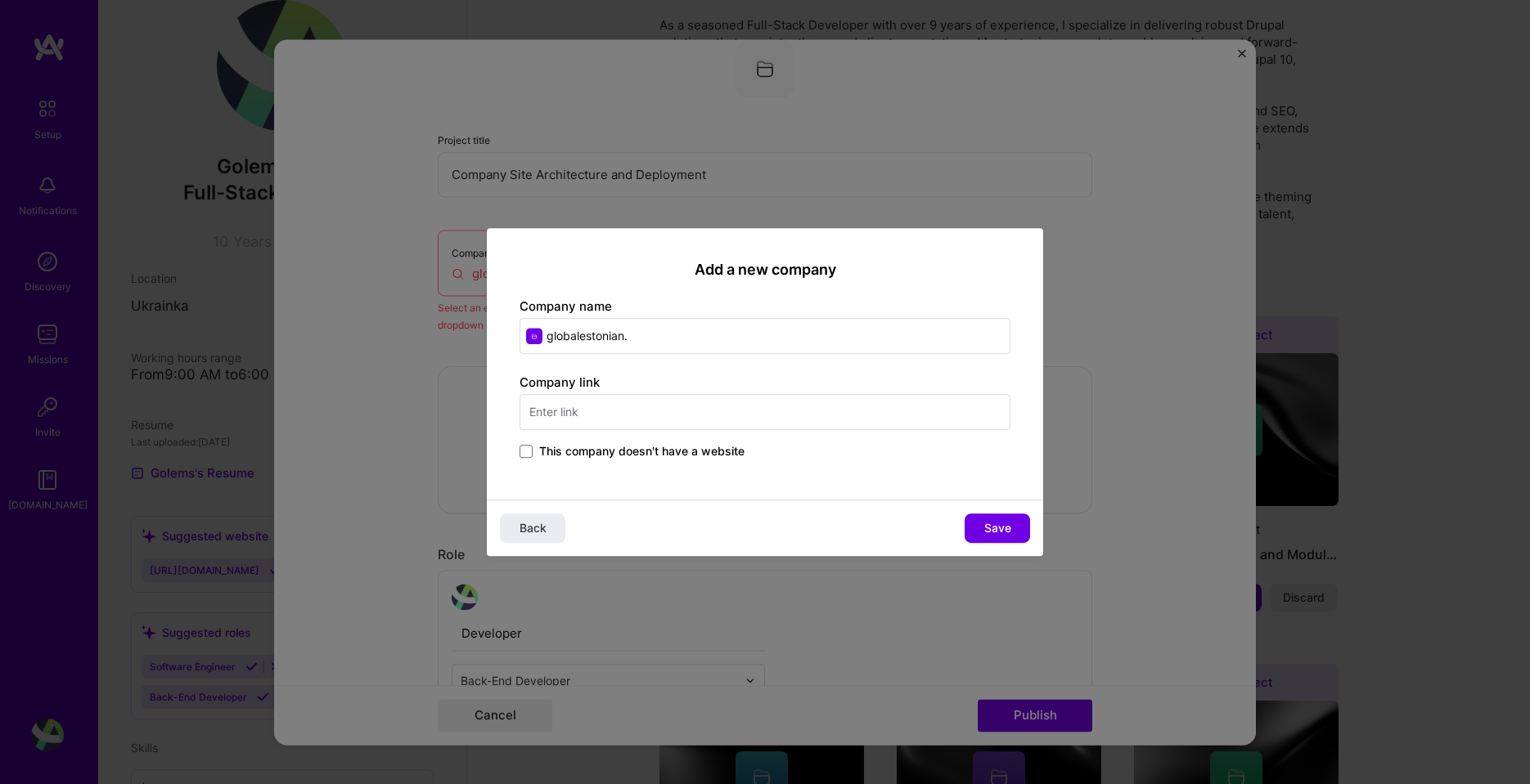
click at [663, 341] on input "globalestonian." at bounding box center [765, 336] width 491 height 36
click at [552, 338] on input "globalestonian" at bounding box center [765, 336] width 491 height 36
type input "Globalestonian"
click at [613, 486] on div "Add a new company Company name Globalestonian Company link This company doesn't…" at bounding box center [765, 364] width 556 height 272
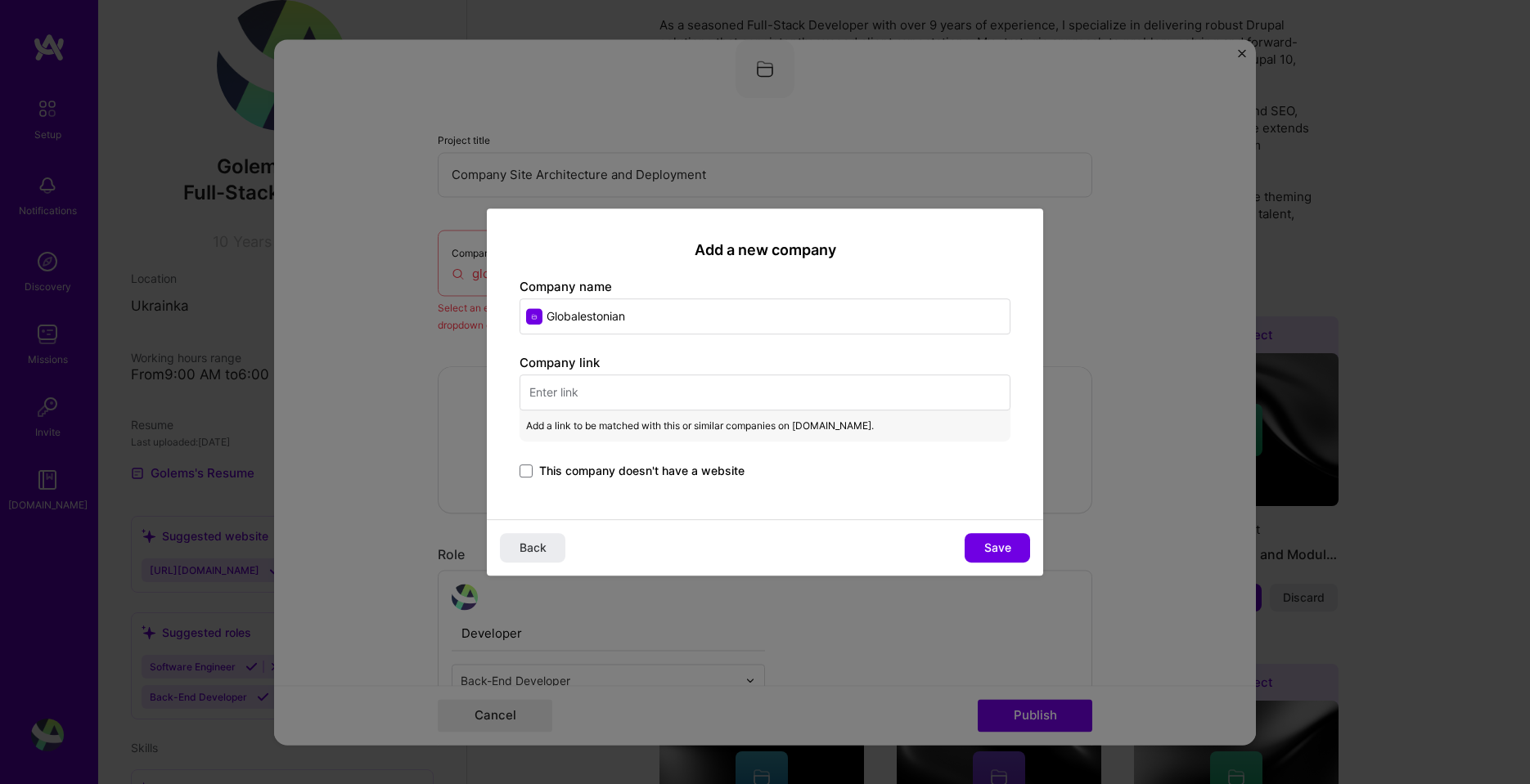
click at [616, 478] on span "This company doesn't have a website" at bounding box center [641, 470] width 205 height 16
click at [0, 0] on input "This company doesn't have a website" at bounding box center [0, 0] width 0 height 0
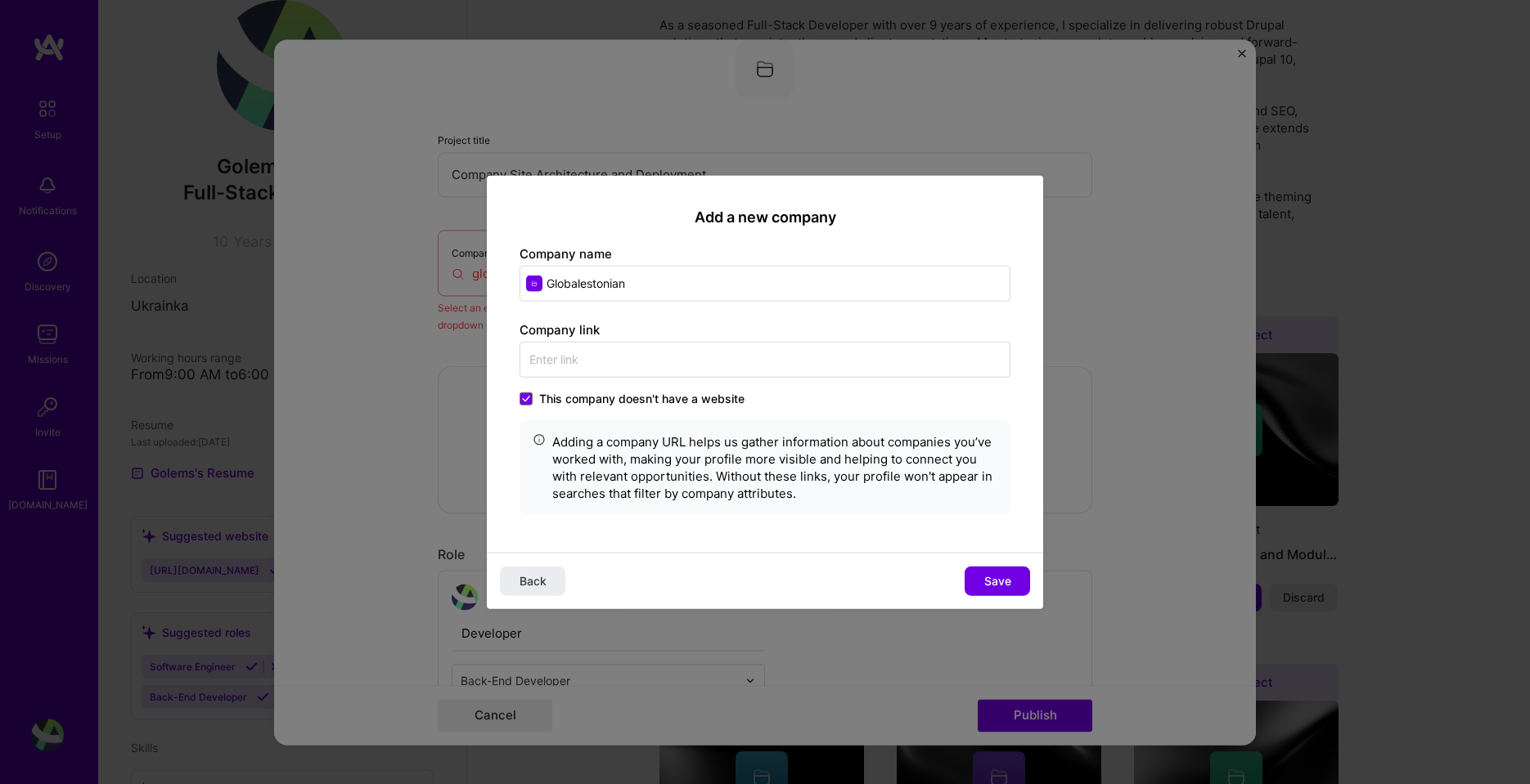
click at [589, 399] on span "This company doesn't have a website" at bounding box center [641, 399] width 205 height 16
click at [0, 0] on input "This company doesn't have a website" at bounding box center [0, 0] width 0 height 0
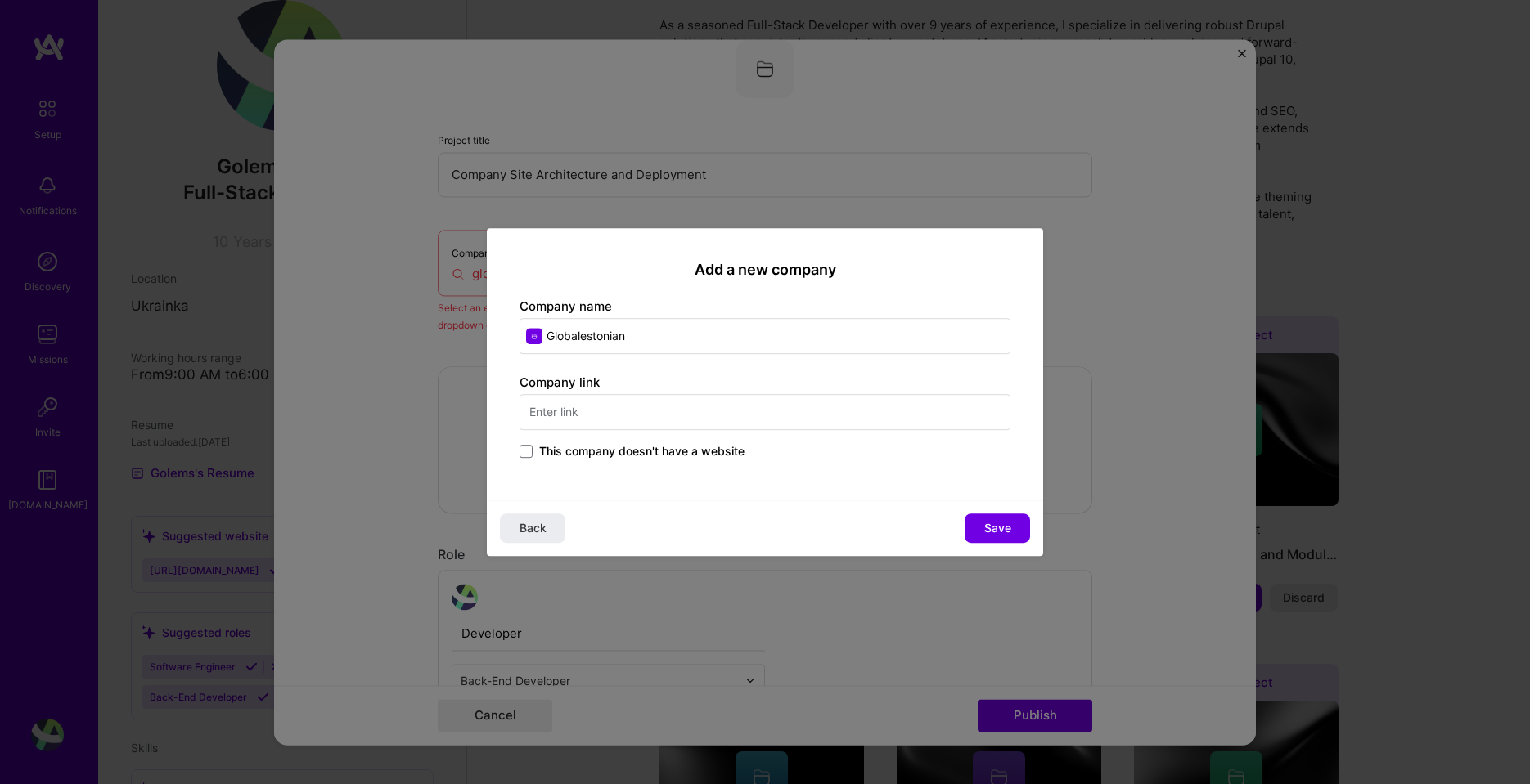
click at [600, 422] on input "text" at bounding box center [765, 412] width 491 height 36
paste input "[URL][DOMAIN_NAME]"
type input "[URL][DOMAIN_NAME]"
click at [1016, 529] on button "Save" at bounding box center [997, 528] width 65 height 29
type input "Globalestonian"
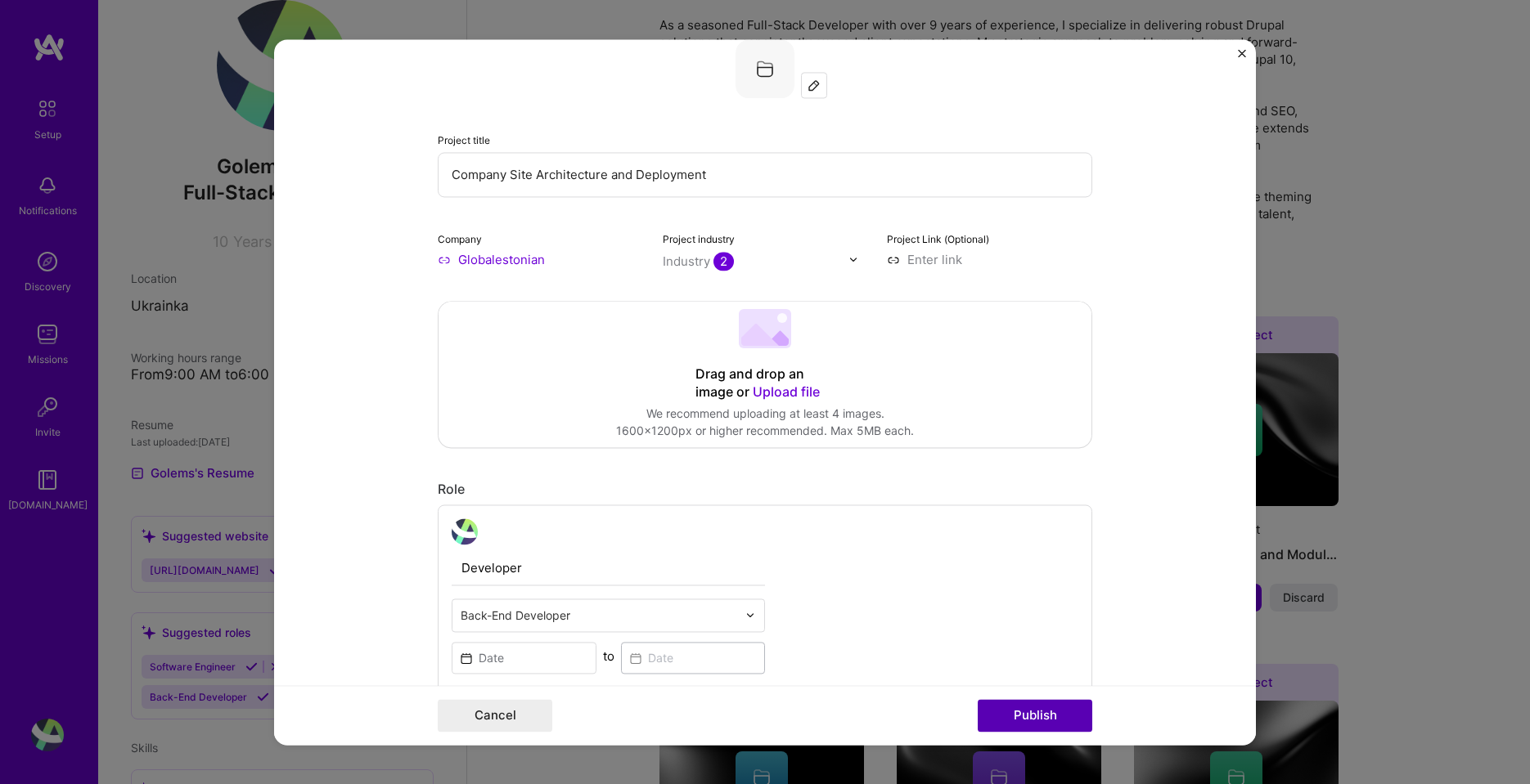
click at [1056, 709] on button "Publish" at bounding box center [1035, 715] width 114 height 33
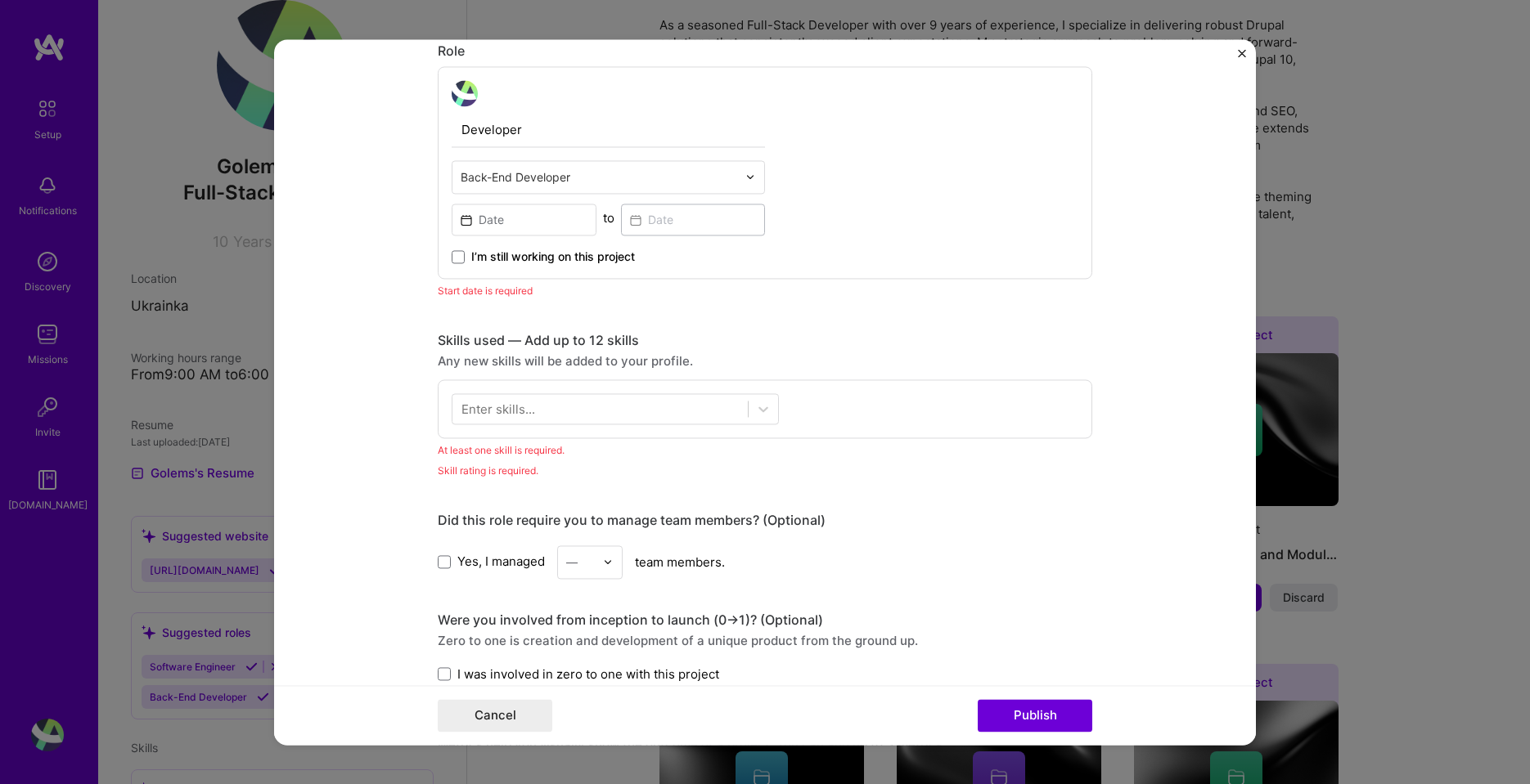
scroll to position [548, 0]
click at [763, 407] on icon at bounding box center [763, 405] width 16 height 16
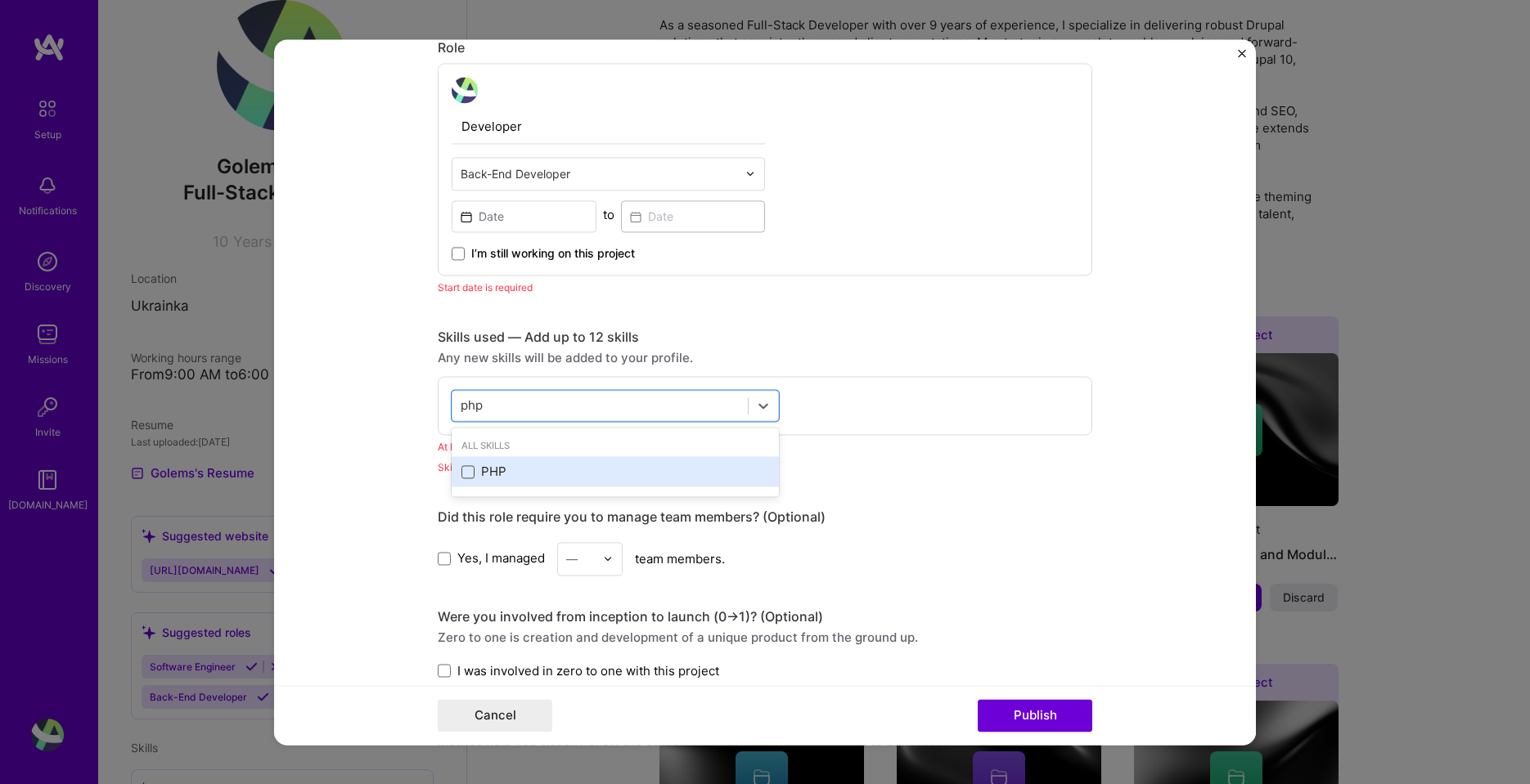
click at [462, 470] on span at bounding box center [468, 471] width 13 height 13
click at [0, 0] on input "checkbox" at bounding box center [0, 0] width 0 height 0
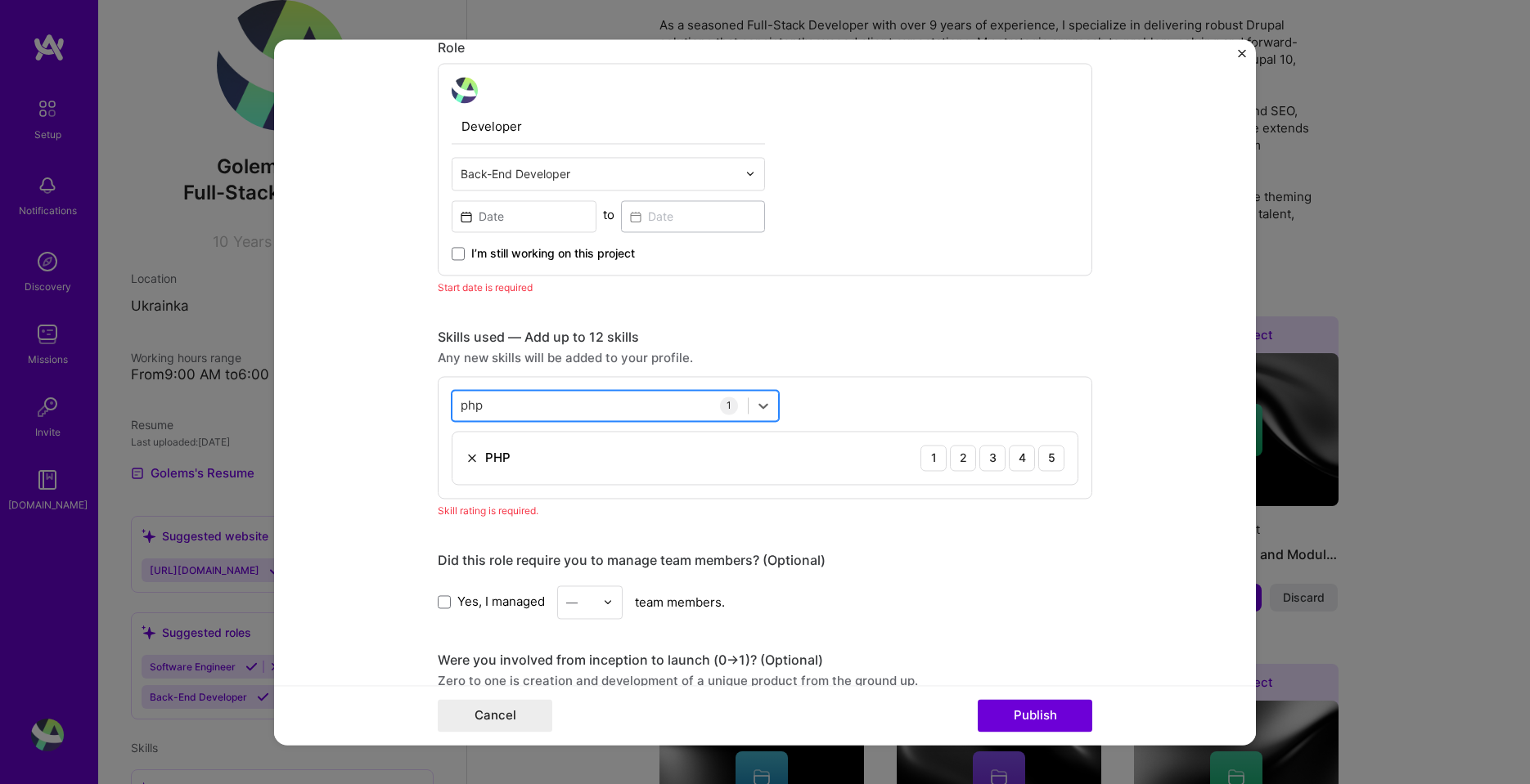
click at [513, 398] on div "php php" at bounding box center [600, 405] width 296 height 27
type input "p"
type input "d"
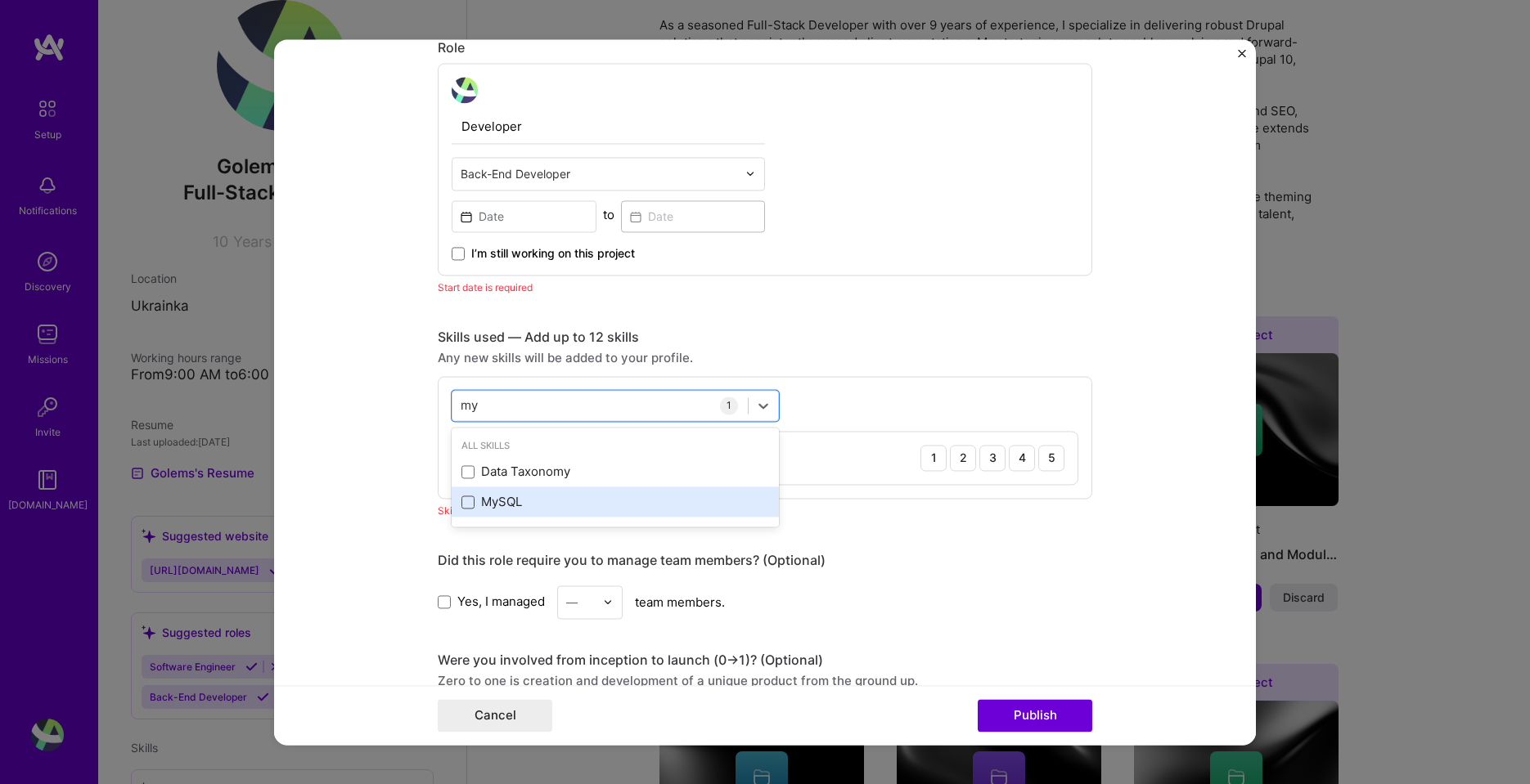
click at [462, 503] on span at bounding box center [468, 502] width 13 height 13
click at [0, 0] on input "checkbox" at bounding box center [0, 0] width 0 height 0
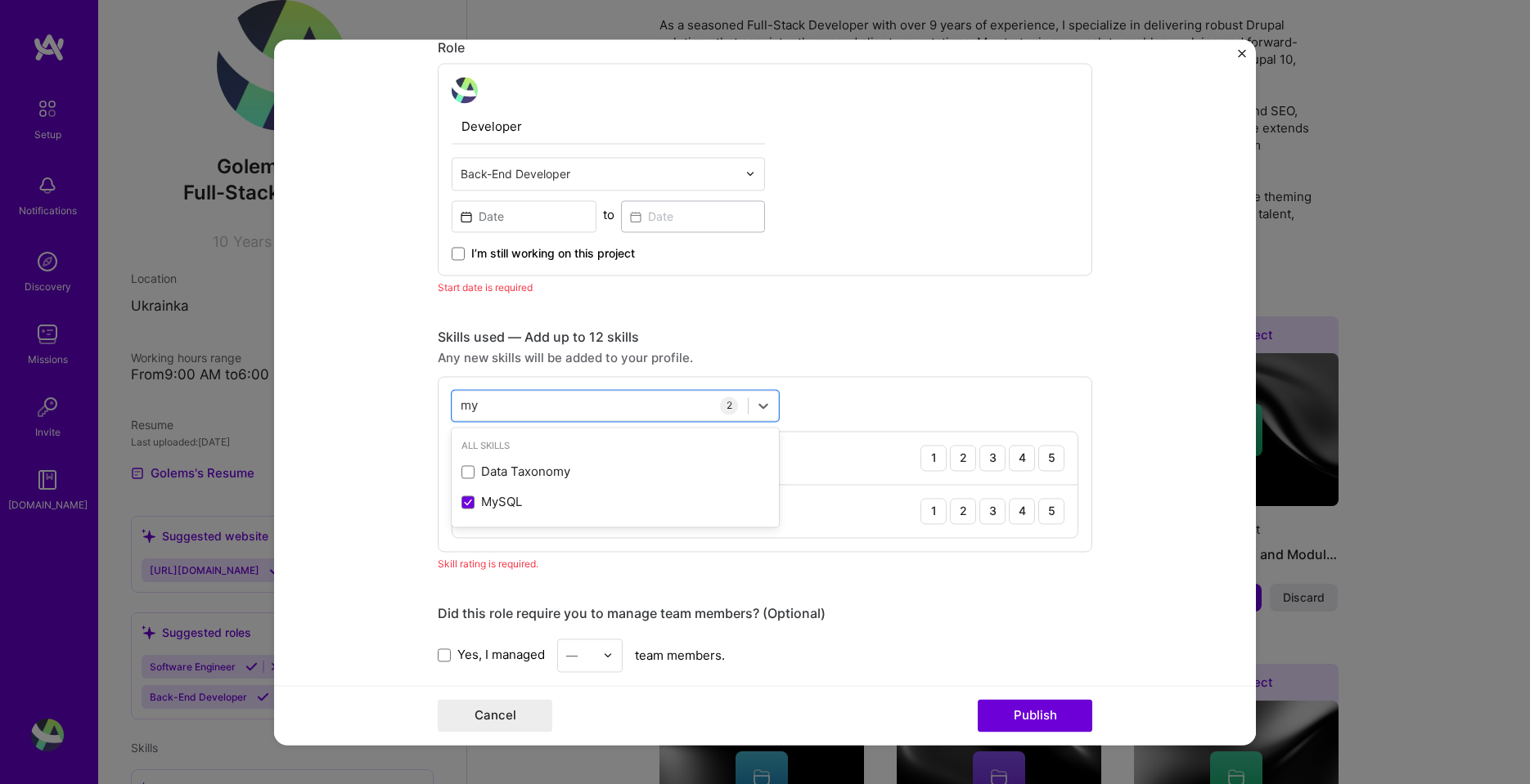
drag, startPoint x: 483, startPoint y: 405, endPoint x: 444, endPoint y: 402, distance: 39.1
click at [444, 402] on div "option MySQL, selected. option Data Taxonomy focused, 0 of 2. 2 results availab…" at bounding box center [765, 464] width 655 height 176
type input "m"
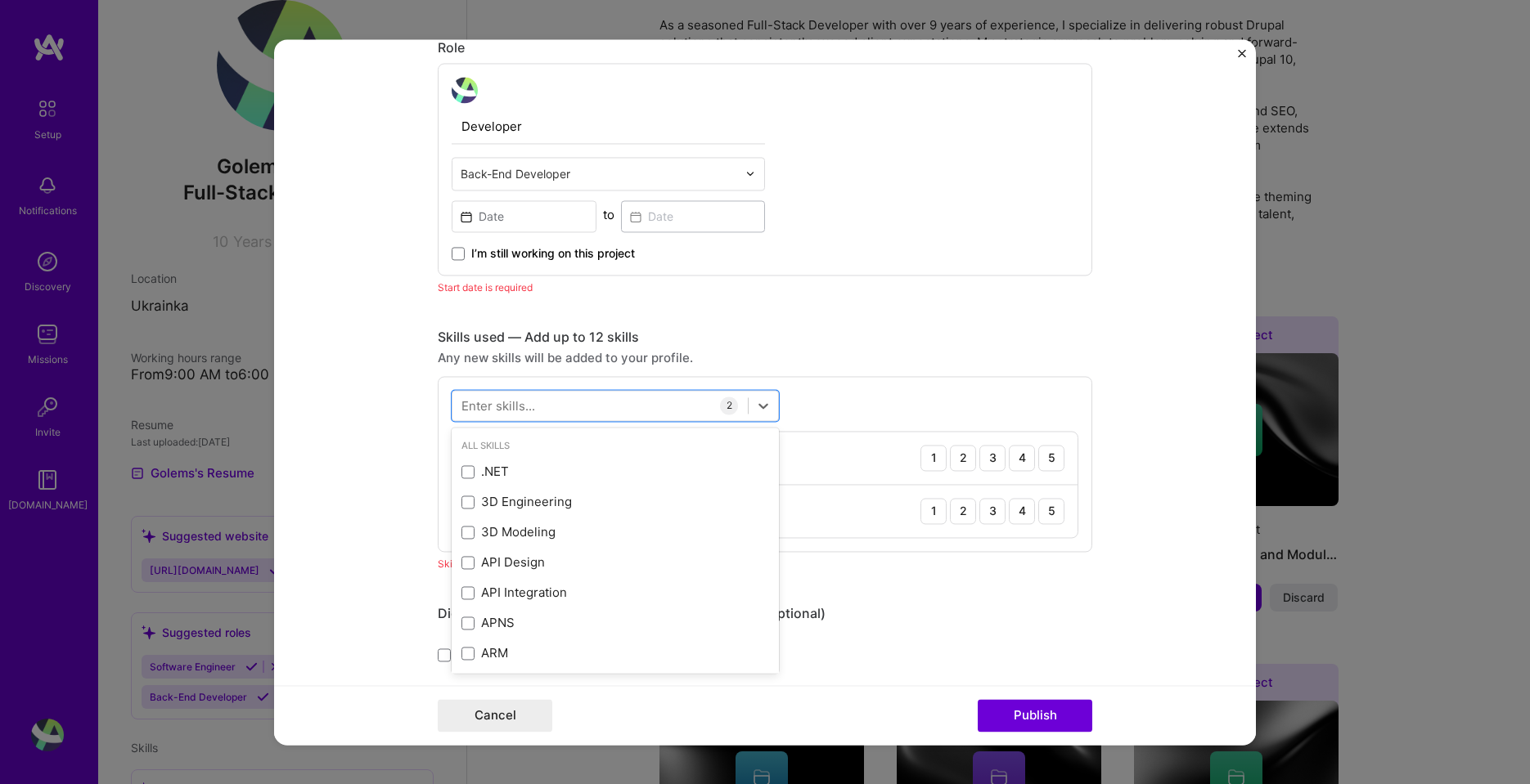
type input "d"
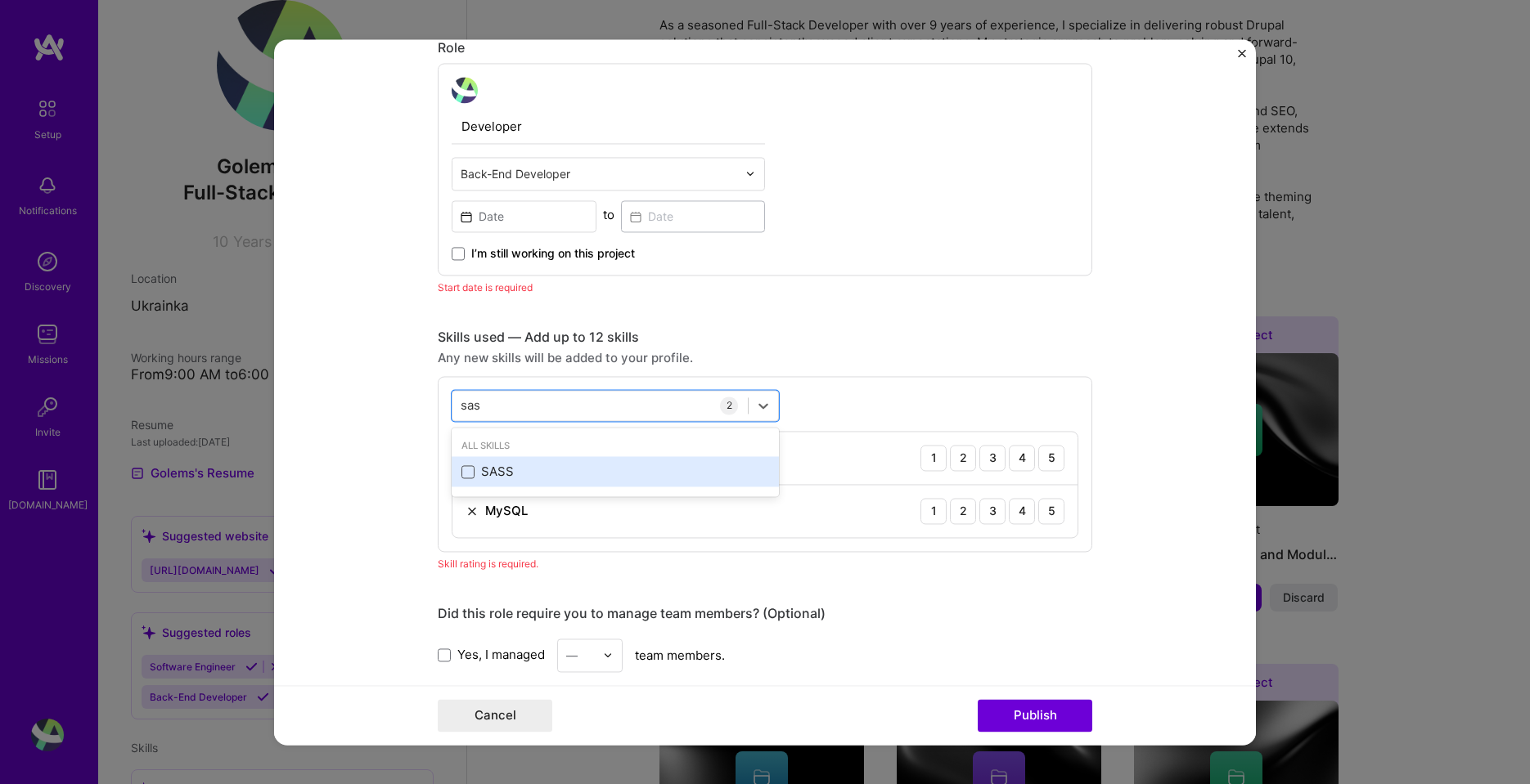
click at [463, 471] on span at bounding box center [468, 471] width 13 height 13
click at [0, 0] on input "checkbox" at bounding box center [0, 0] width 0 height 0
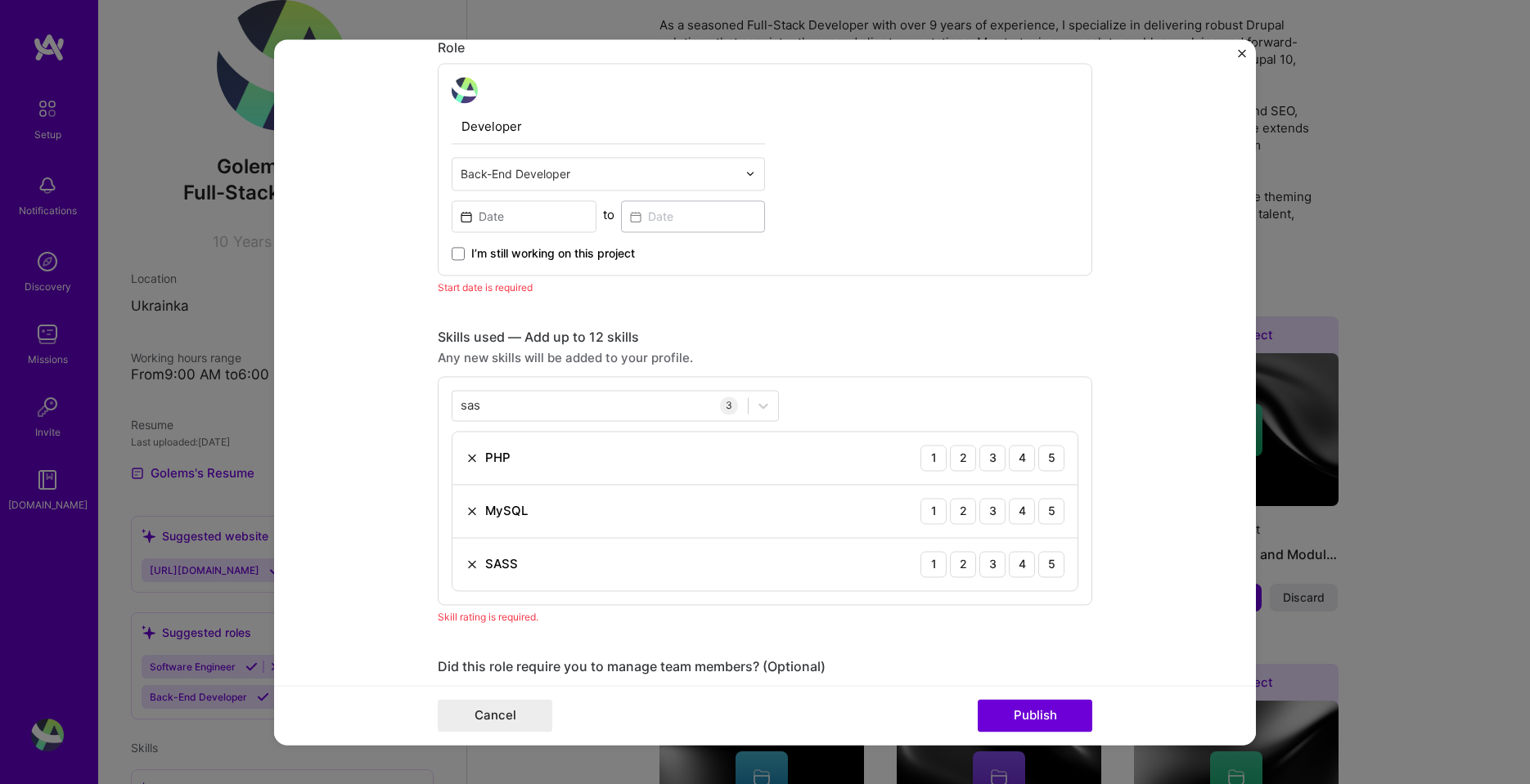
click at [800, 349] on div "Any new skills will be added to your profile." at bounding box center [765, 357] width 655 height 17
drag, startPoint x: 521, startPoint y: 400, endPoint x: 386, endPoint y: 397, distance: 135.0
click at [386, 397] on form "Editing suggested project This project is suggested based on your LinkedIn, res…" at bounding box center [765, 392] width 981 height 705
drag, startPoint x: 490, startPoint y: 404, endPoint x: 423, endPoint y: 404, distance: 67.0
click at [423, 404] on form "Editing suggested project This project is suggested based on your LinkedIn, res…" at bounding box center [765, 392] width 981 height 705
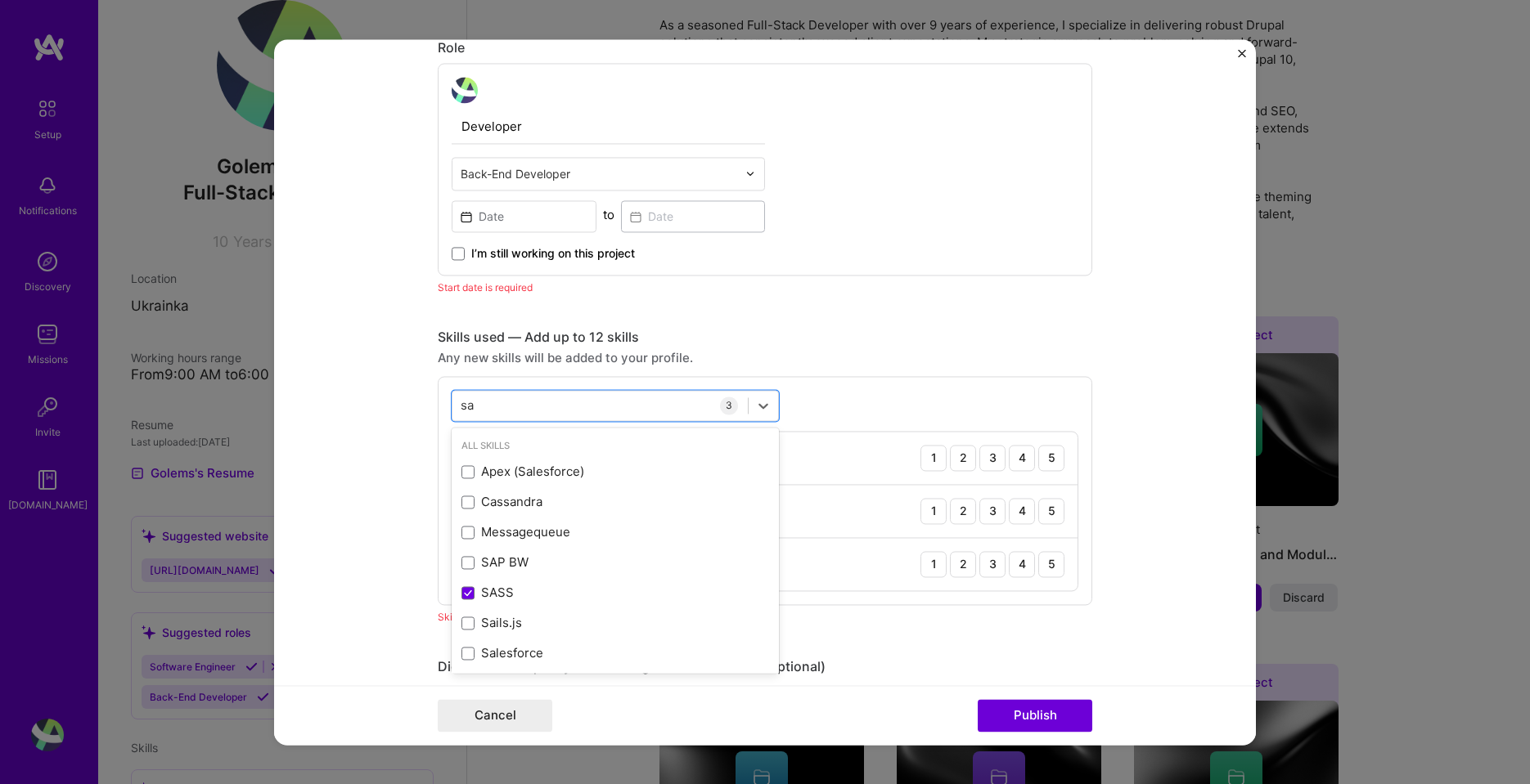
type input "s"
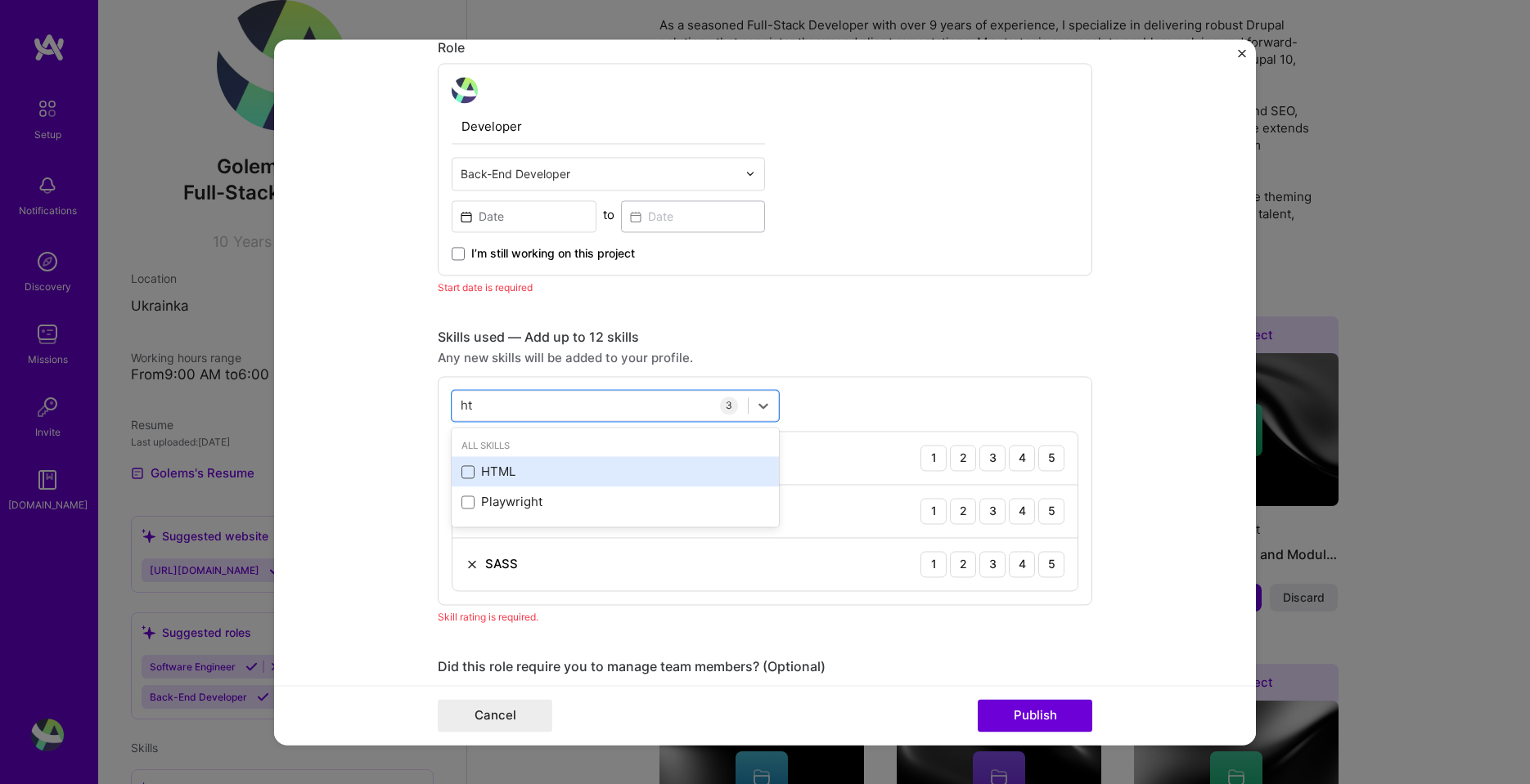
click at [464, 470] on span at bounding box center [468, 471] width 13 height 13
click at [0, 0] on input "checkbox" at bounding box center [0, 0] width 0 height 0
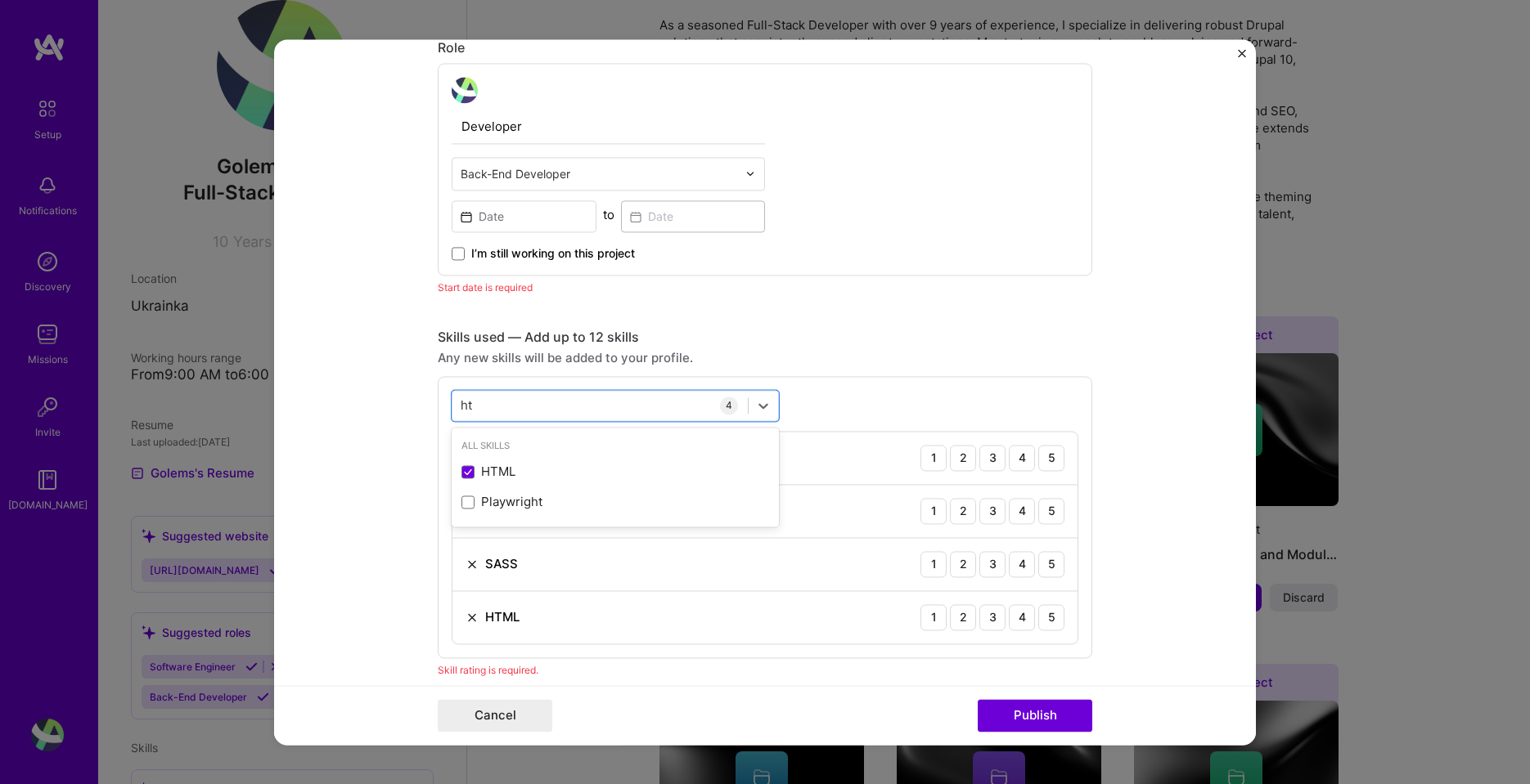
type input "ht"
click at [828, 350] on div "Any new skills will be added to your profile." at bounding box center [765, 357] width 655 height 17
click at [1038, 719] on button "Publish" at bounding box center [1035, 715] width 114 height 33
click at [1041, 626] on div "5" at bounding box center [1050, 616] width 26 height 26
drag, startPoint x: 1046, startPoint y: 564, endPoint x: 1057, endPoint y: 527, distance: 38.6
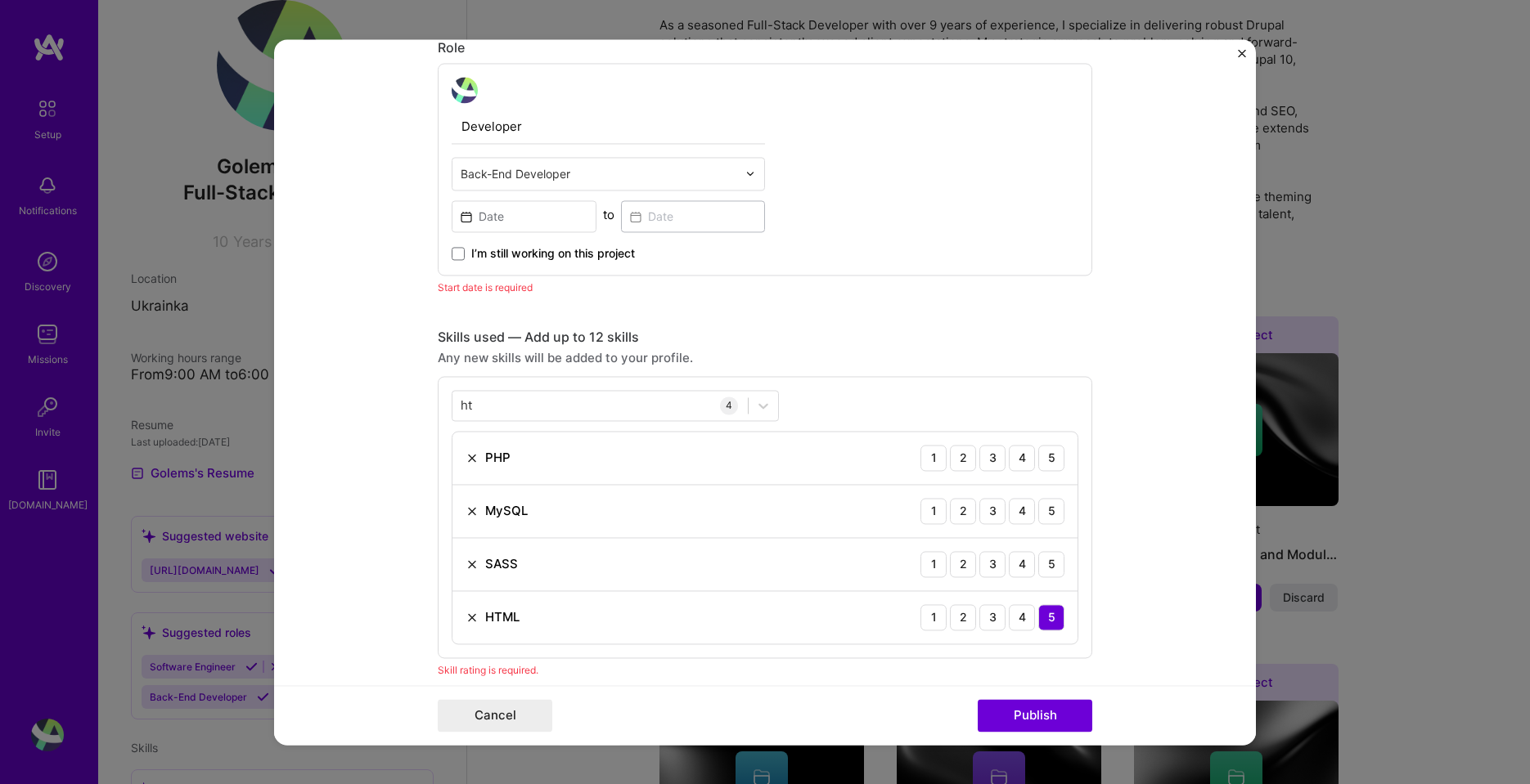
click at [1046, 563] on div "5" at bounding box center [1050, 564] width 26 height 26
drag, startPoint x: 1045, startPoint y: 512, endPoint x: 1057, endPoint y: 470, distance: 43.7
click at [1045, 511] on div "5" at bounding box center [1050, 510] width 26 height 26
click at [1051, 454] on div "5" at bounding box center [1050, 458] width 26 height 26
click at [1021, 716] on button "Publish" at bounding box center [1035, 715] width 114 height 33
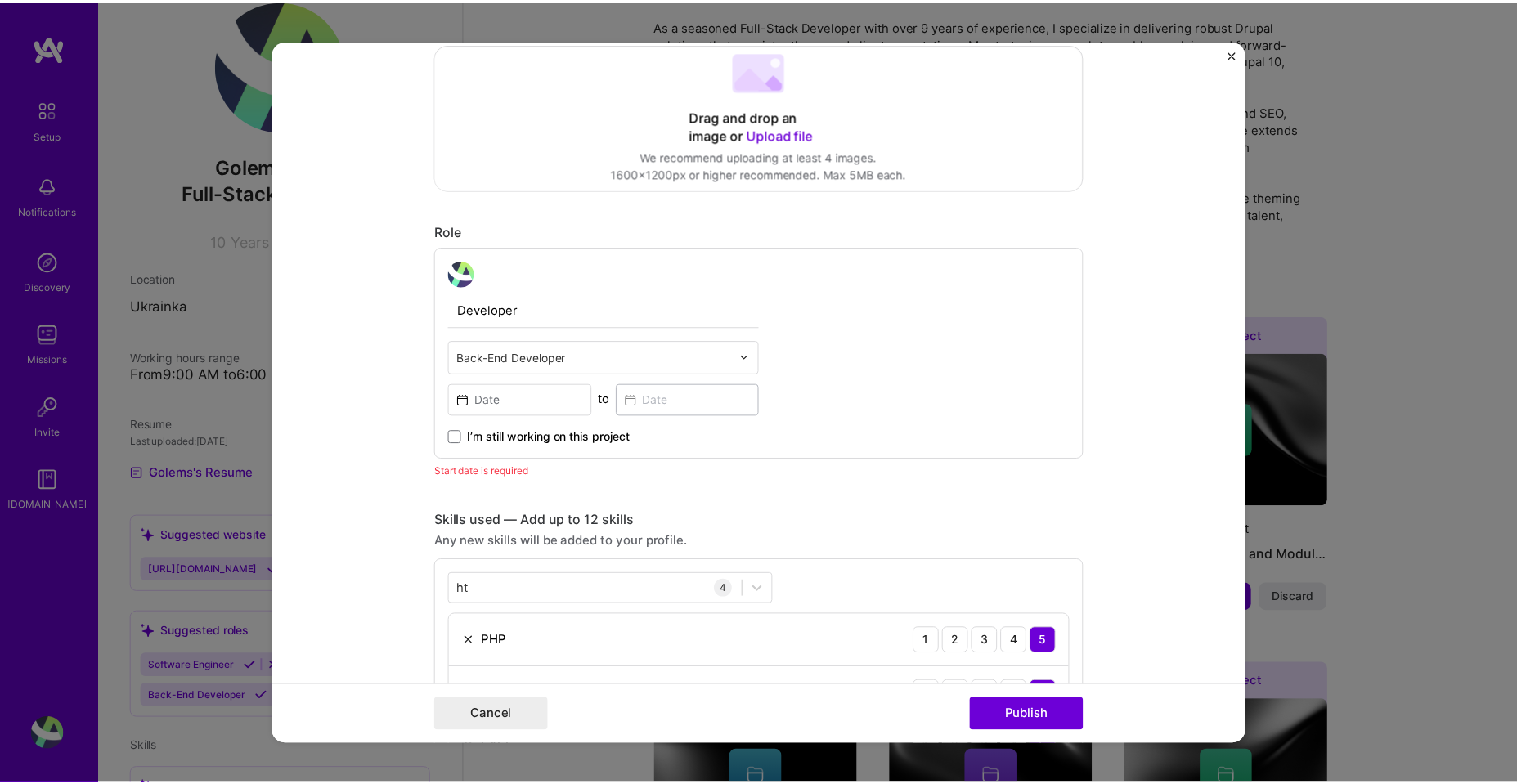
scroll to position [353, 0]
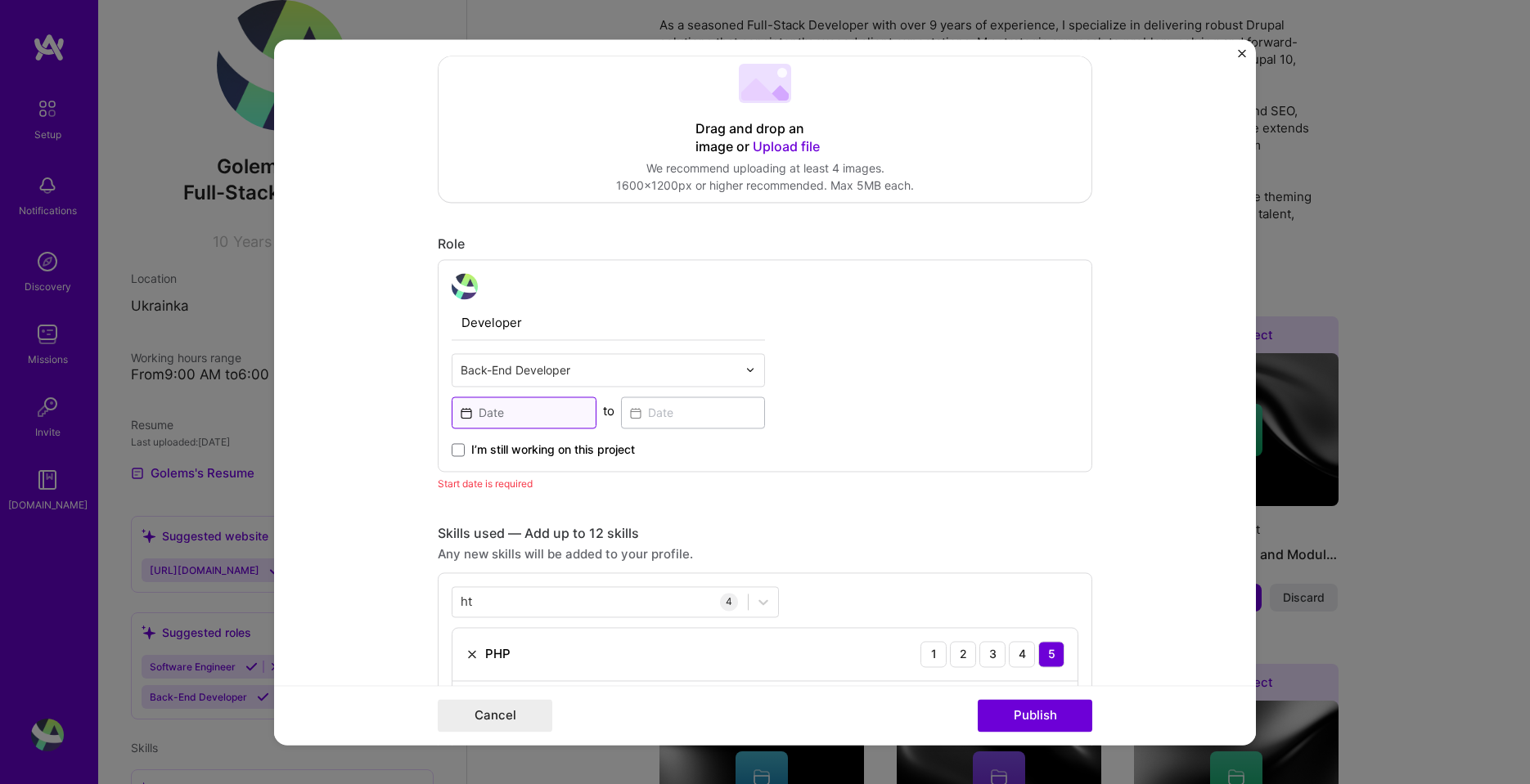
click at [490, 408] on input at bounding box center [524, 411] width 145 height 32
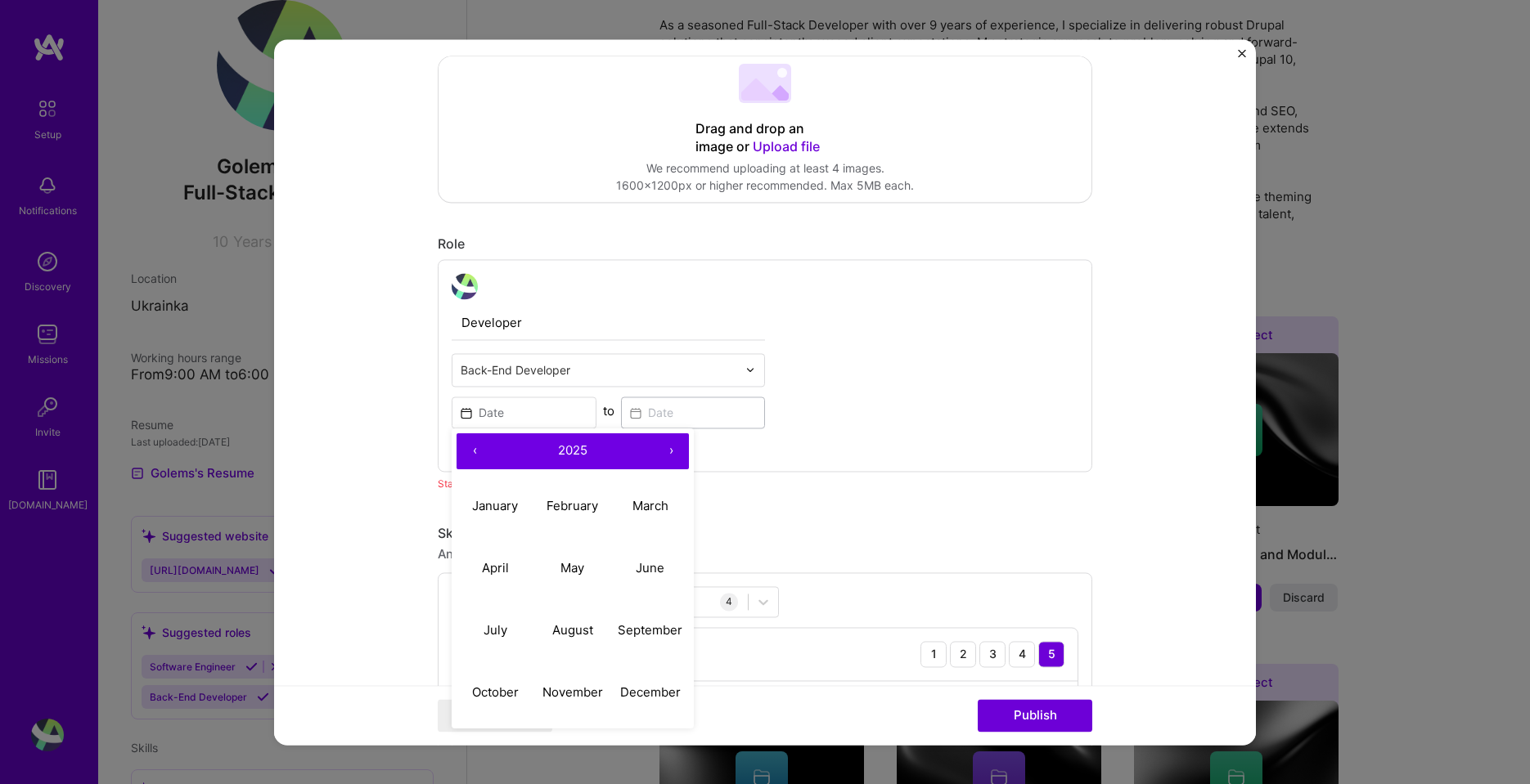
click at [457, 454] on button "‹" at bounding box center [474, 451] width 36 height 36
click at [462, 455] on button "‹" at bounding box center [474, 451] width 36 height 36
click at [463, 457] on button "‹" at bounding box center [474, 451] width 36 height 36
click at [489, 501] on abbr "January" at bounding box center [494, 505] width 46 height 15
type input "[DATE]"
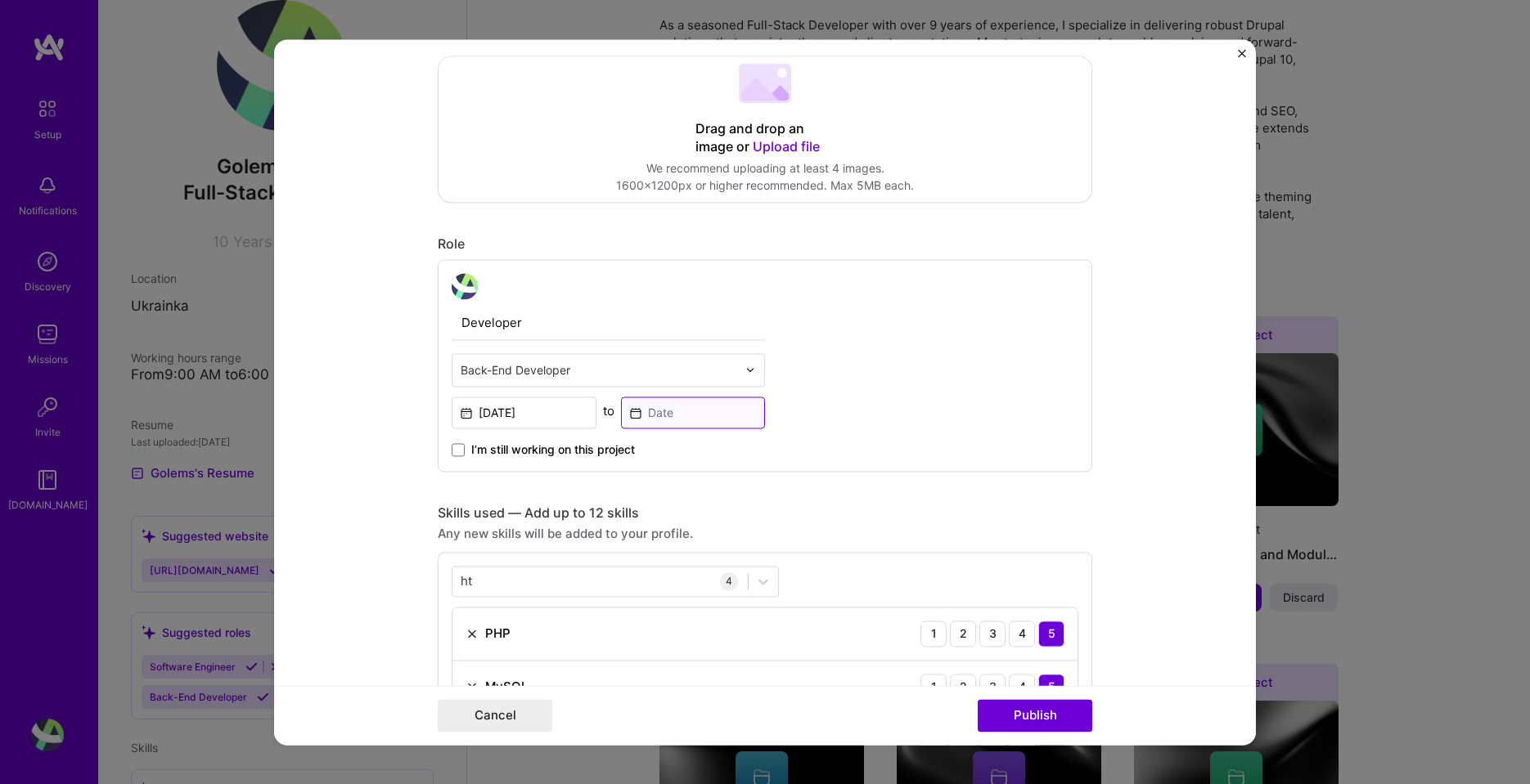
click at [707, 412] on input at bounding box center [694, 411] width 145 height 32
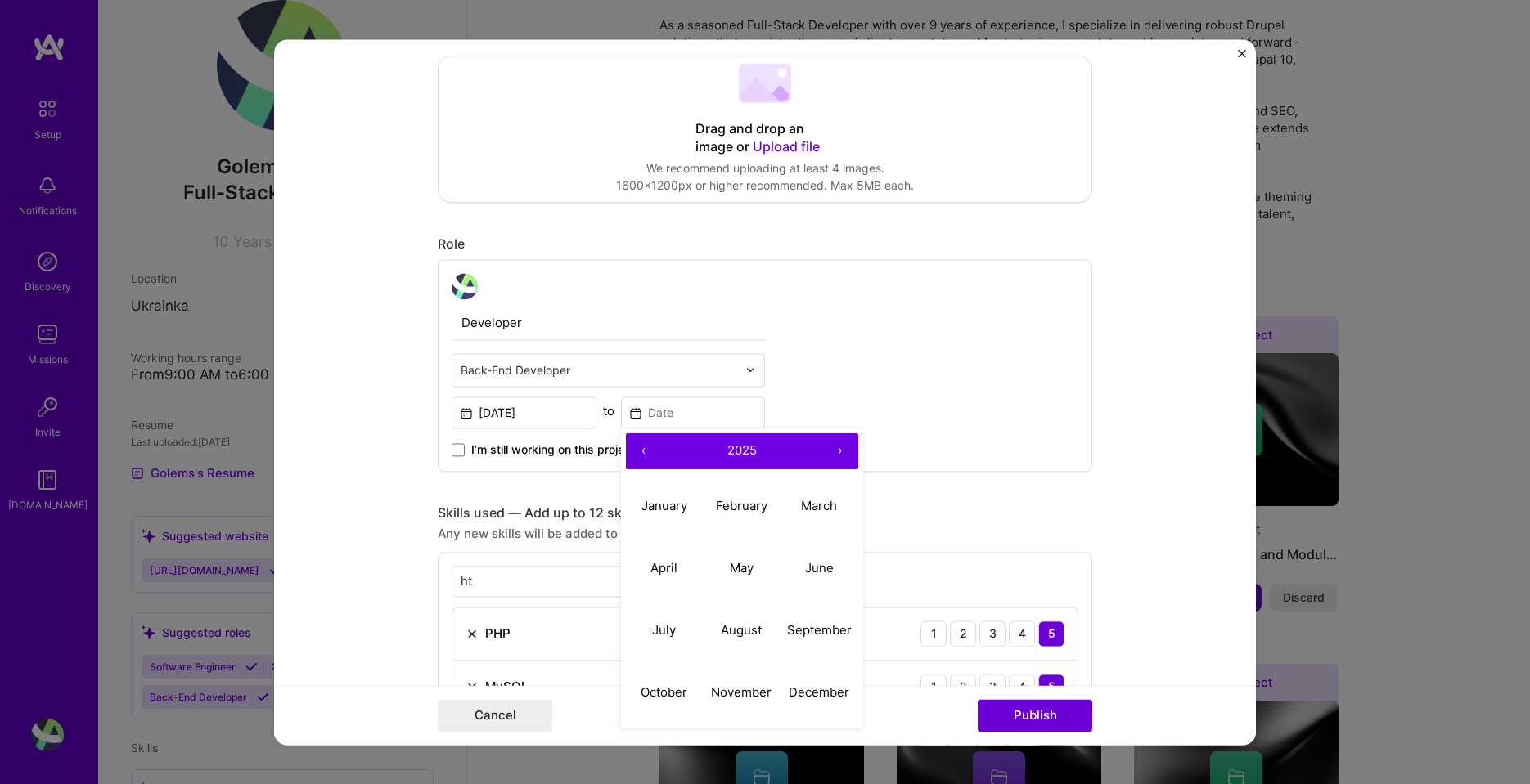
click at [634, 450] on button "‹" at bounding box center [644, 451] width 36 height 36
click at [732, 566] on abbr "May" at bounding box center [741, 567] width 24 height 15
type input "[DATE]"
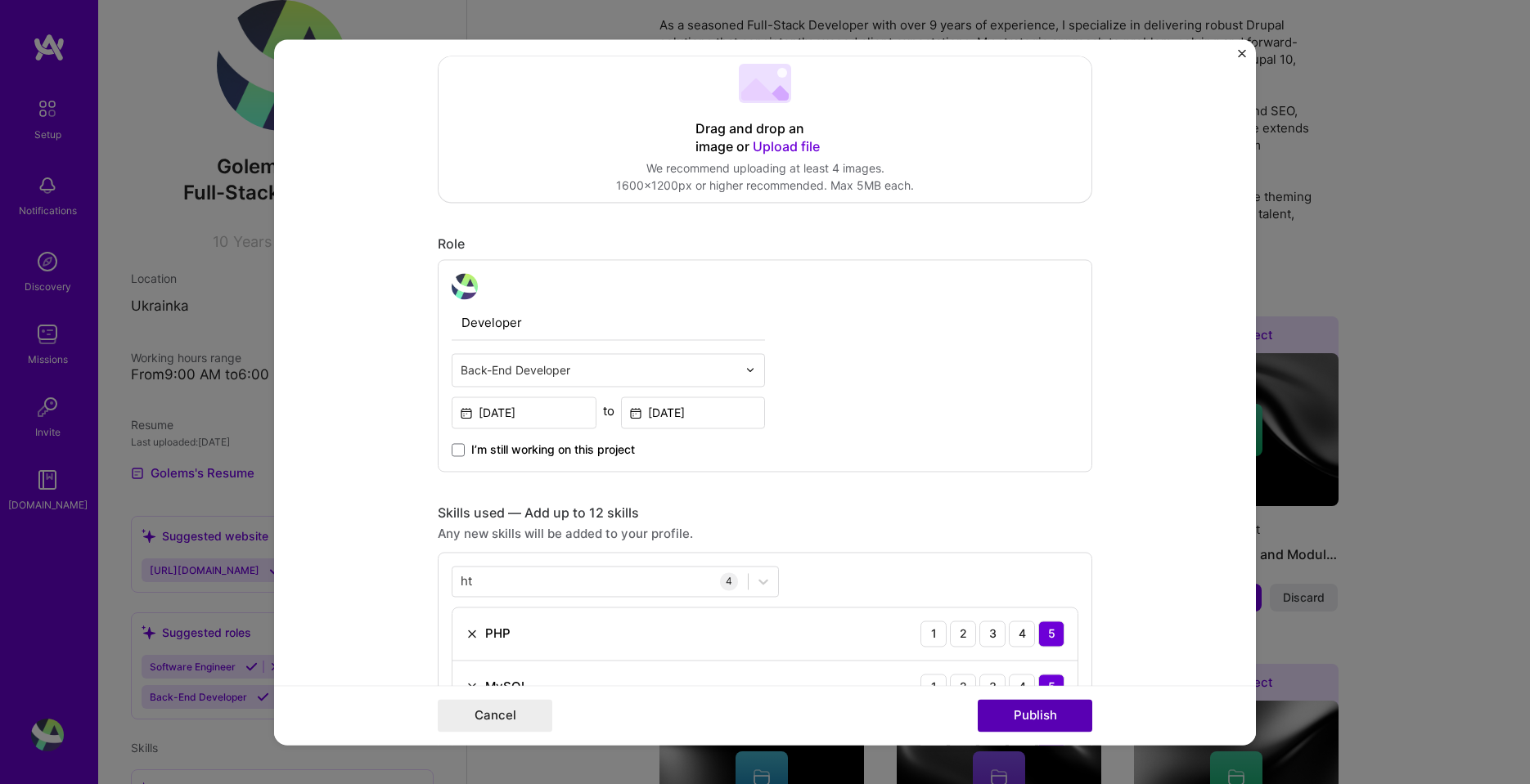
click at [1031, 717] on button "Publish" at bounding box center [1035, 715] width 114 height 33
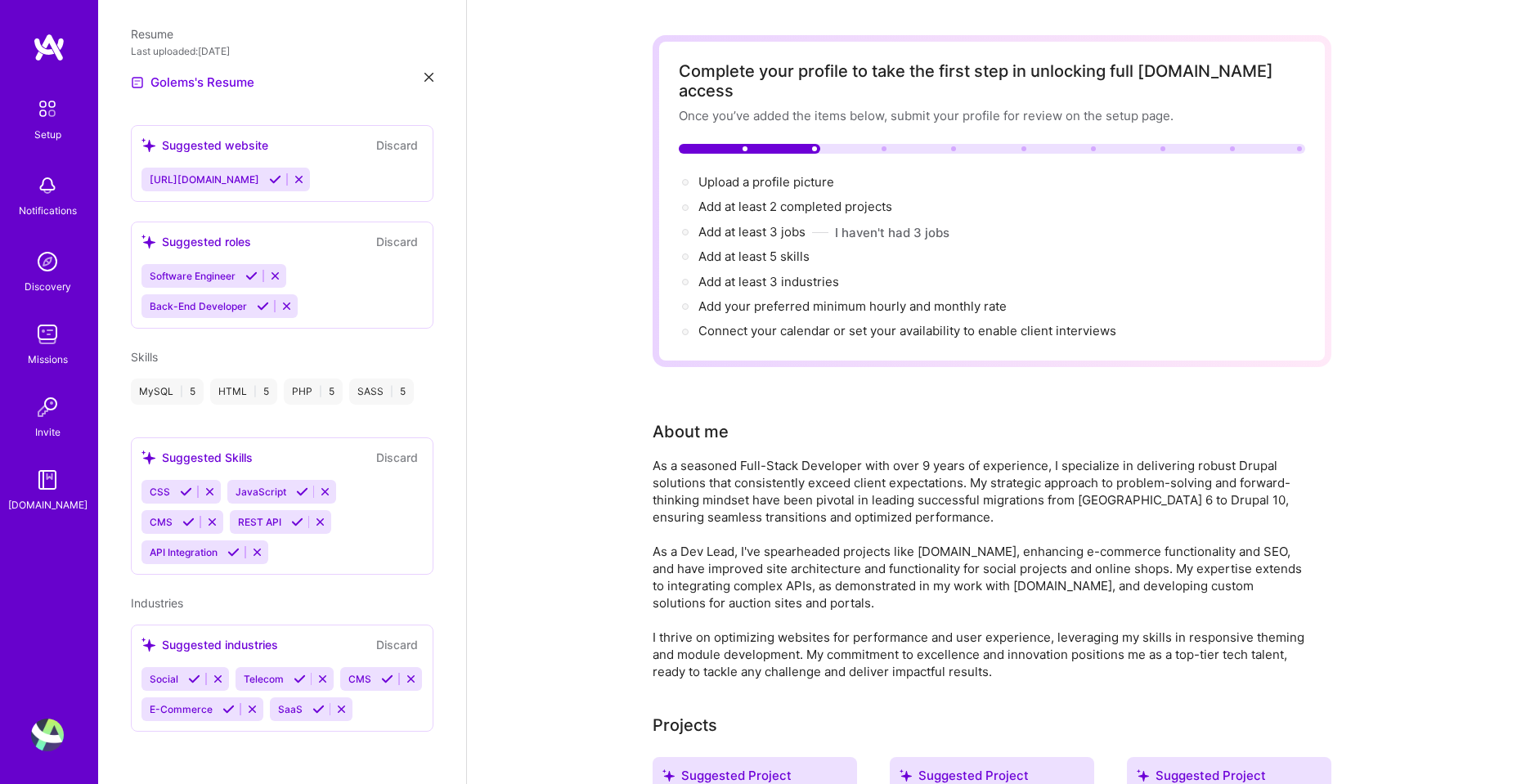
scroll to position [0, 0]
